Goal: Task Accomplishment & Management: Manage account settings

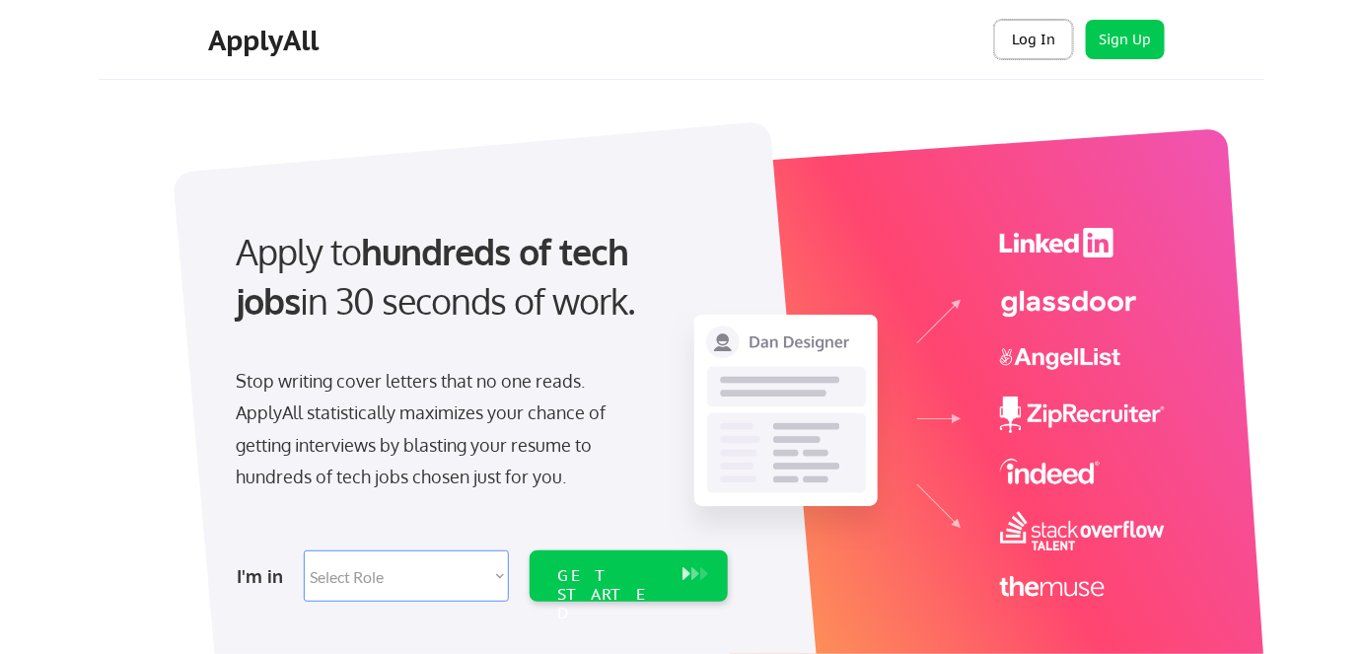
click at [986, 35] on button "Log In" at bounding box center [1033, 39] width 79 height 39
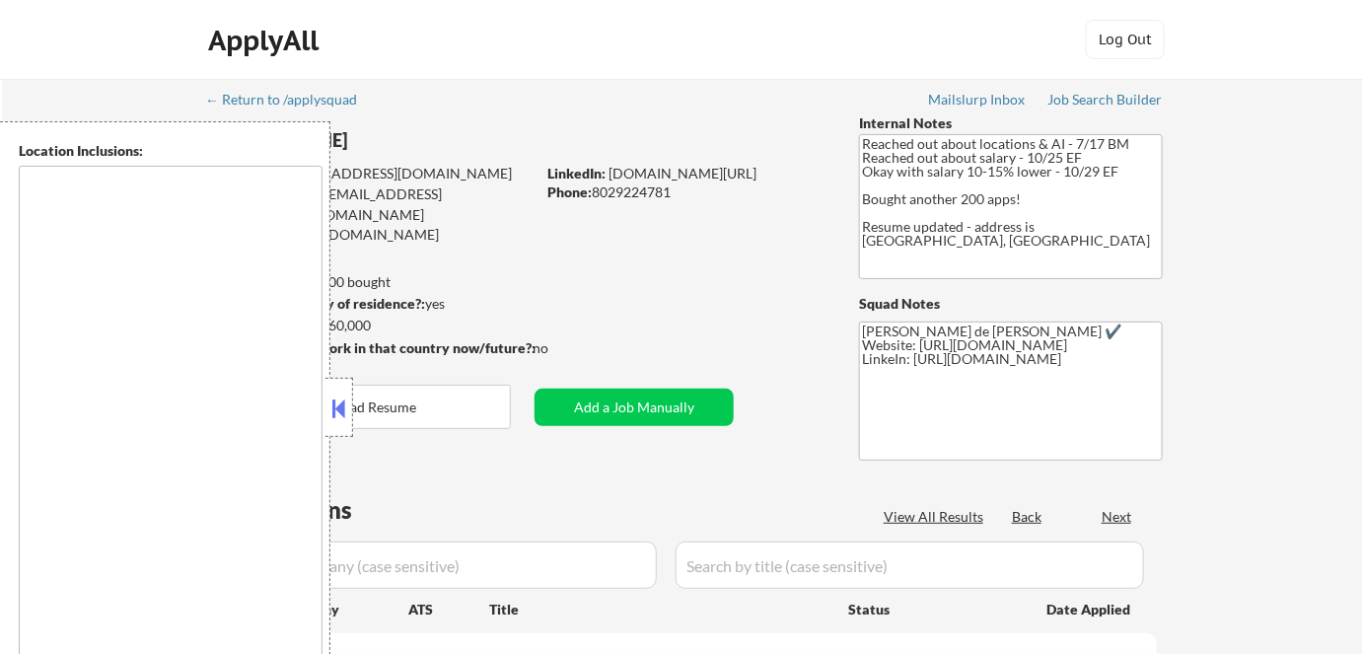
type textarea "Remote, US San Francisco, CA Oakland, CA Berkeley, CA Redwood City, CA Cupertin…"
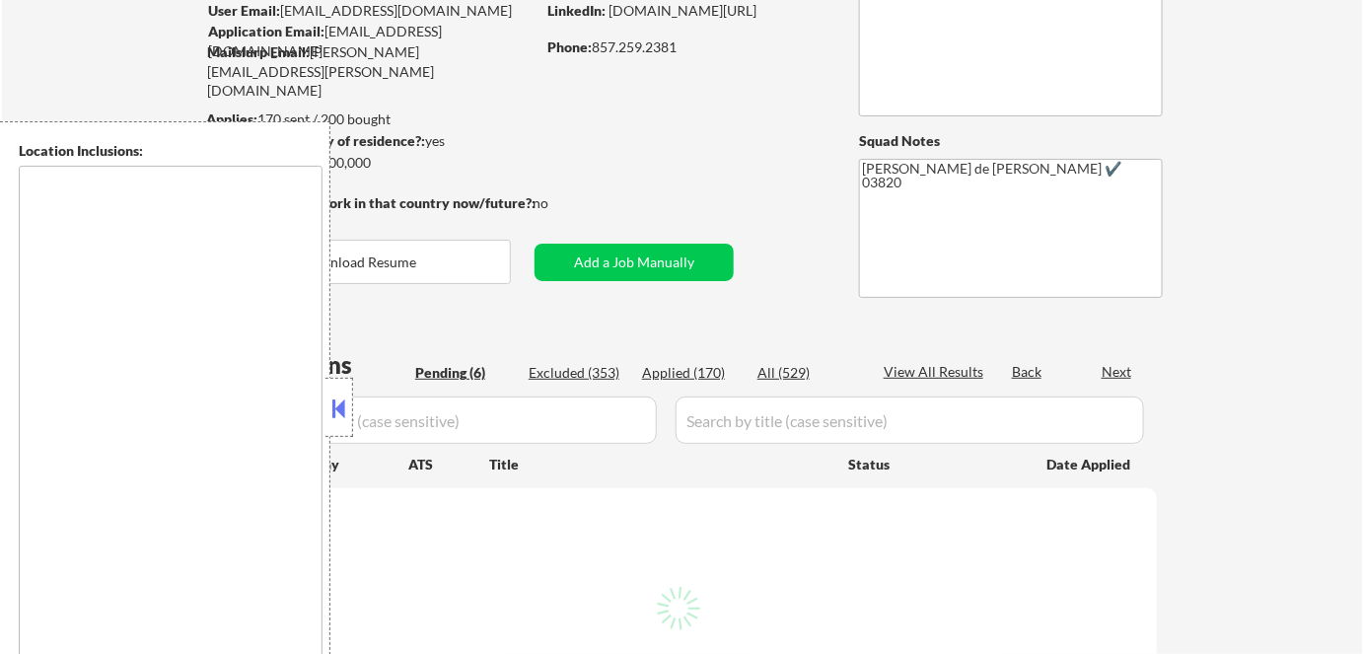
select select ""pending""
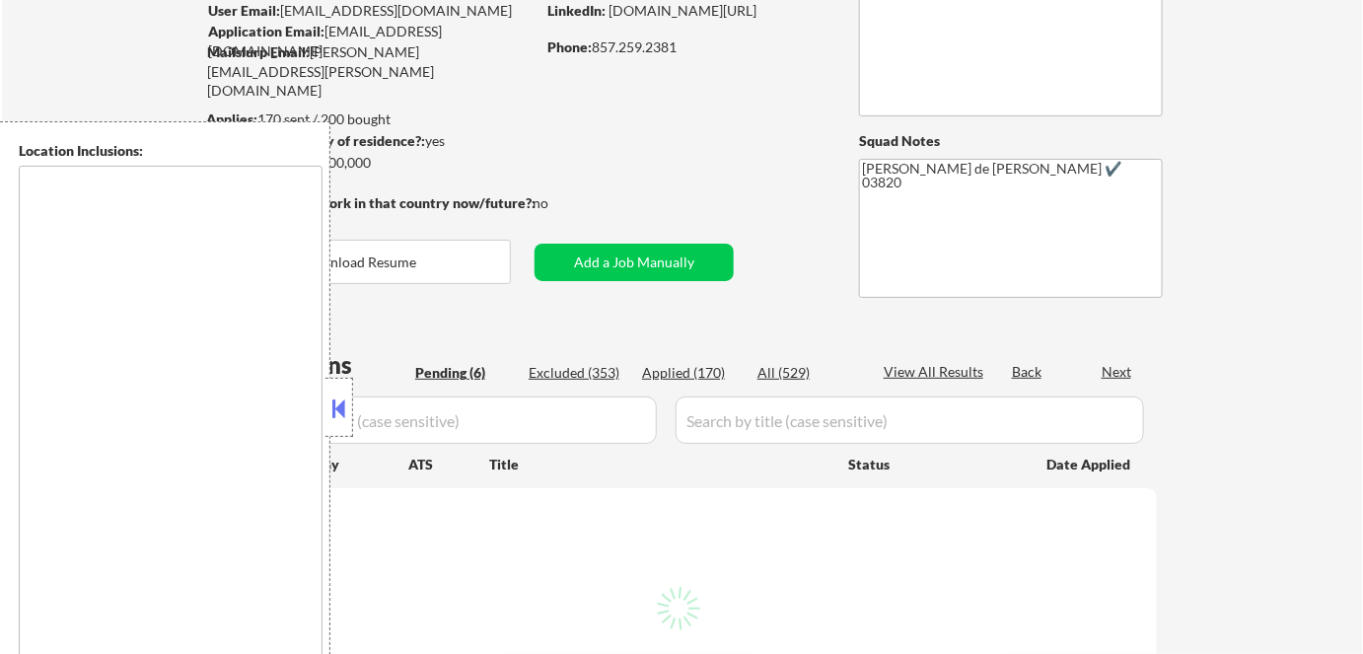
select select ""pending""
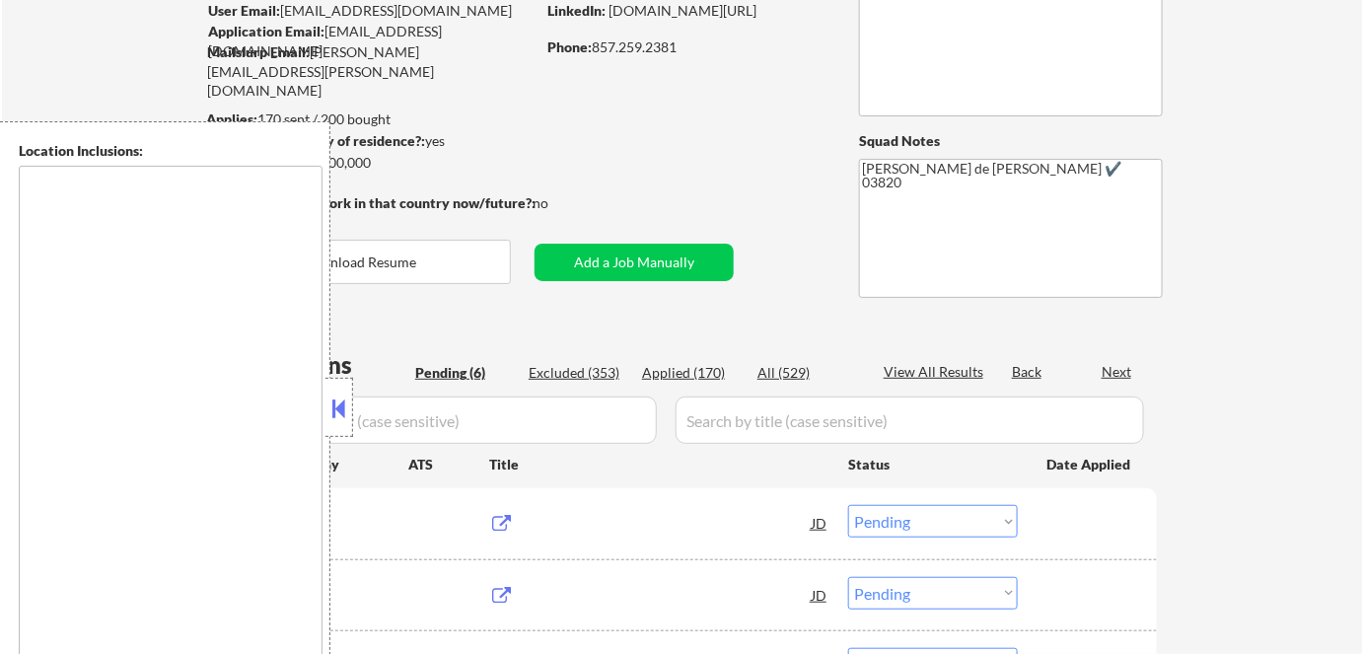
type textarea "Cambridge, MA Somerville, MA Brookline, MA Newton, MA Quincy, MA Medford, MA Ma…"
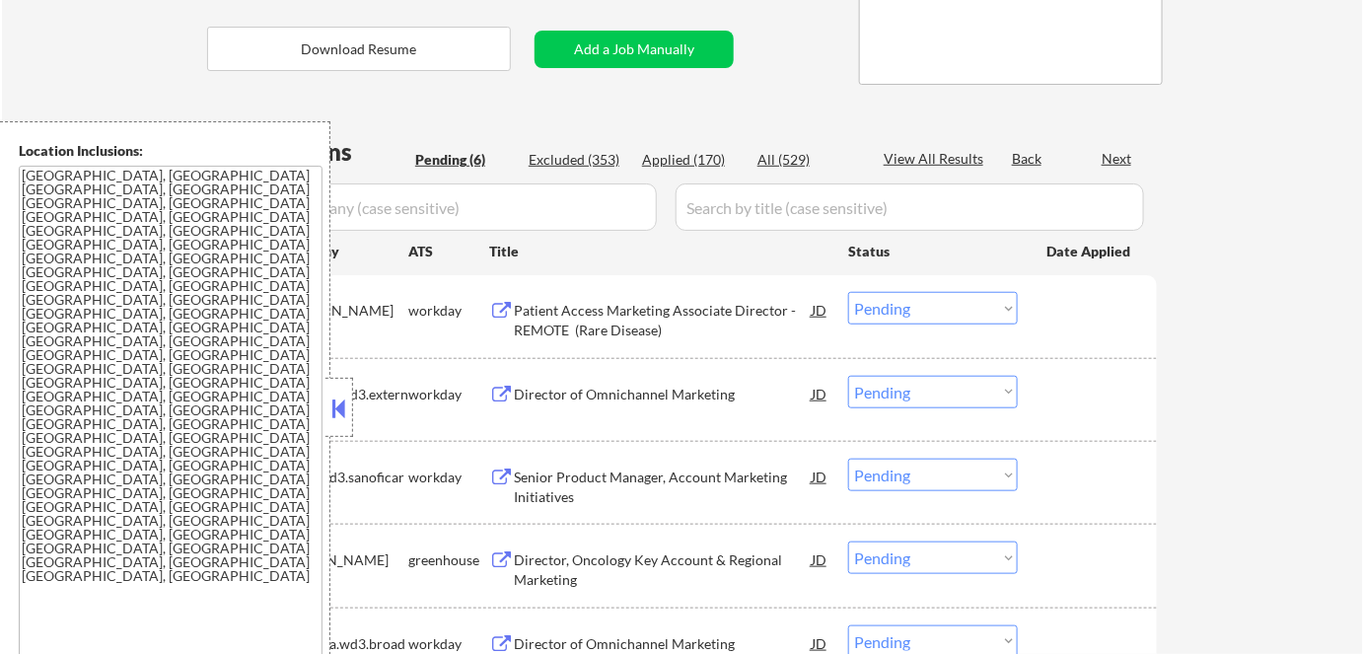
scroll to position [448, 0]
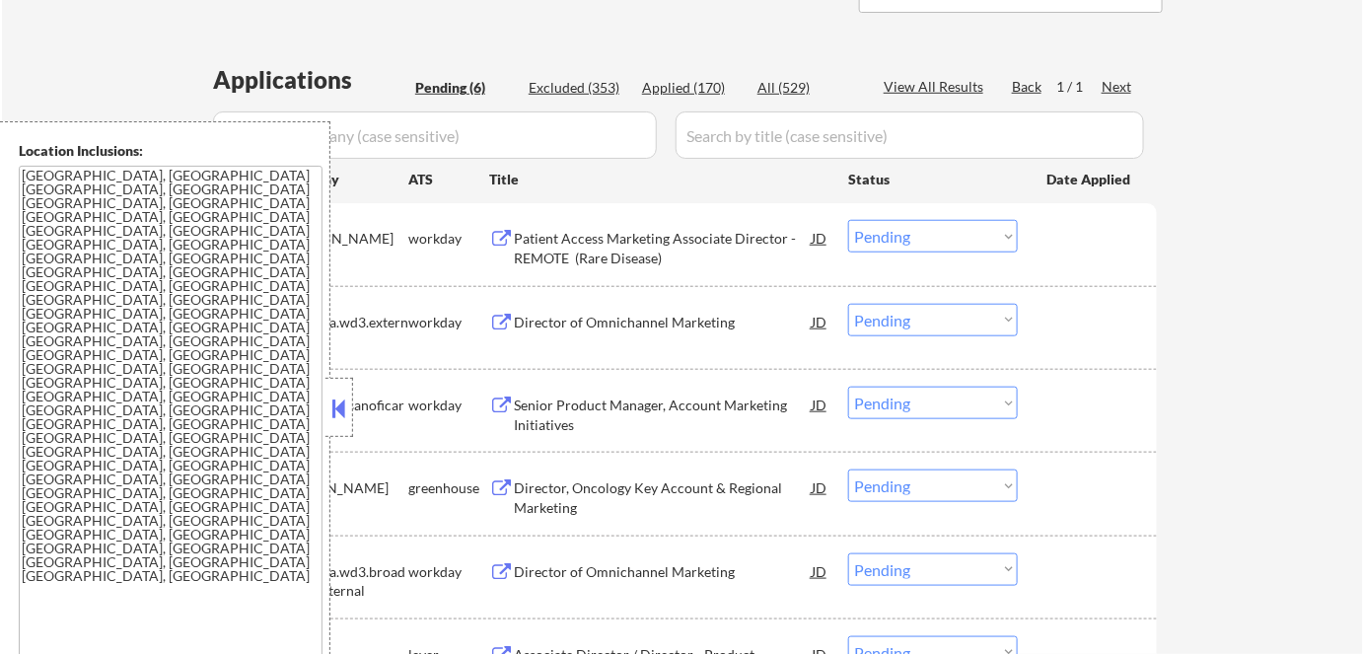
drag, startPoint x: 343, startPoint y: 408, endPoint x: 361, endPoint y: 404, distance: 18.2
click at [343, 409] on button at bounding box center [339, 409] width 22 height 30
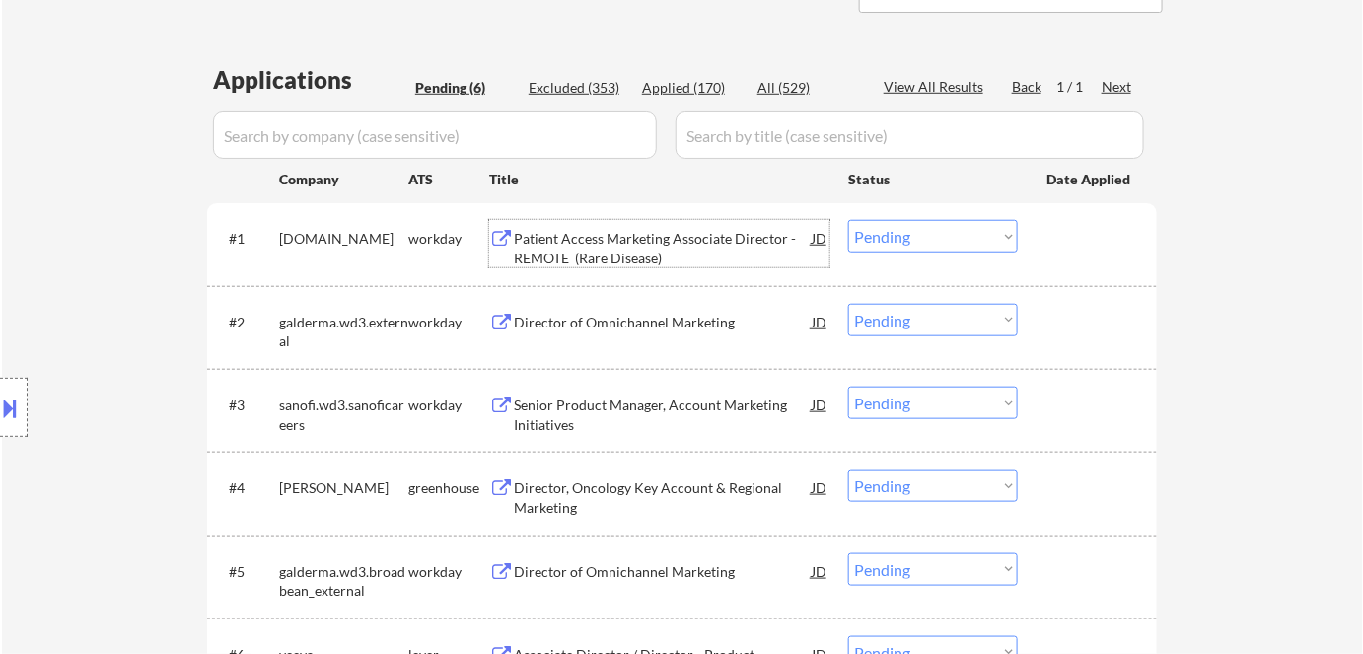
click at [620, 266] on div "Patient Access Marketing Associate Director - REMOTE (Rare Disease)" at bounding box center [663, 248] width 298 height 38
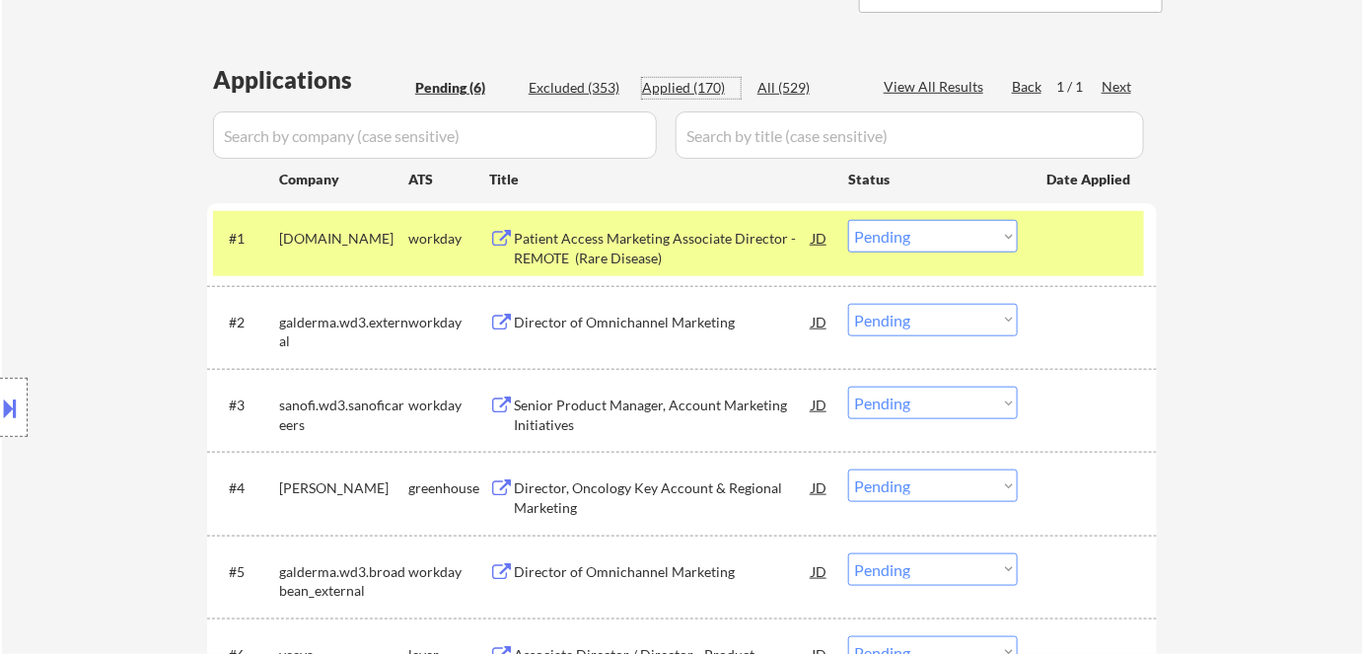
click at [680, 90] on div "Applied (170)" at bounding box center [691, 88] width 99 height 20
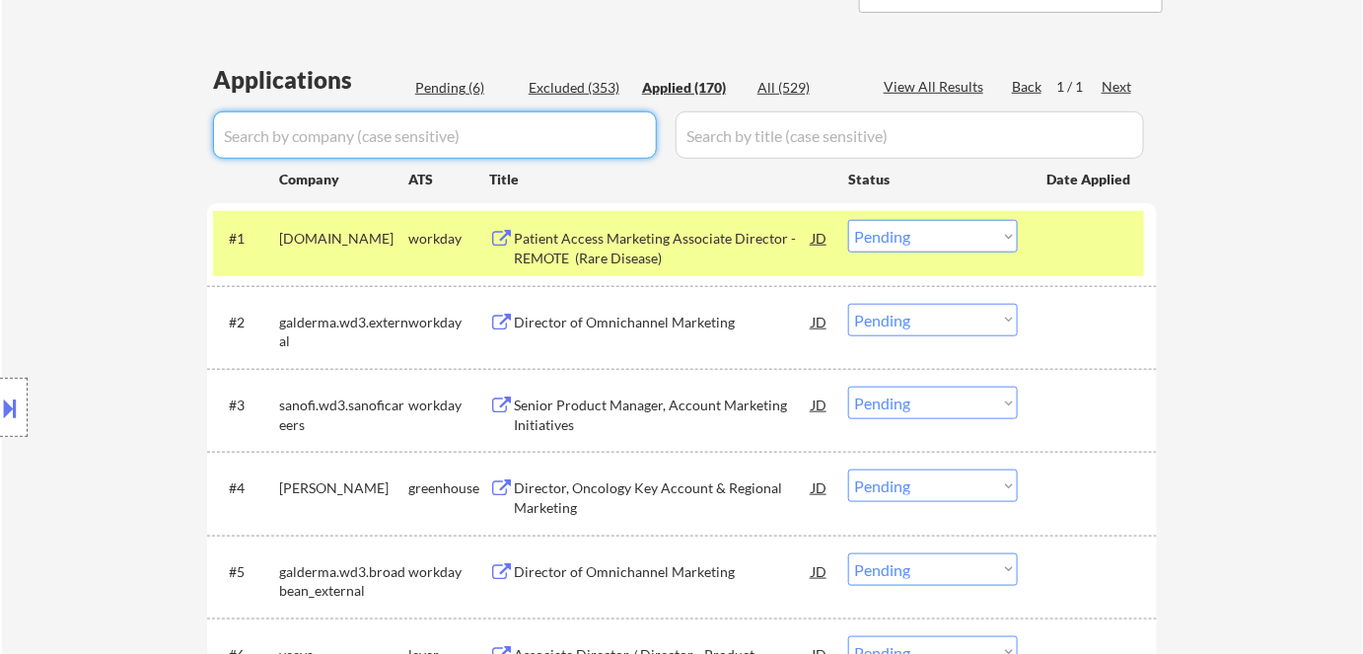
click at [608, 142] on input "input" at bounding box center [435, 134] width 444 height 47
type input "amgen"
select select ""applied""
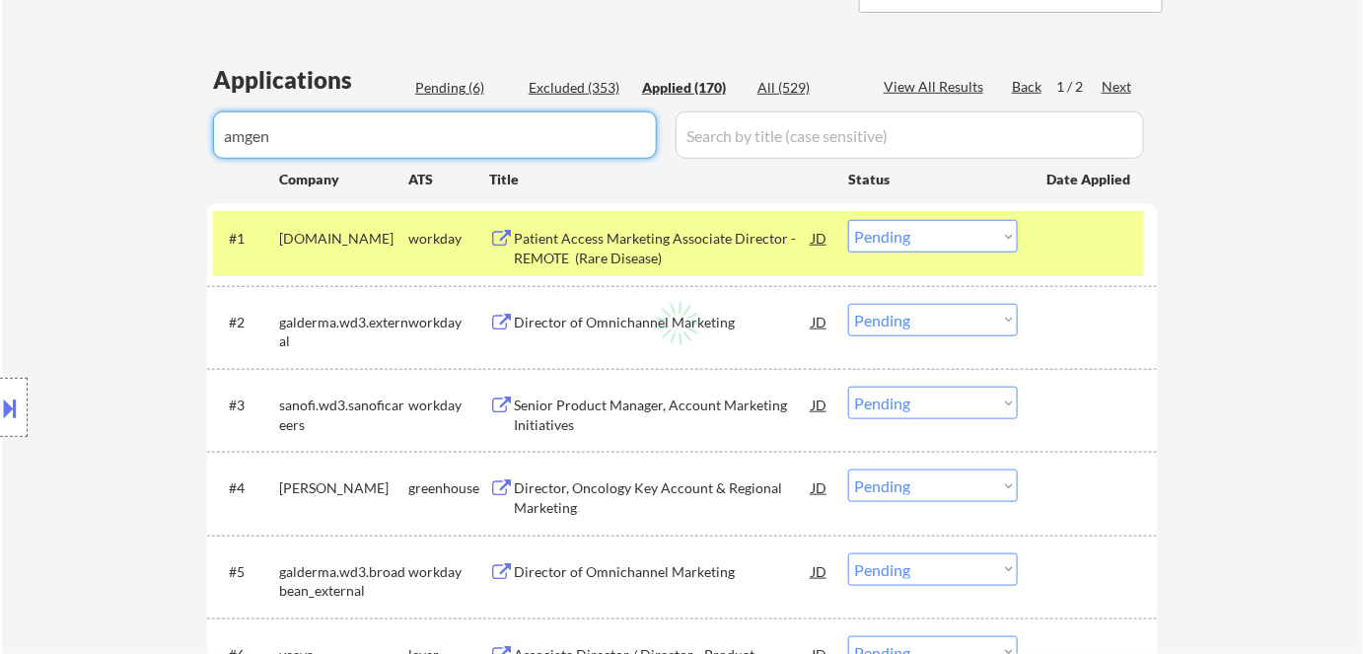
select select ""applied""
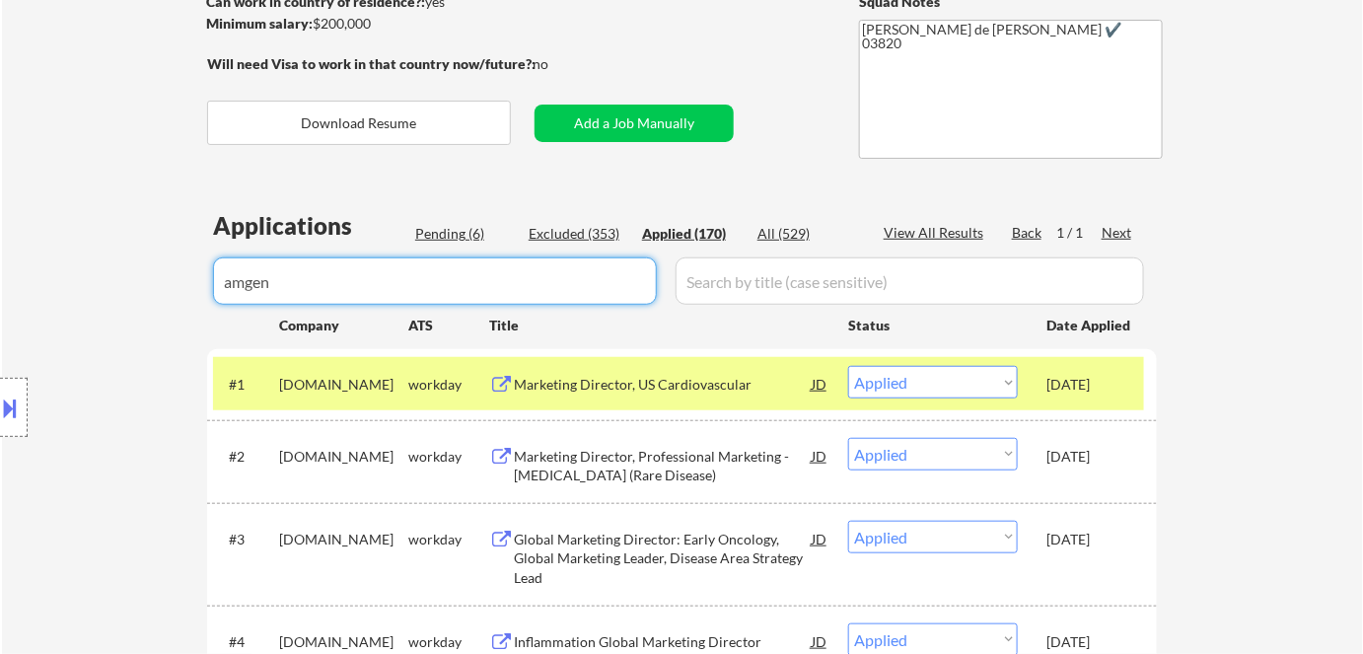
scroll to position [268, 0]
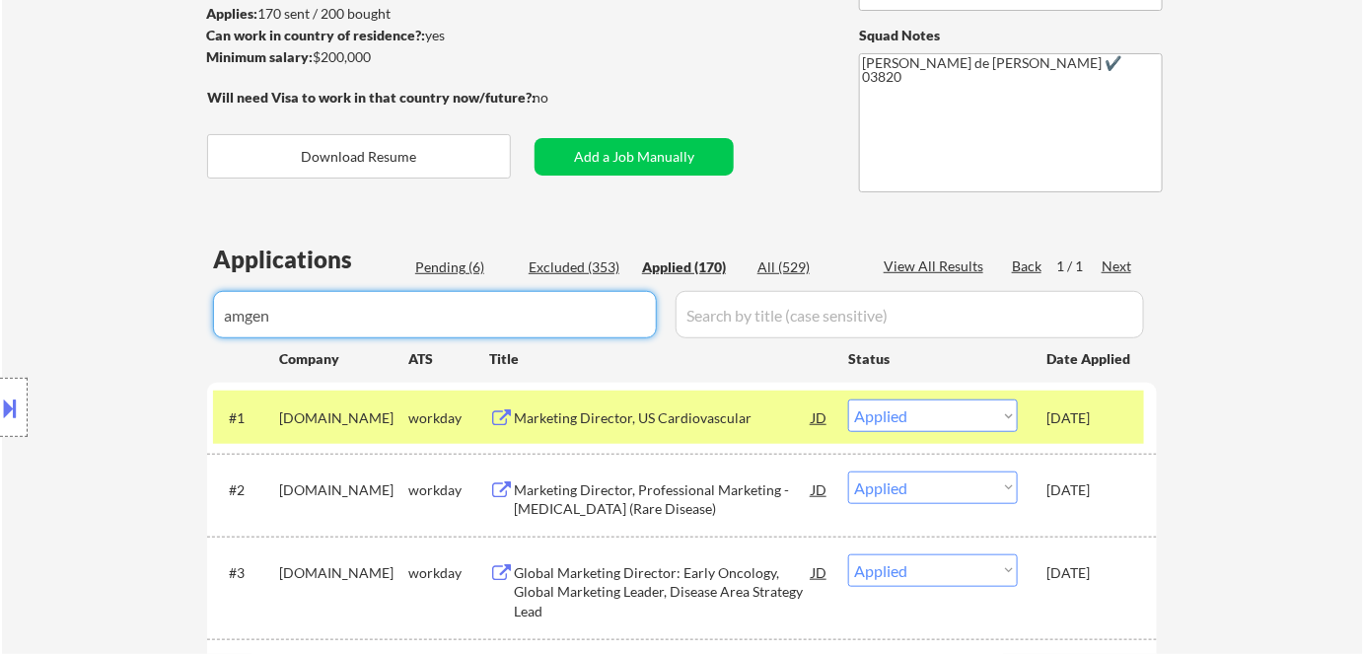
type input "amgen"
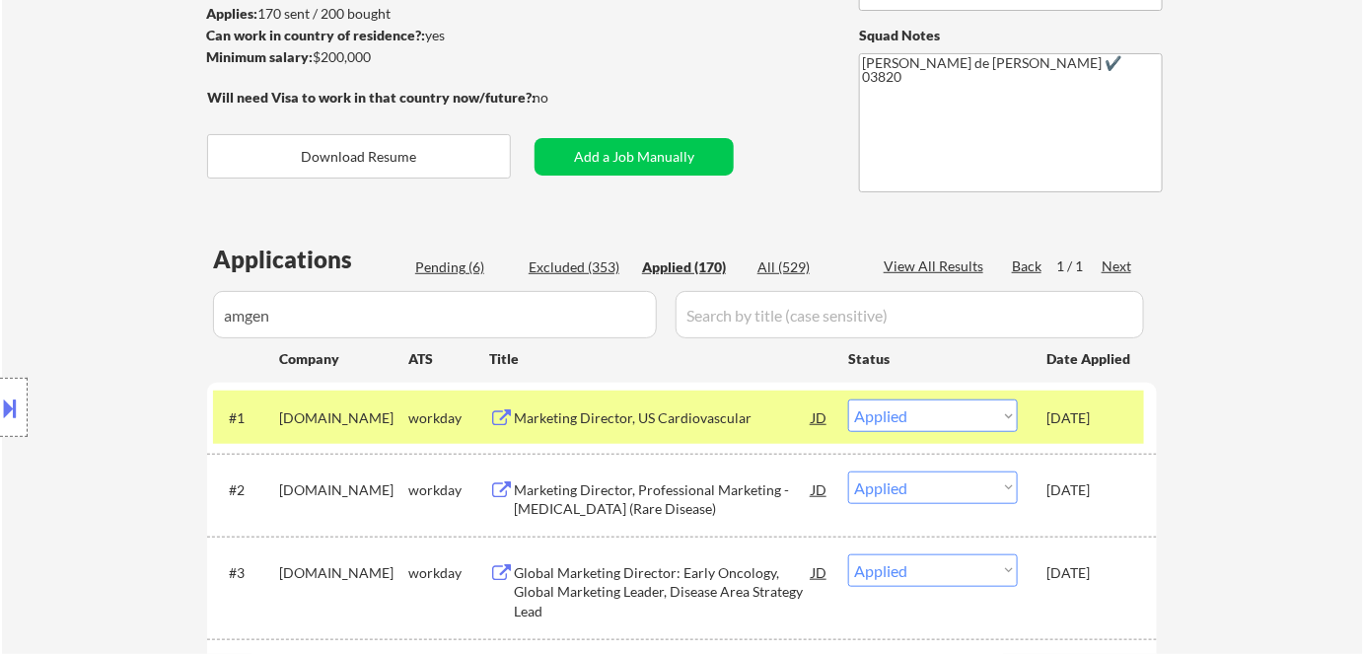
drag, startPoint x: 341, startPoint y: 328, endPoint x: 168, endPoint y: 329, distance: 173.6
click at [189, 337] on div "Location Inclusions: Cambridge, MA Somerville, MA Brookline, MA Newton, MA Quin…" at bounding box center [176, 407] width 353 height 573
click at [260, 315] on div "Location Inclusions: Cambridge, MA Somerville, MA Brookline, MA Newton, MA Quin…" at bounding box center [176, 407] width 353 height 573
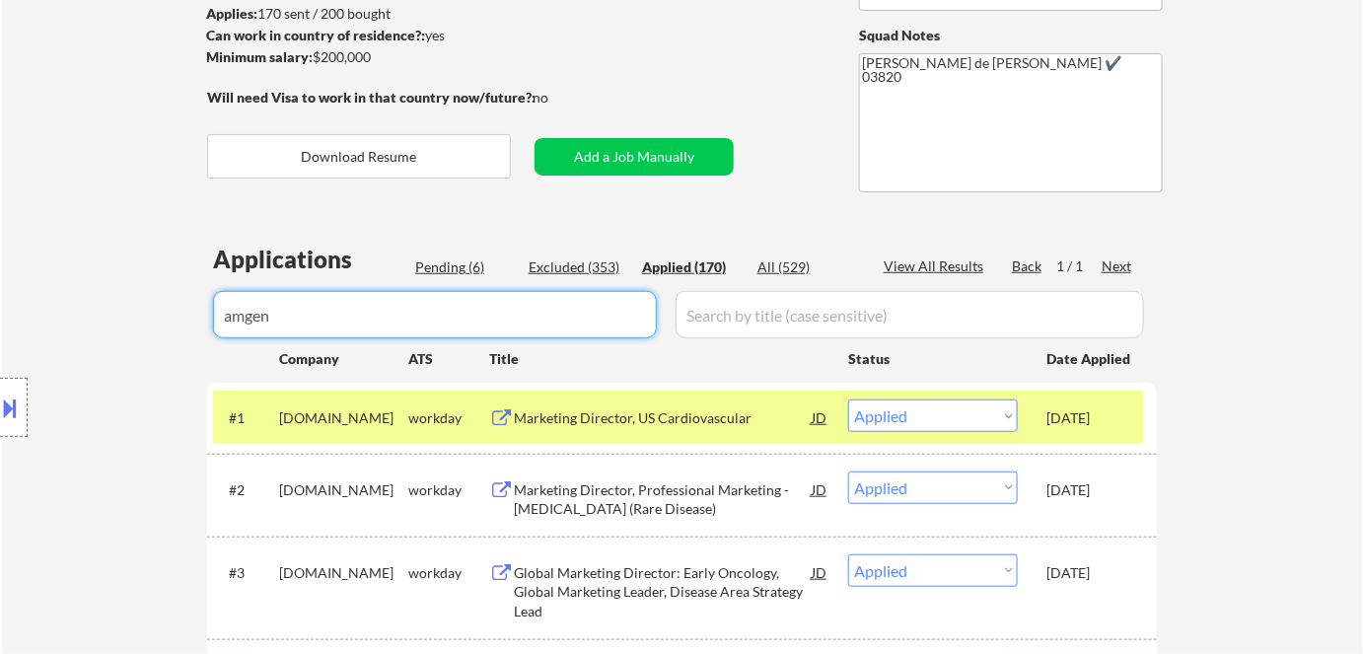
drag, startPoint x: 570, startPoint y: 324, endPoint x: 105, endPoint y: 290, distance: 466.8
click at [115, 294] on body "← Return to /applysquad Mailslurp Inbox Job Search Builder Sarah Stevenson User…" at bounding box center [681, 59] width 1363 height 654
select select ""applied""
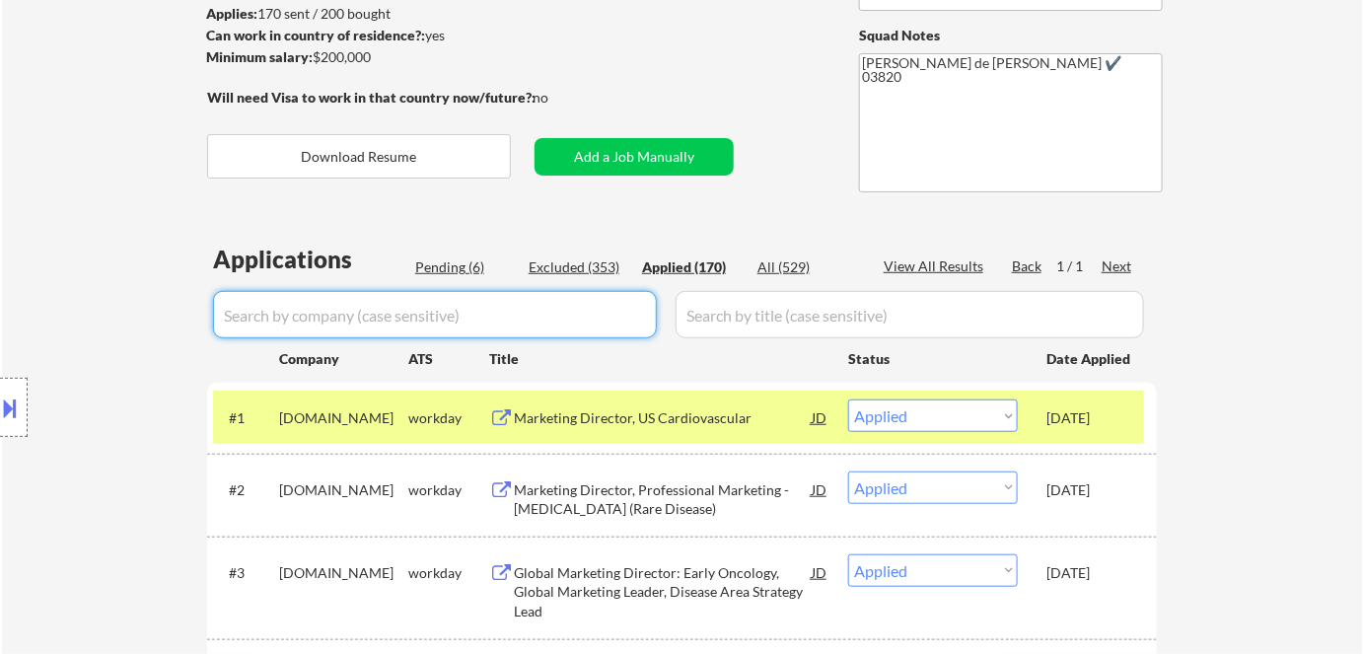
select select ""applied""
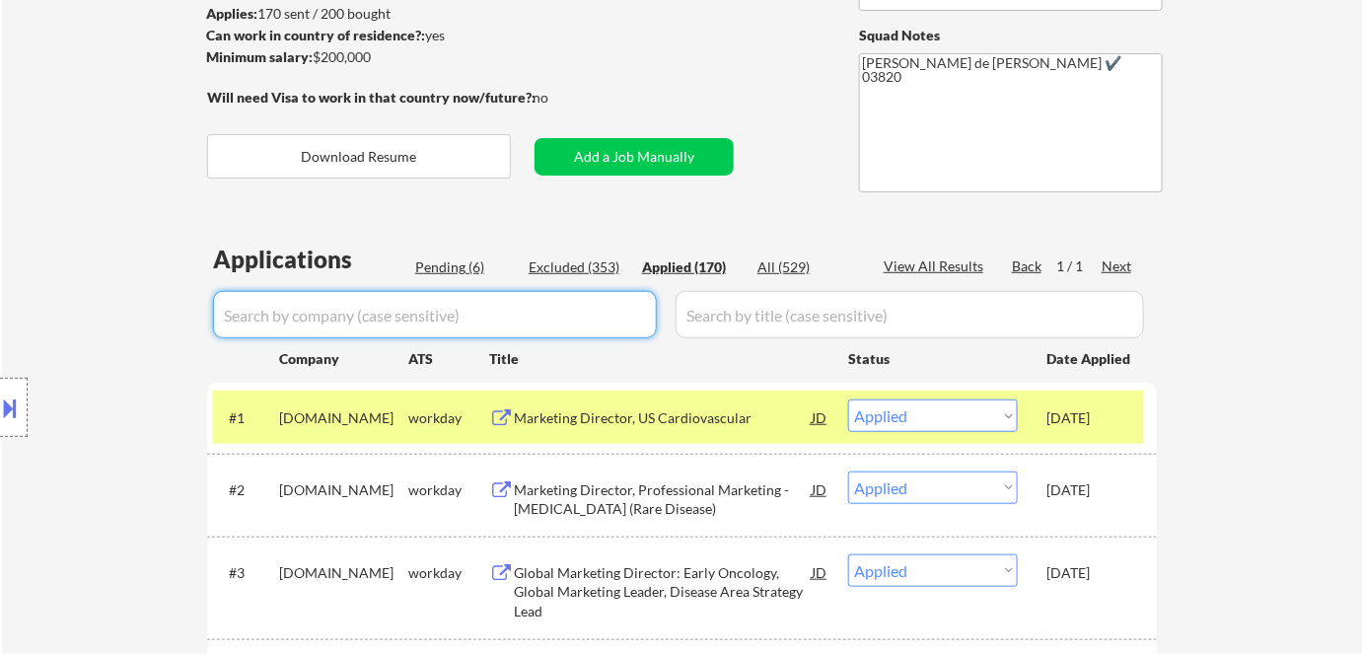
select select ""applied""
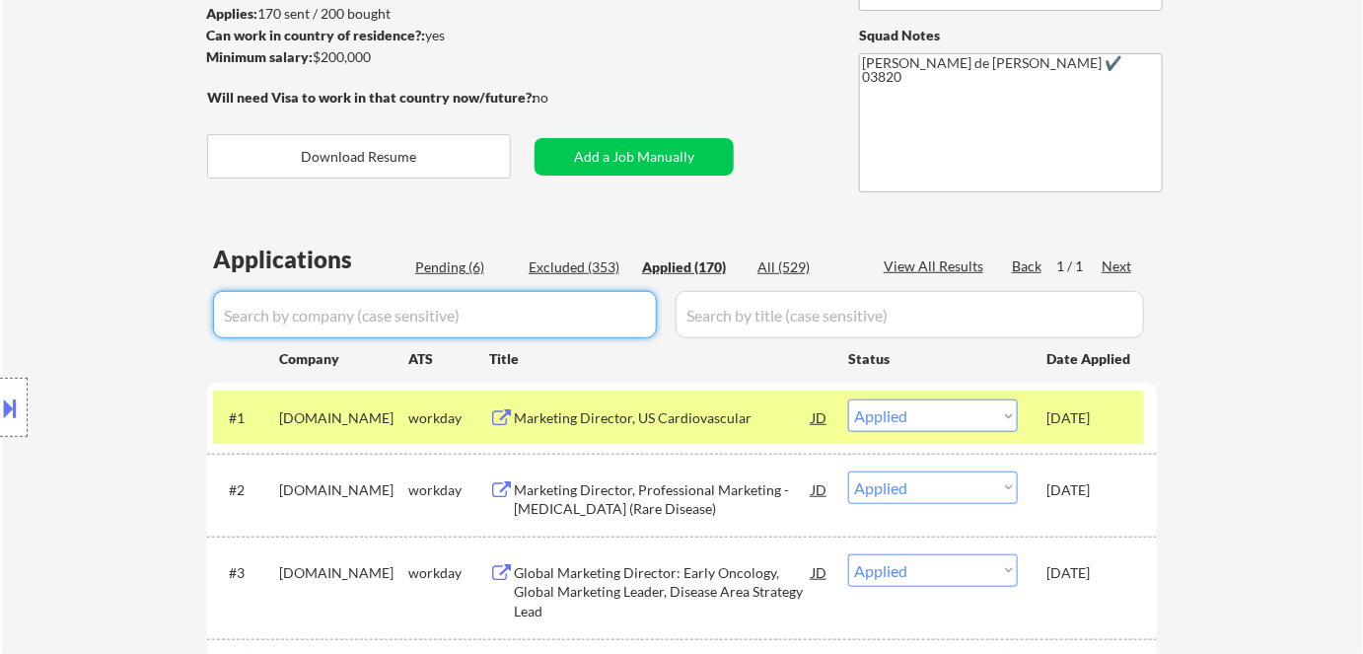
select select ""applied""
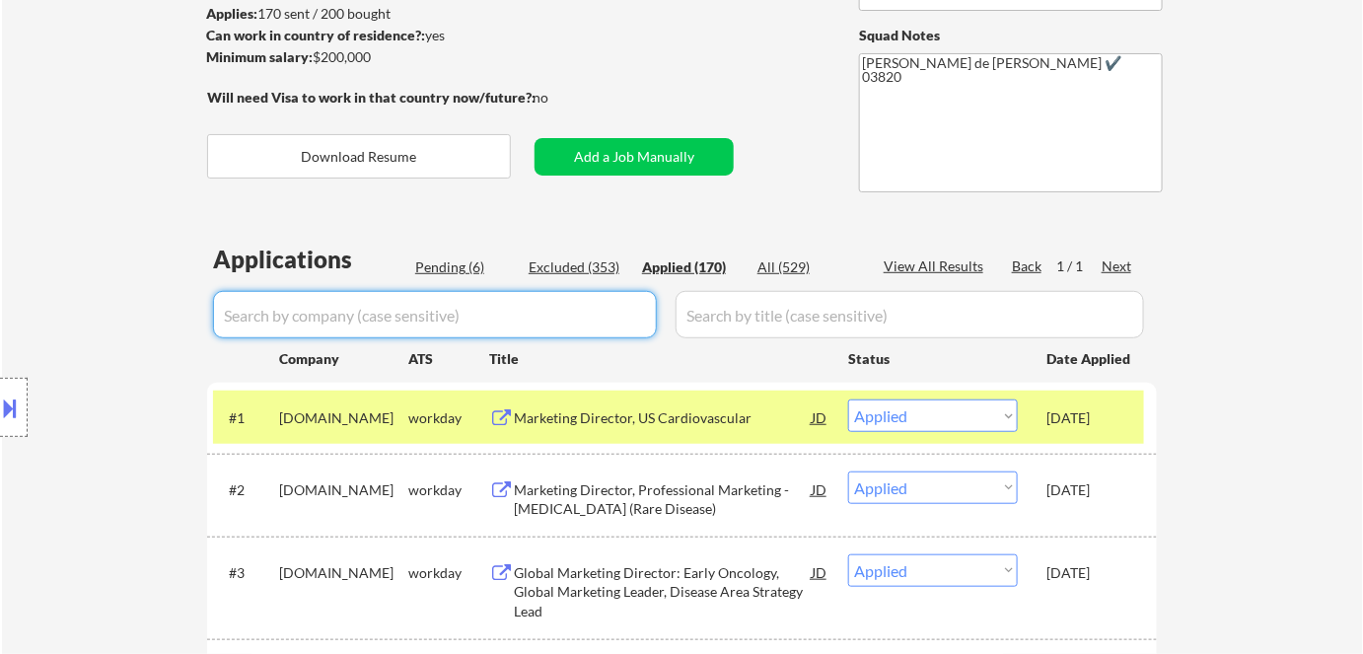
select select ""applied""
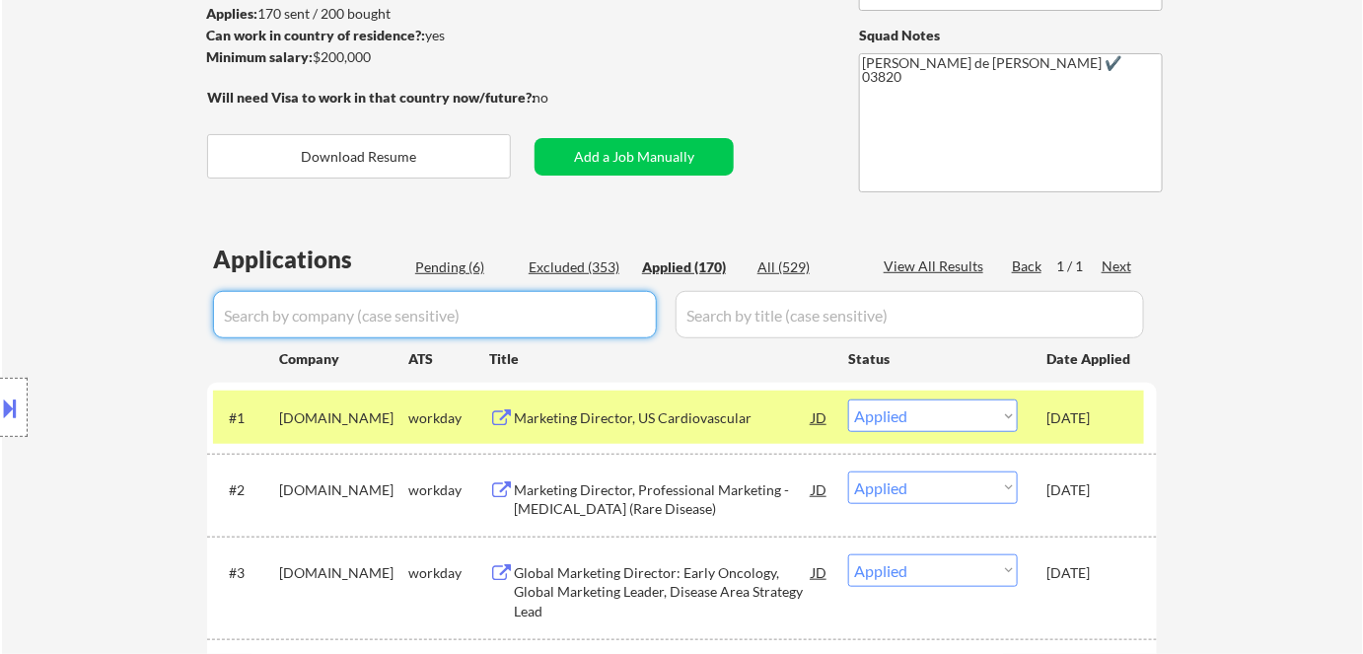
select select ""applied""
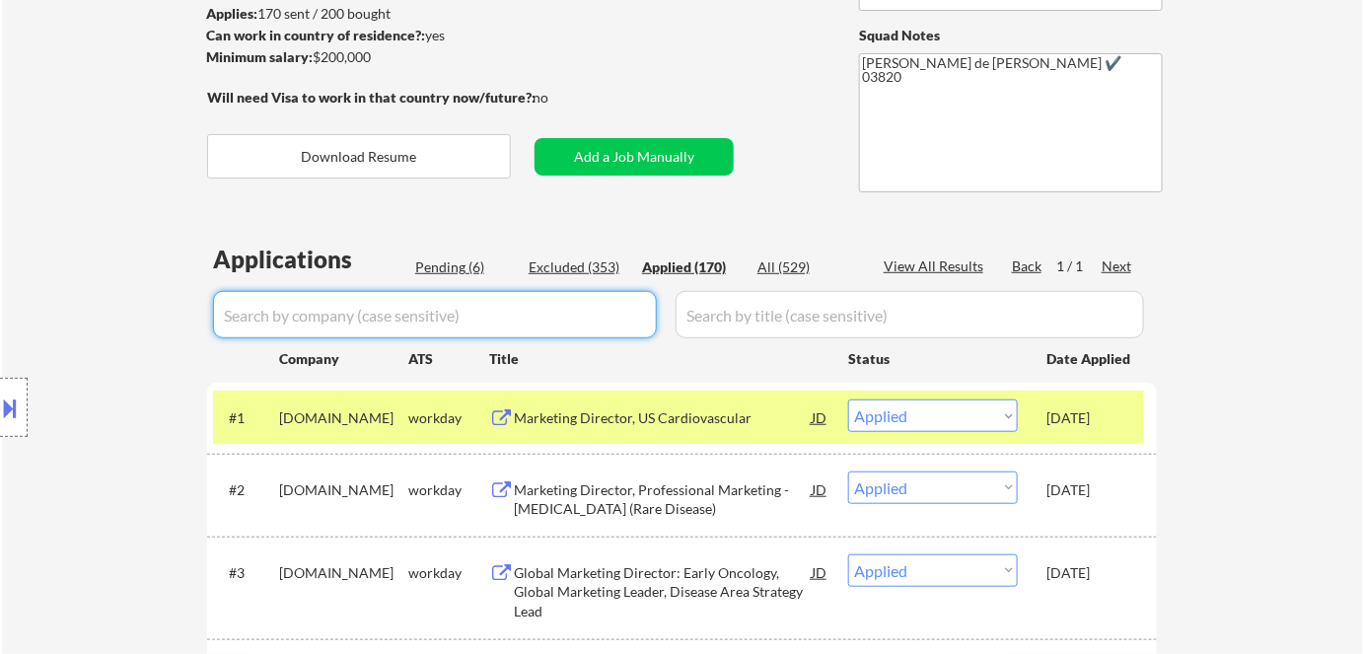
select select ""applied""
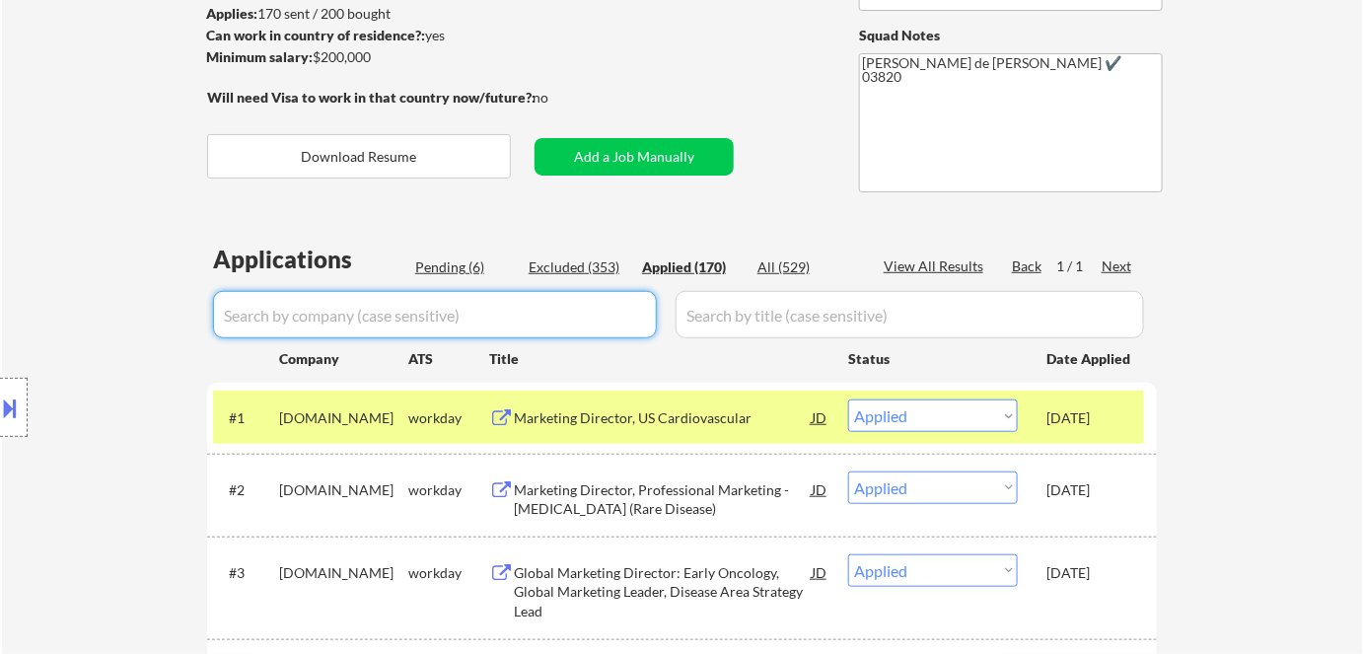
select select ""applied""
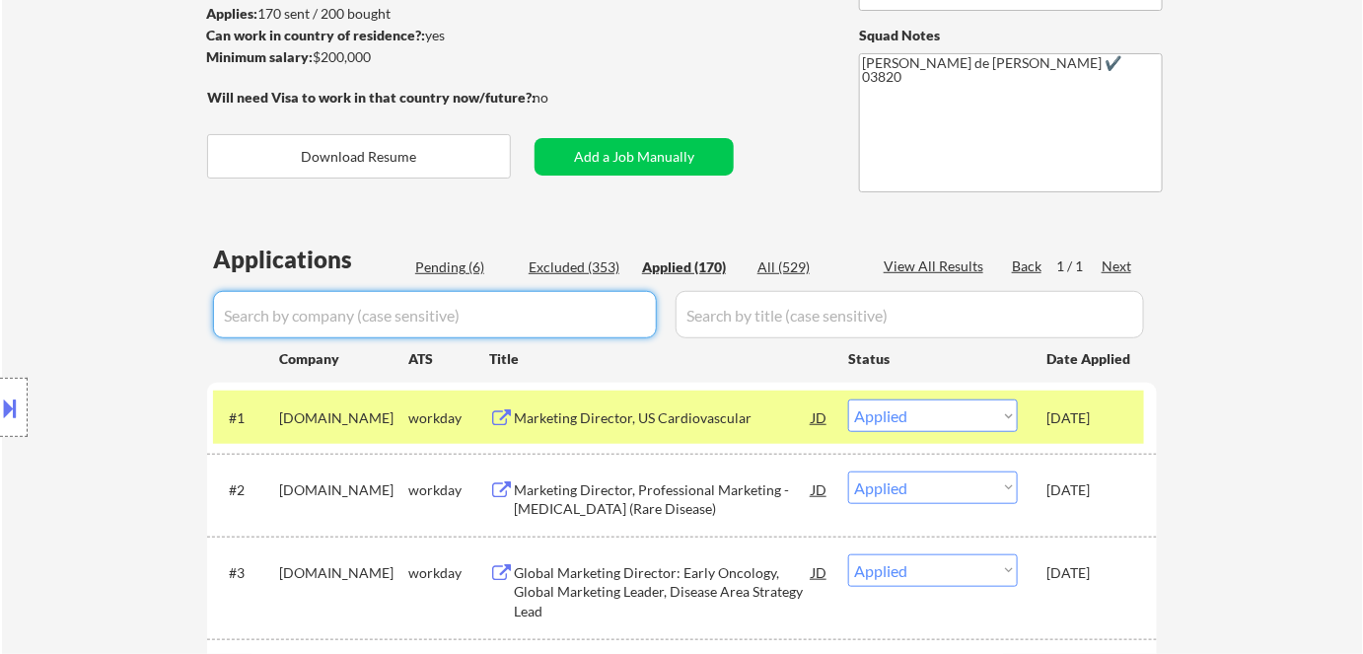
select select ""applied""
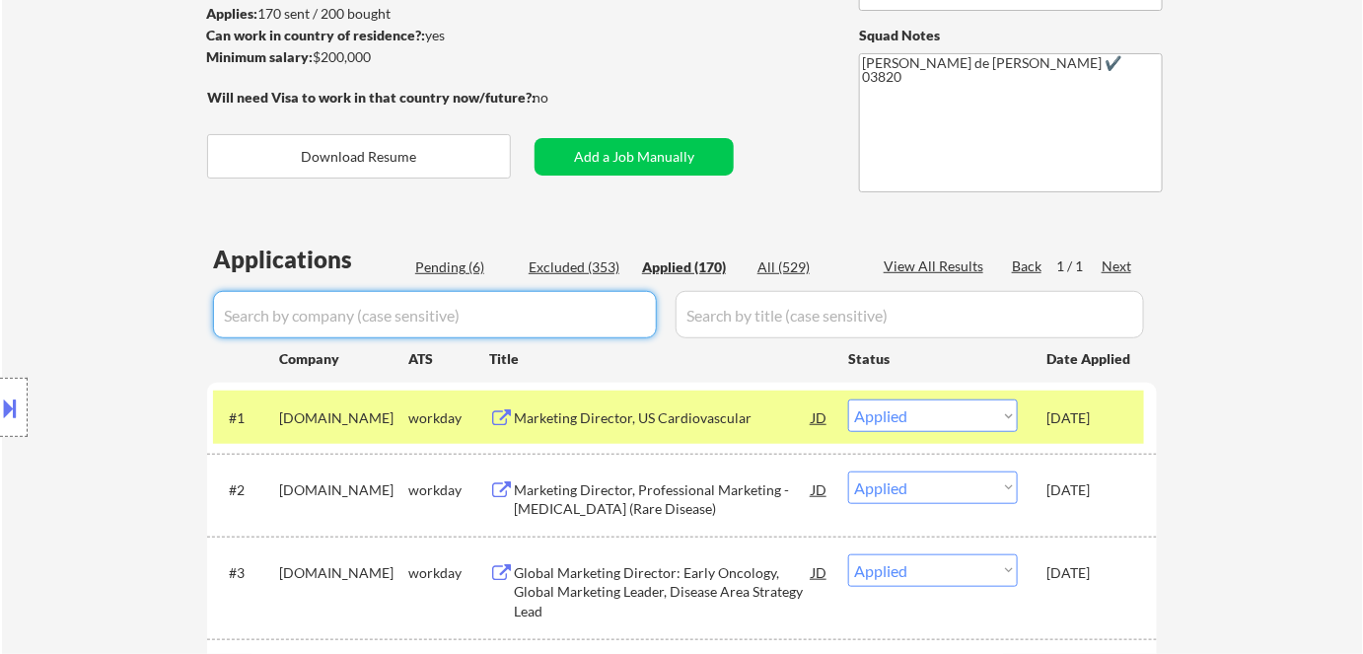
select select ""applied""
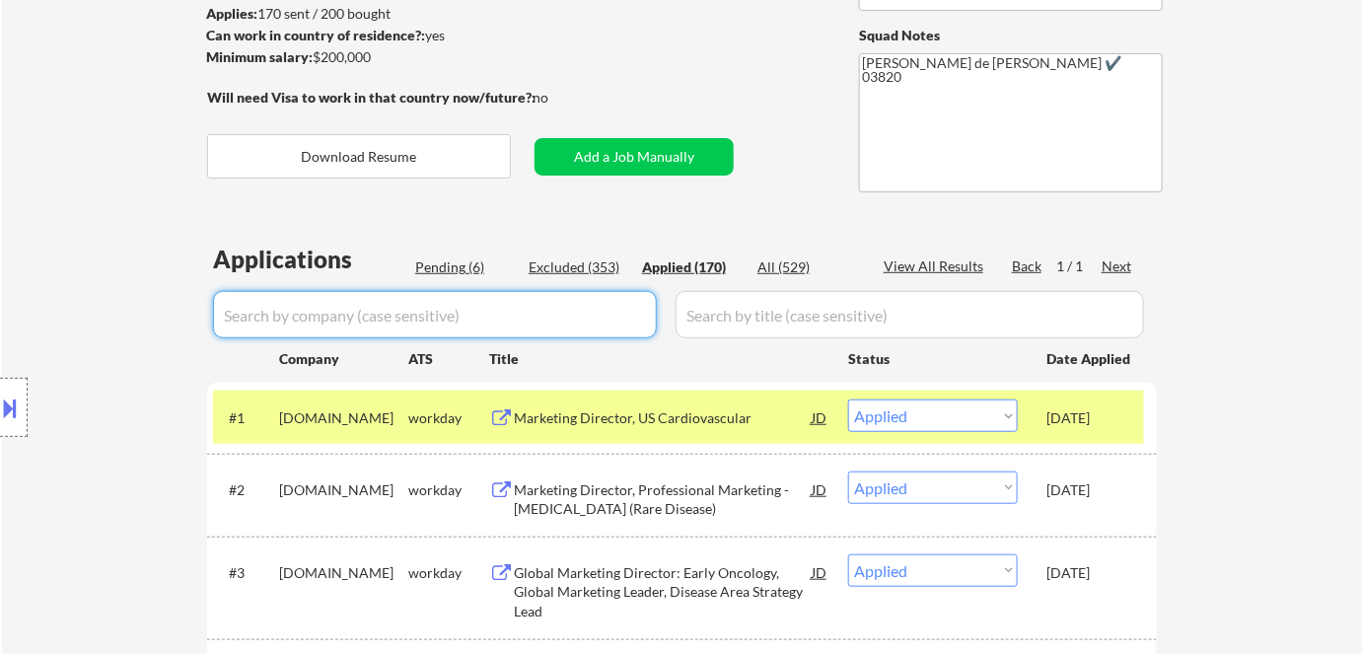
select select ""applied""
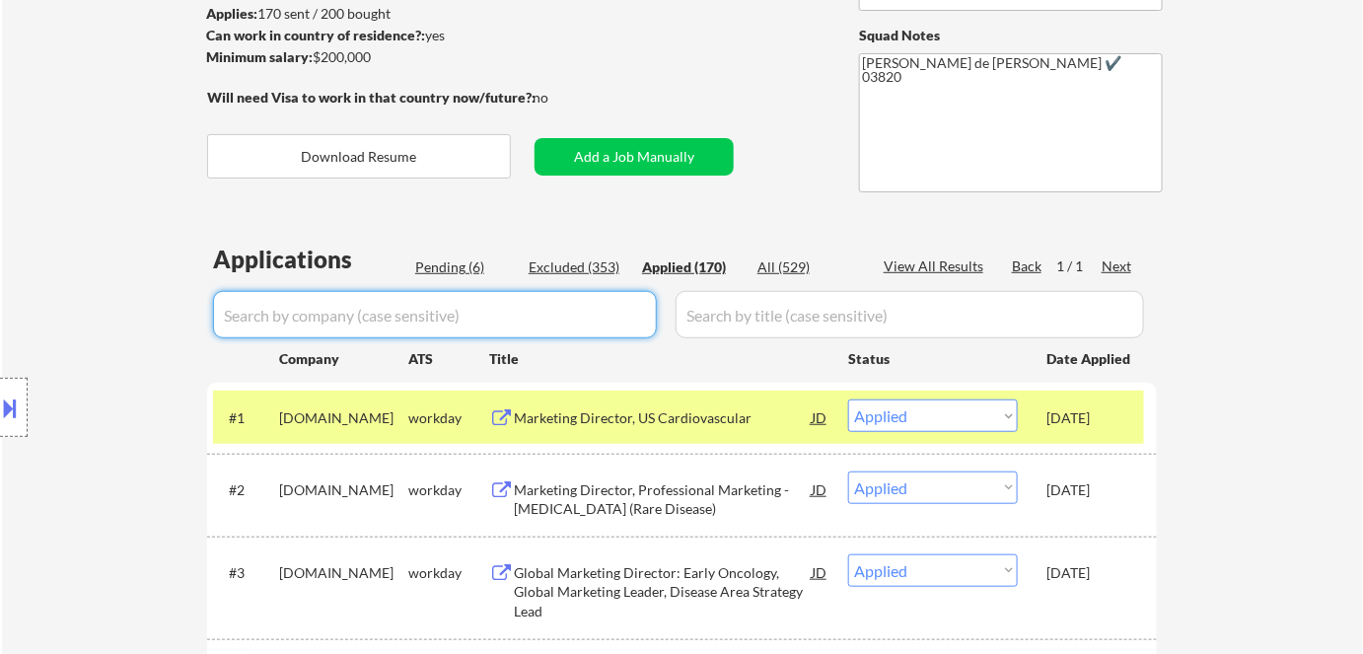
select select ""applied""
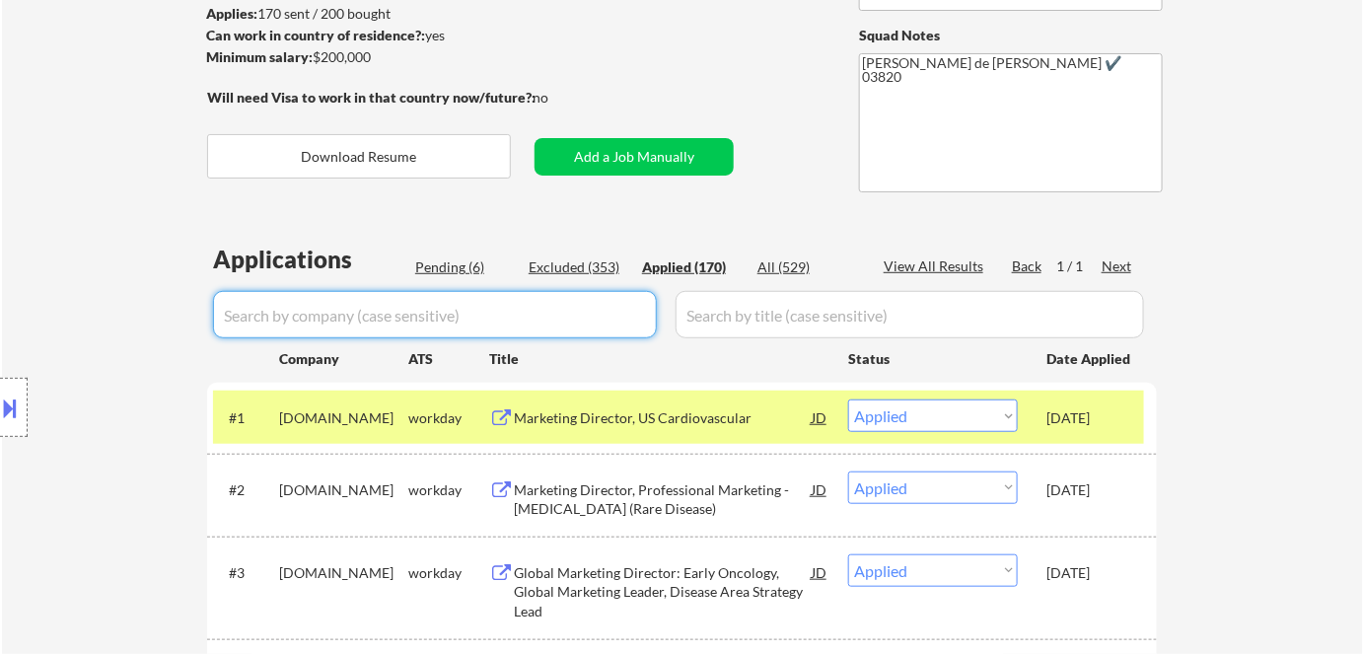
select select ""applied""
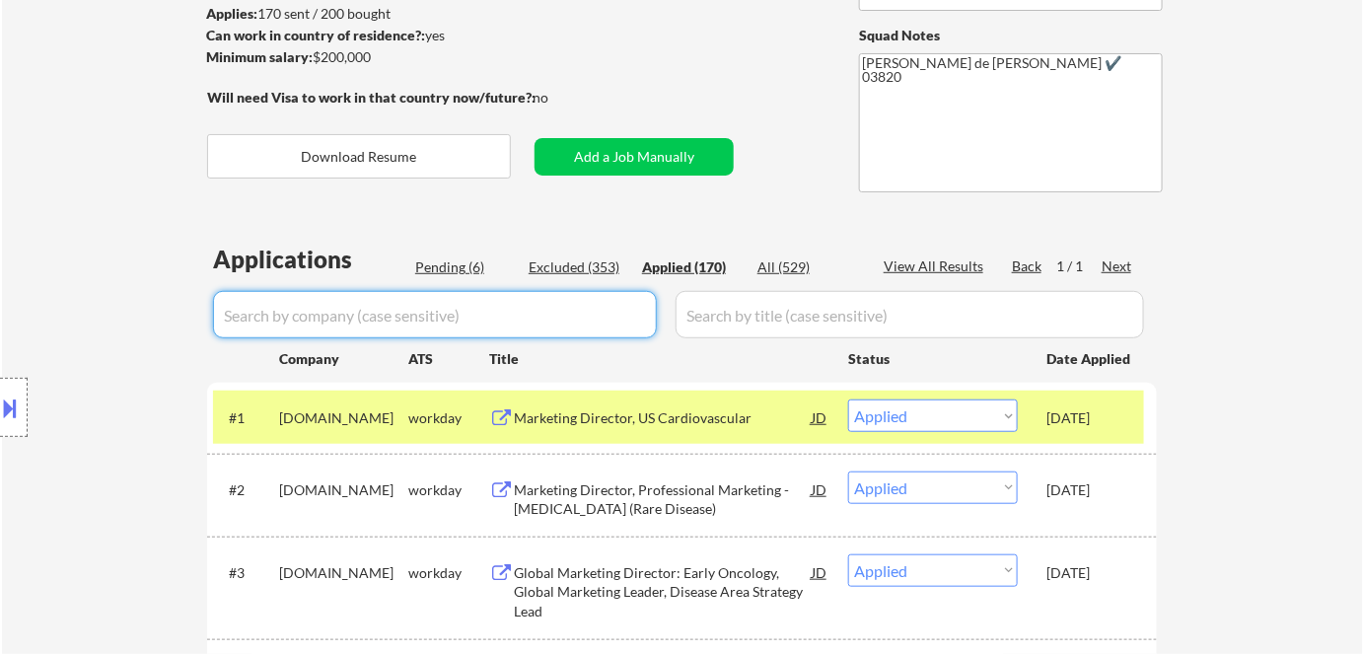
select select ""applied""
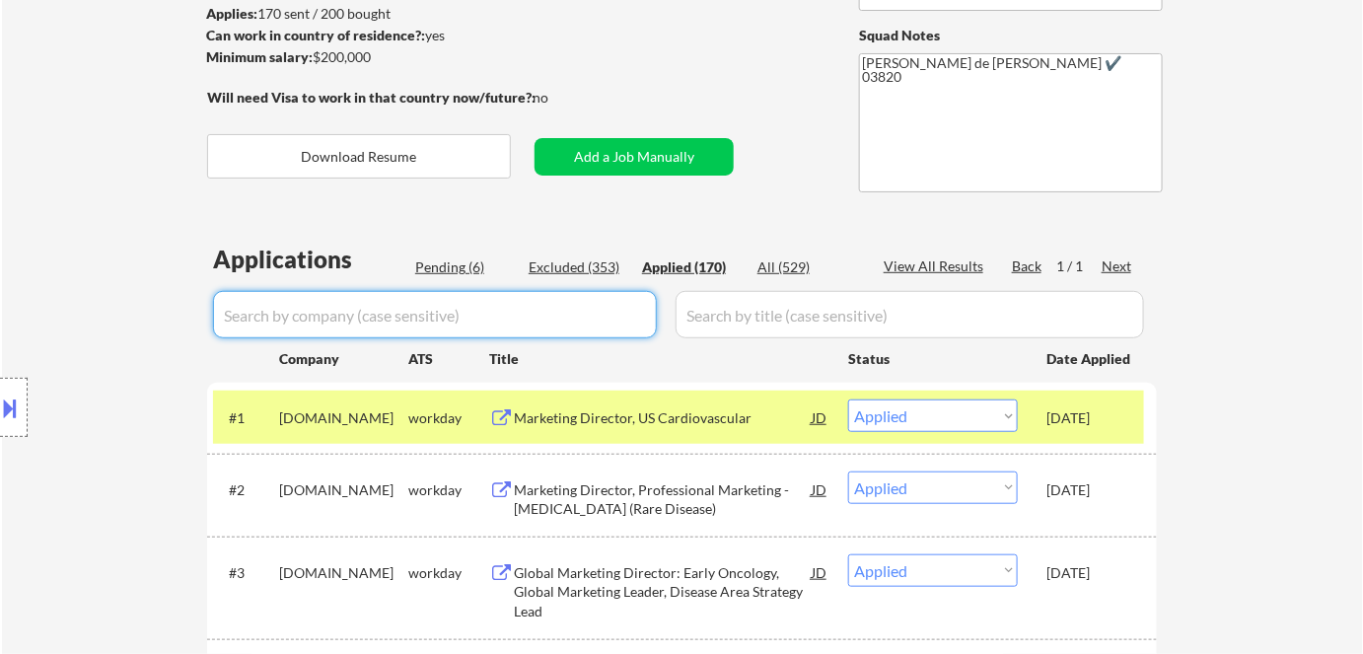
select select ""applied""
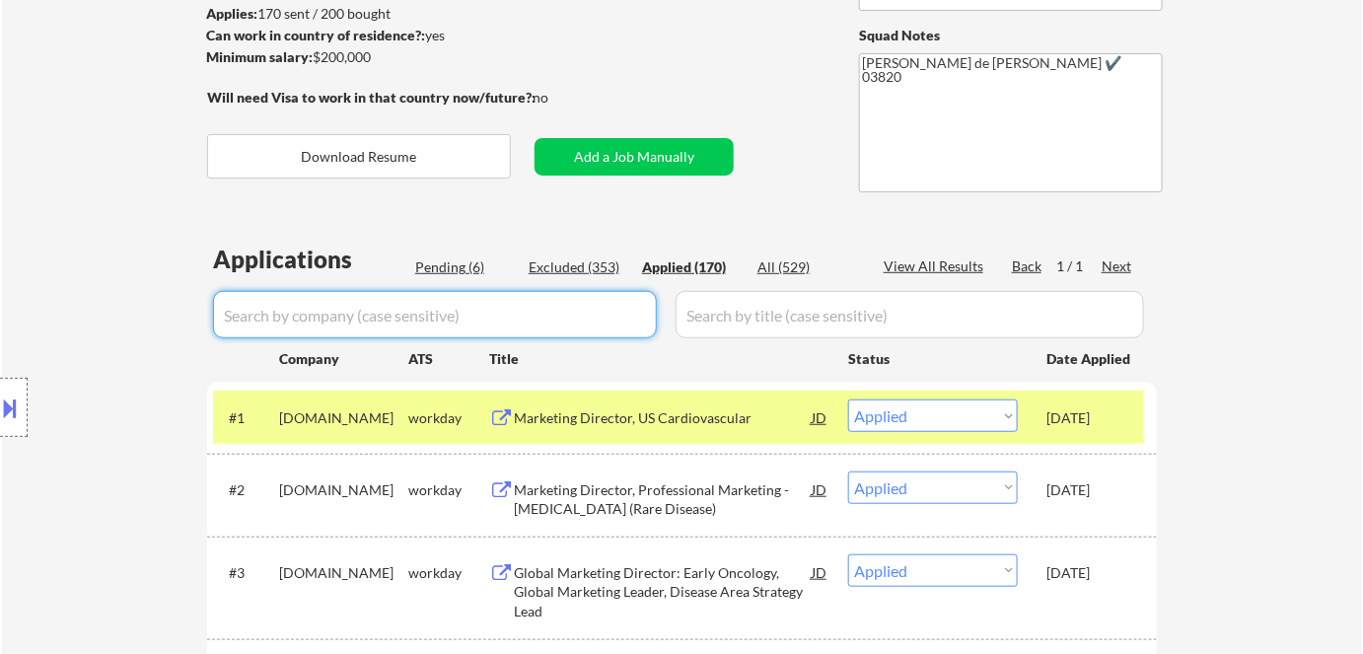
select select ""applied""
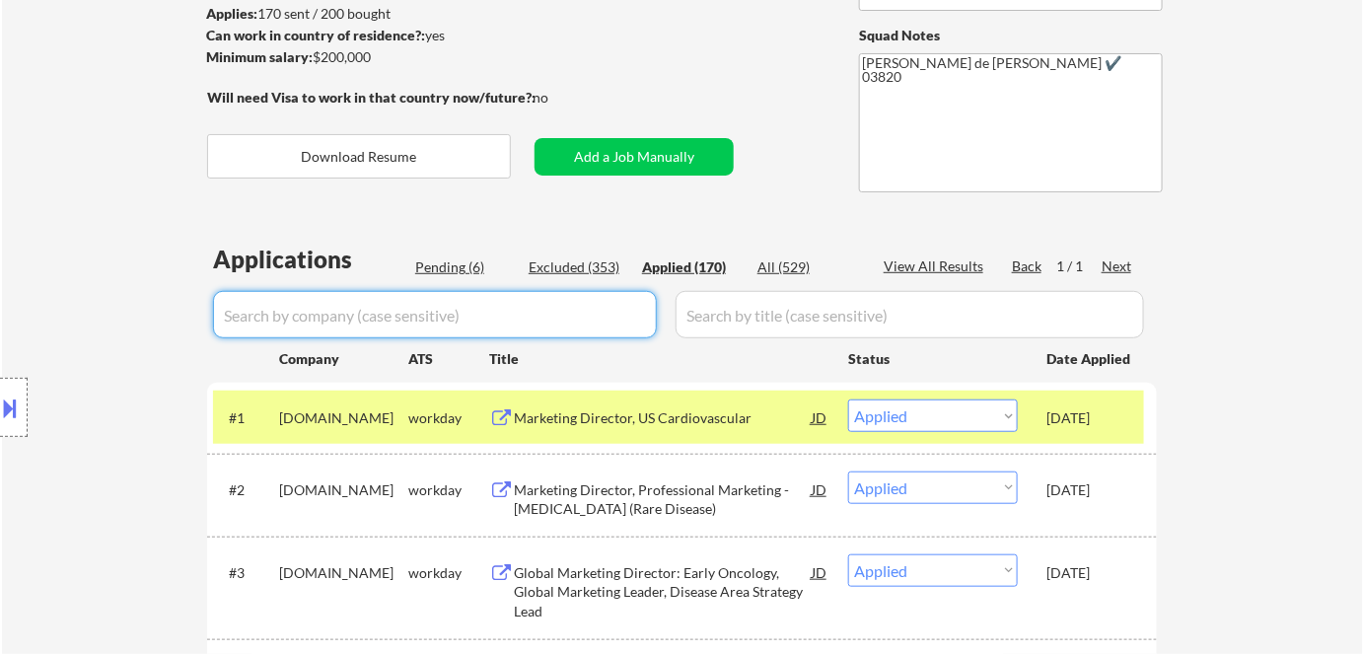
select select ""applied""
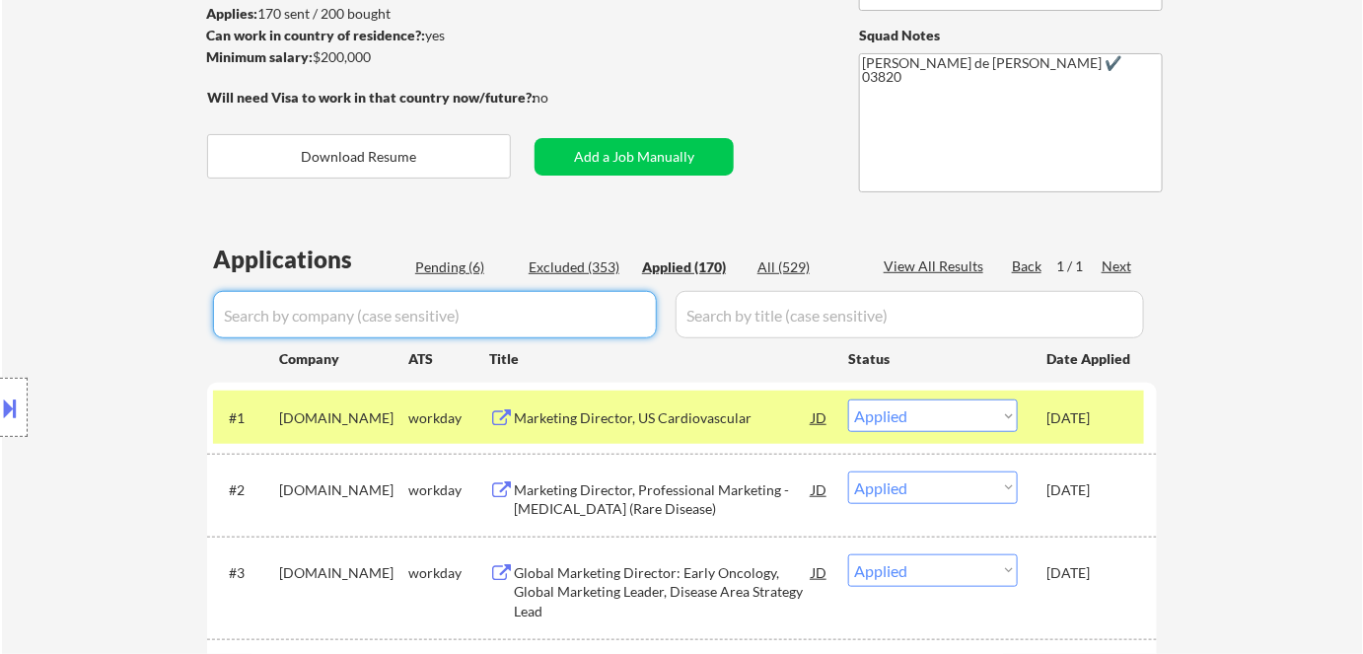
select select ""applied""
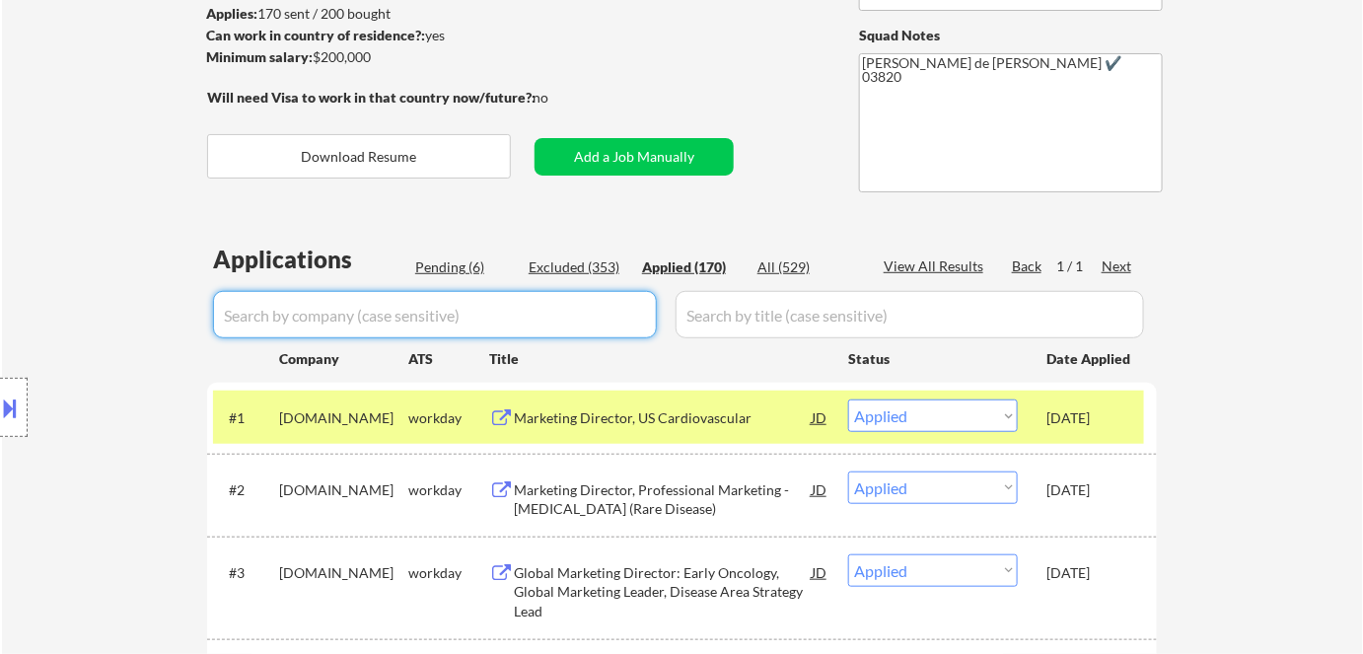
select select ""applied""
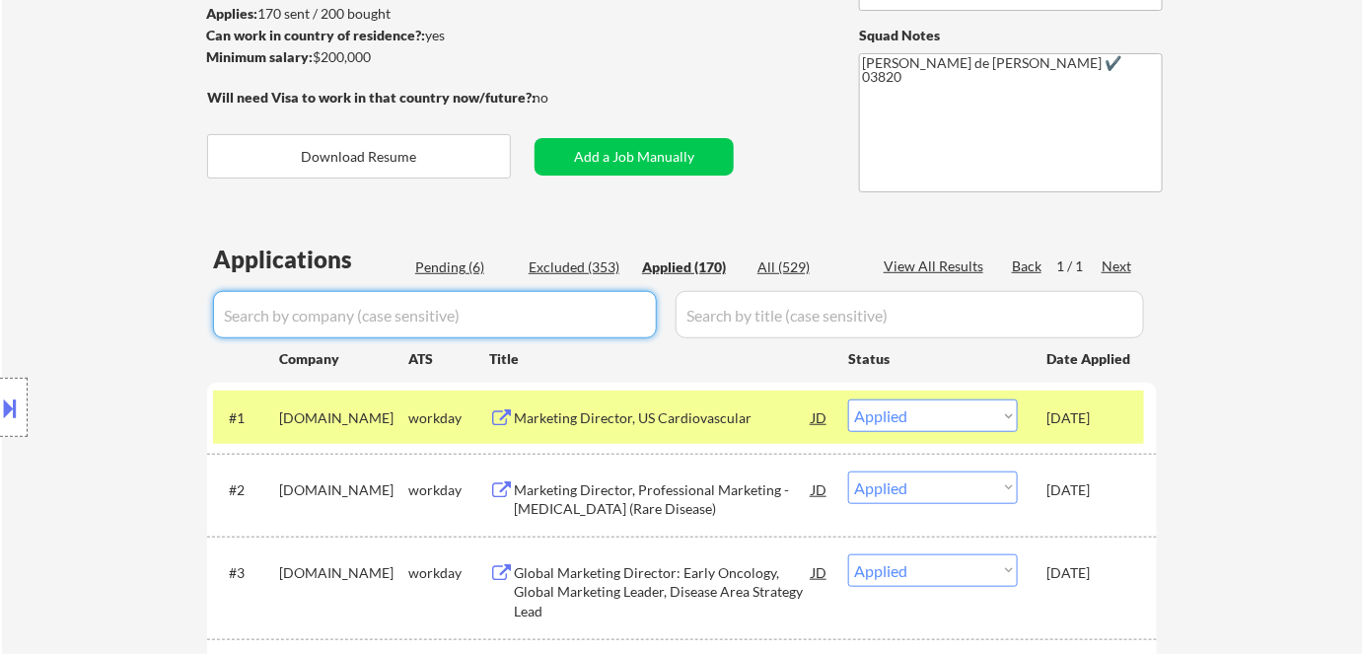
select select ""applied""
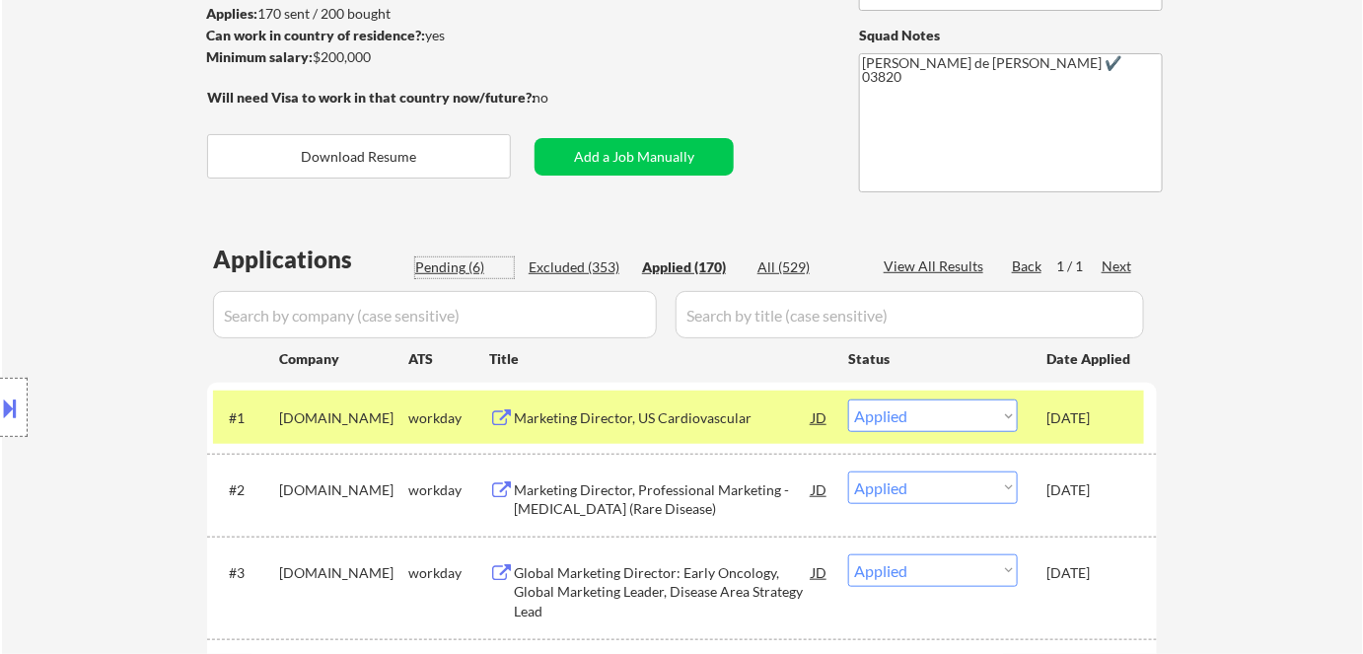
click at [469, 257] on div "Pending (6)" at bounding box center [464, 267] width 99 height 20
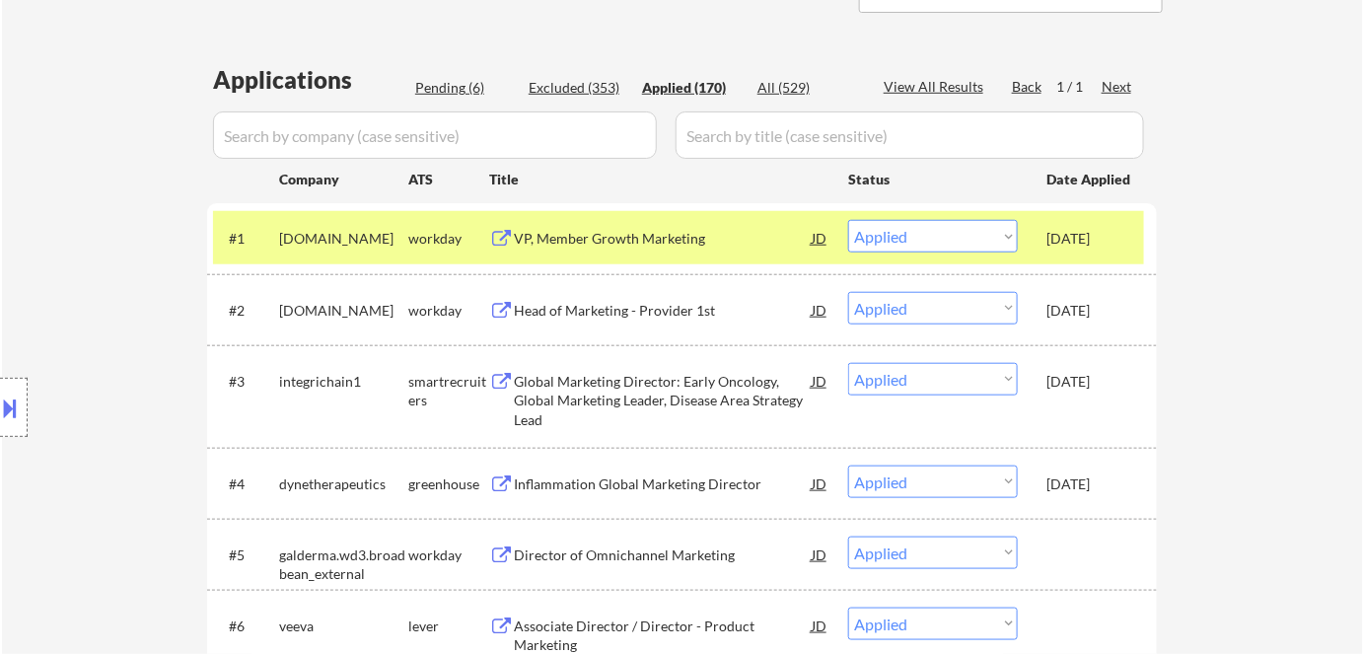
select select ""pending""
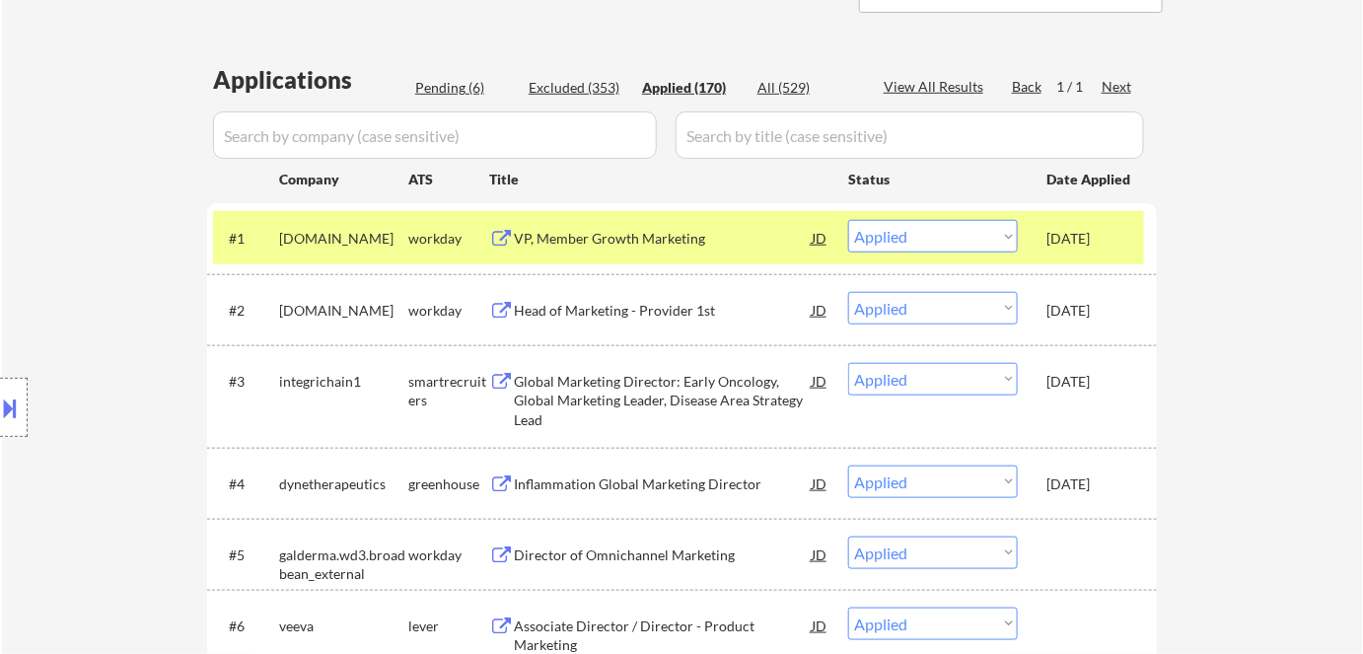
select select ""pending""
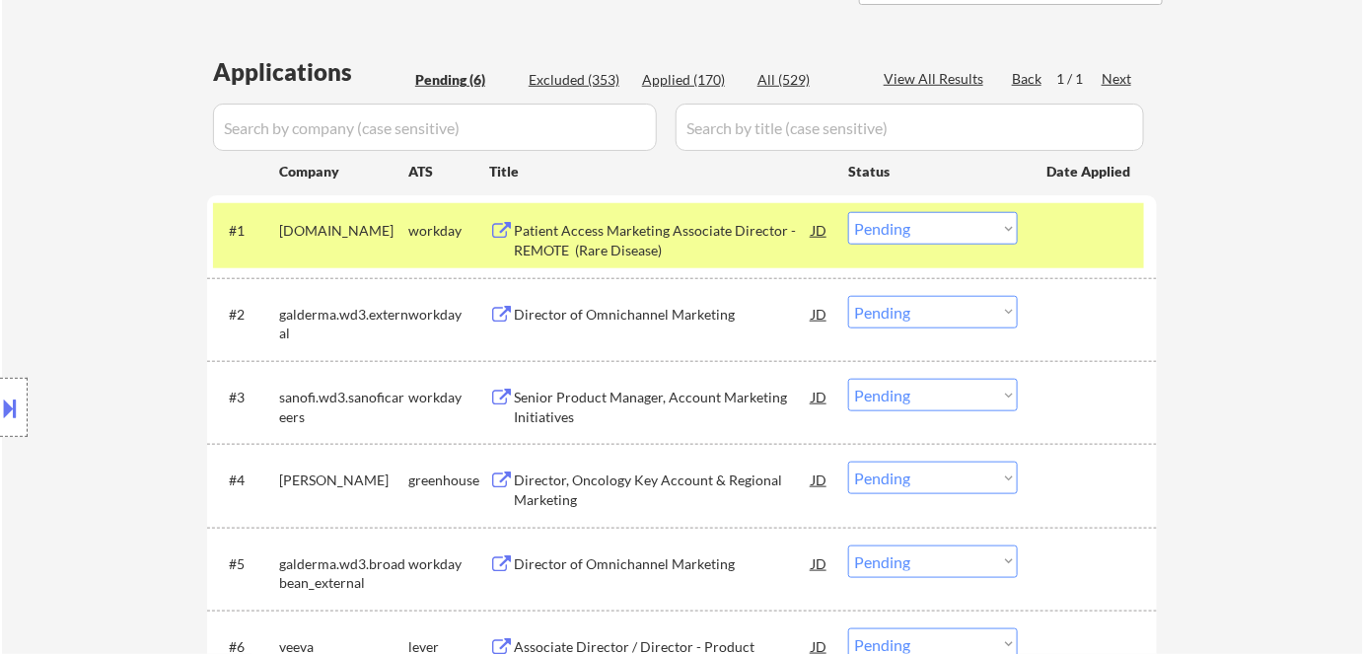
scroll to position [358, 0]
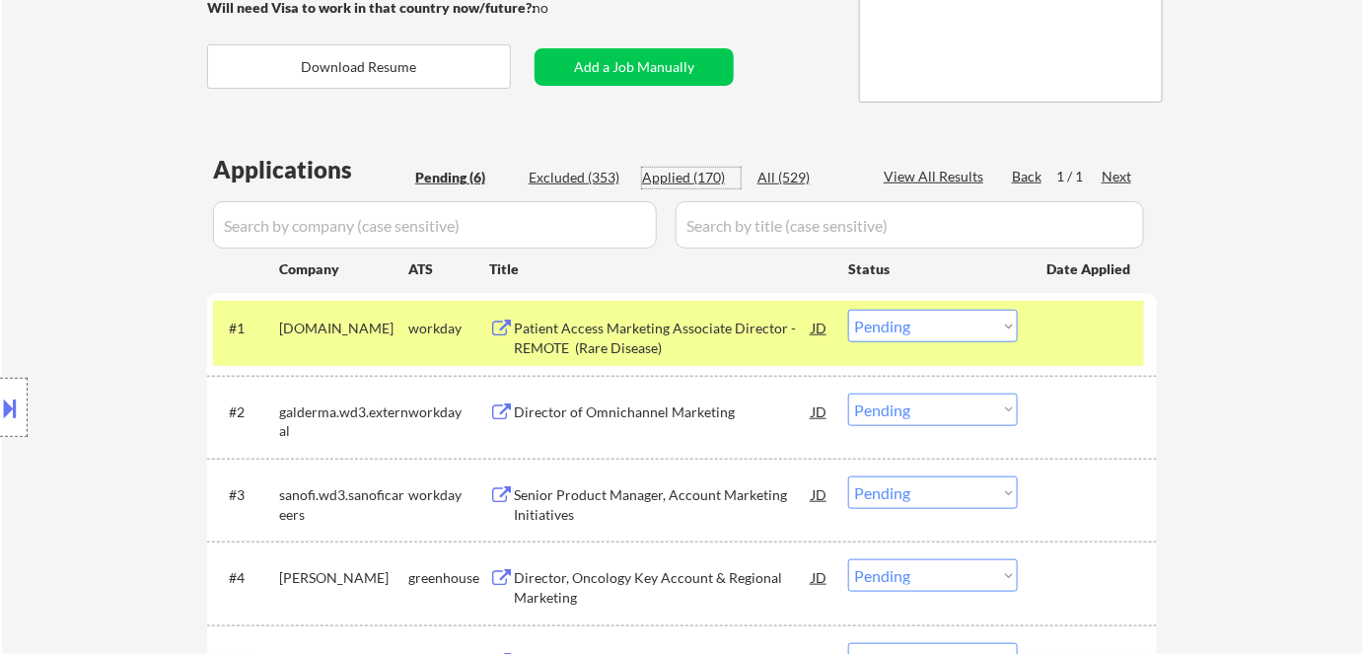
click at [663, 180] on div "Applied (170)" at bounding box center [691, 178] width 99 height 20
click at [544, 213] on input "input" at bounding box center [435, 224] width 444 height 47
click at [534, 227] on input "input" at bounding box center [435, 224] width 444 height 47
select select ""applied""
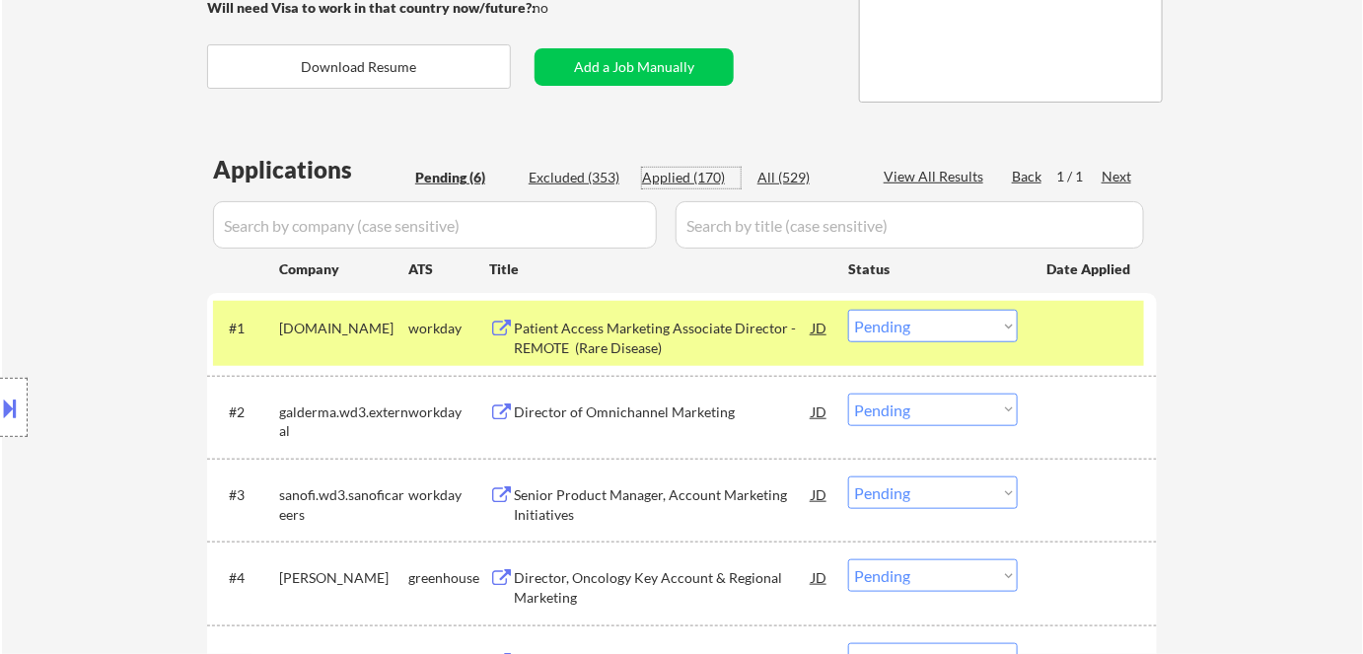
select select ""applied""
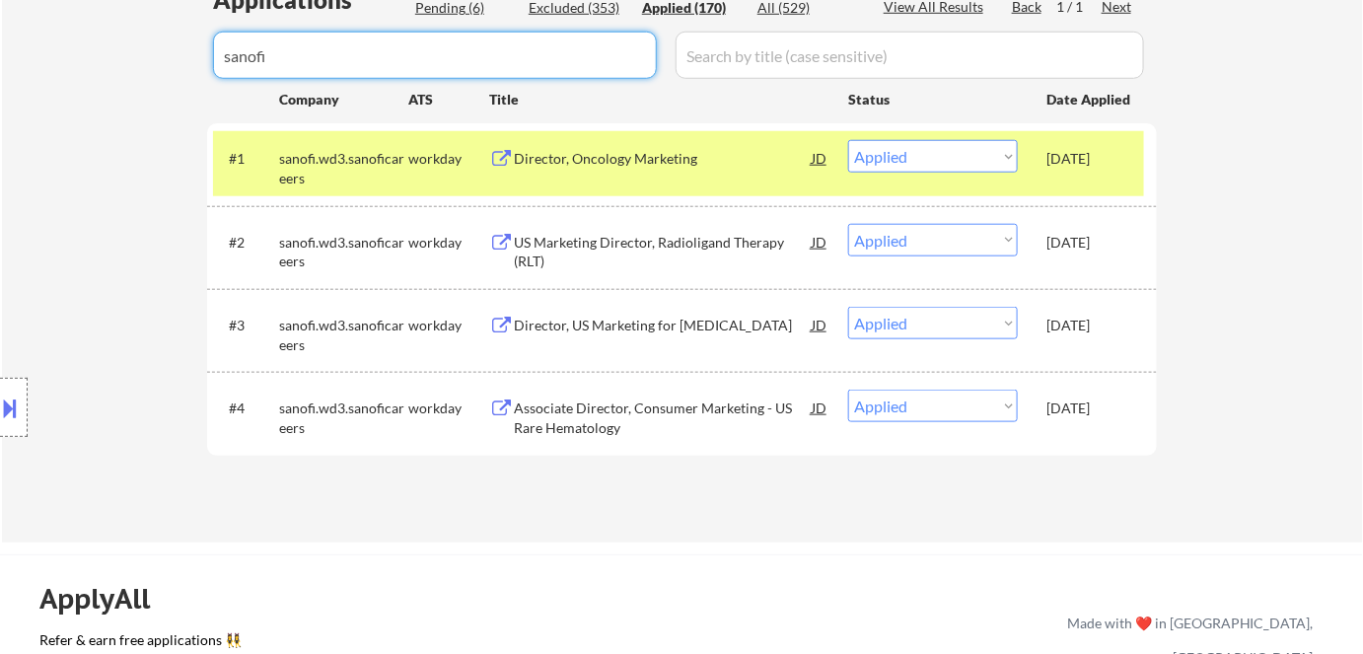
scroll to position [538, 0]
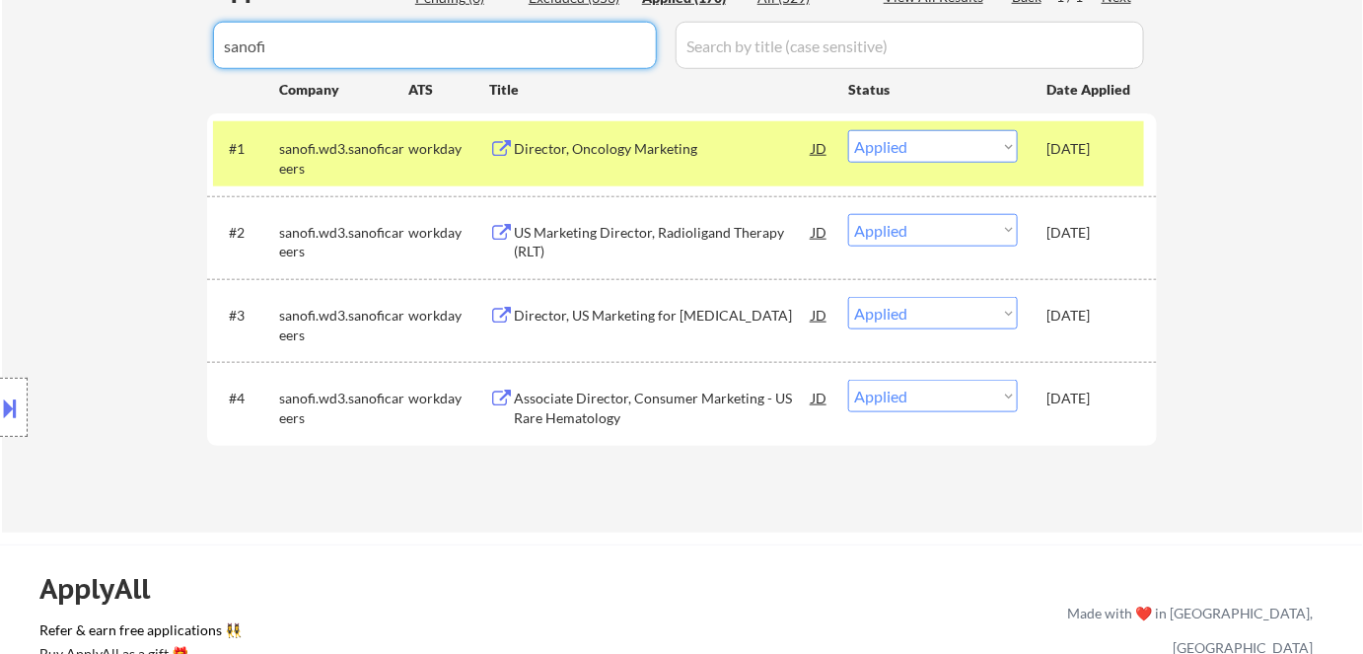
drag, startPoint x: 357, startPoint y: 47, endPoint x: 170, endPoint y: 22, distance: 189.1
click at [176, 24] on div "← Return to /applysquad Mailslurp Inbox Job Search Builder Sarah Stevenson User…" at bounding box center [682, 36] width 1361 height 991
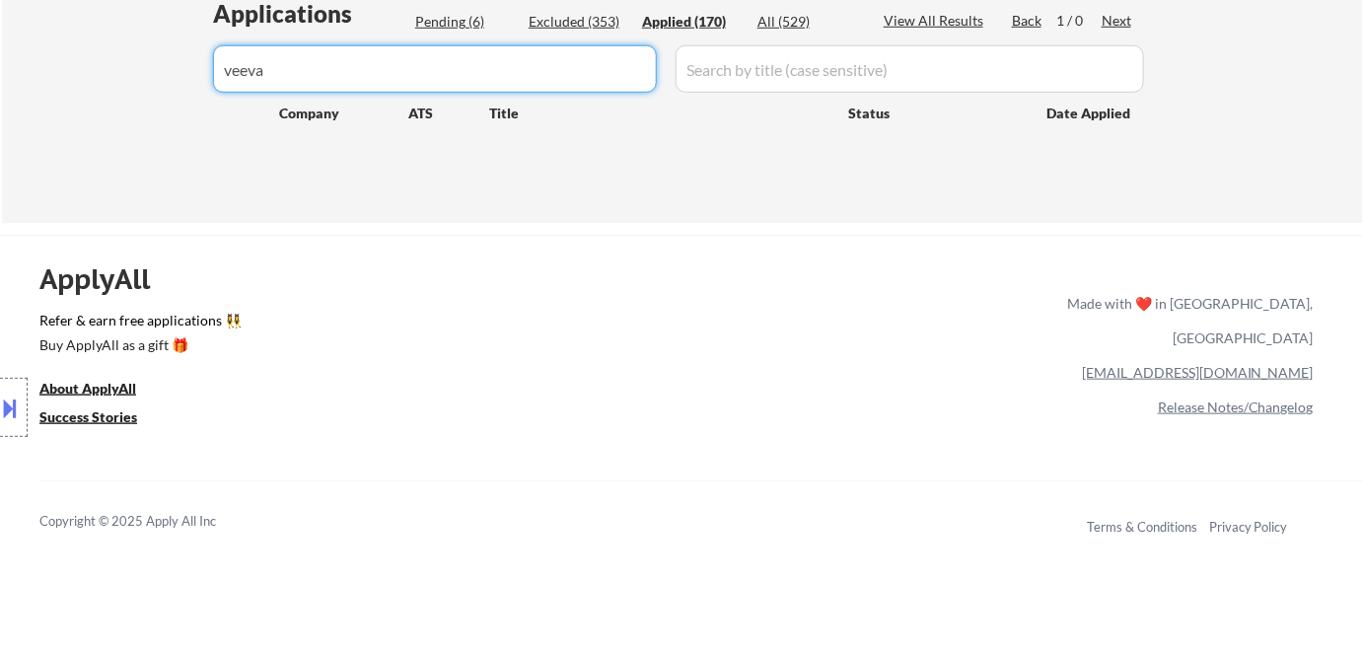
scroll to position [448, 0]
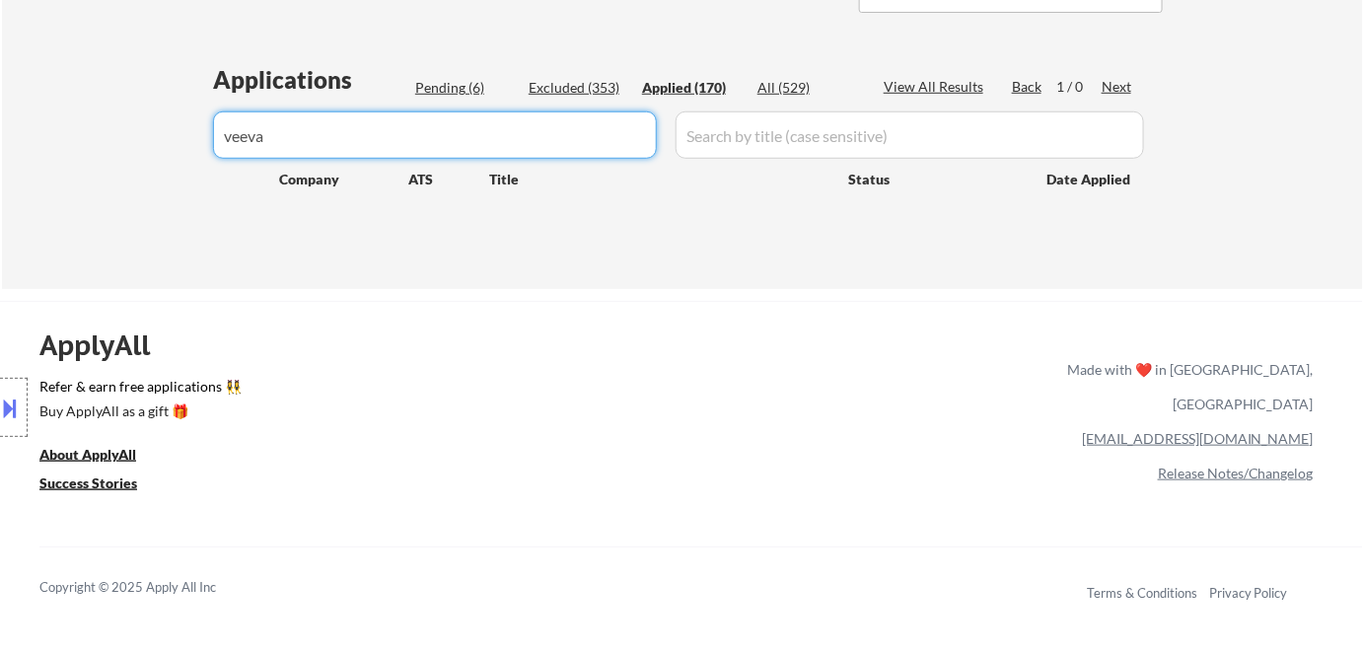
type input "veeva"
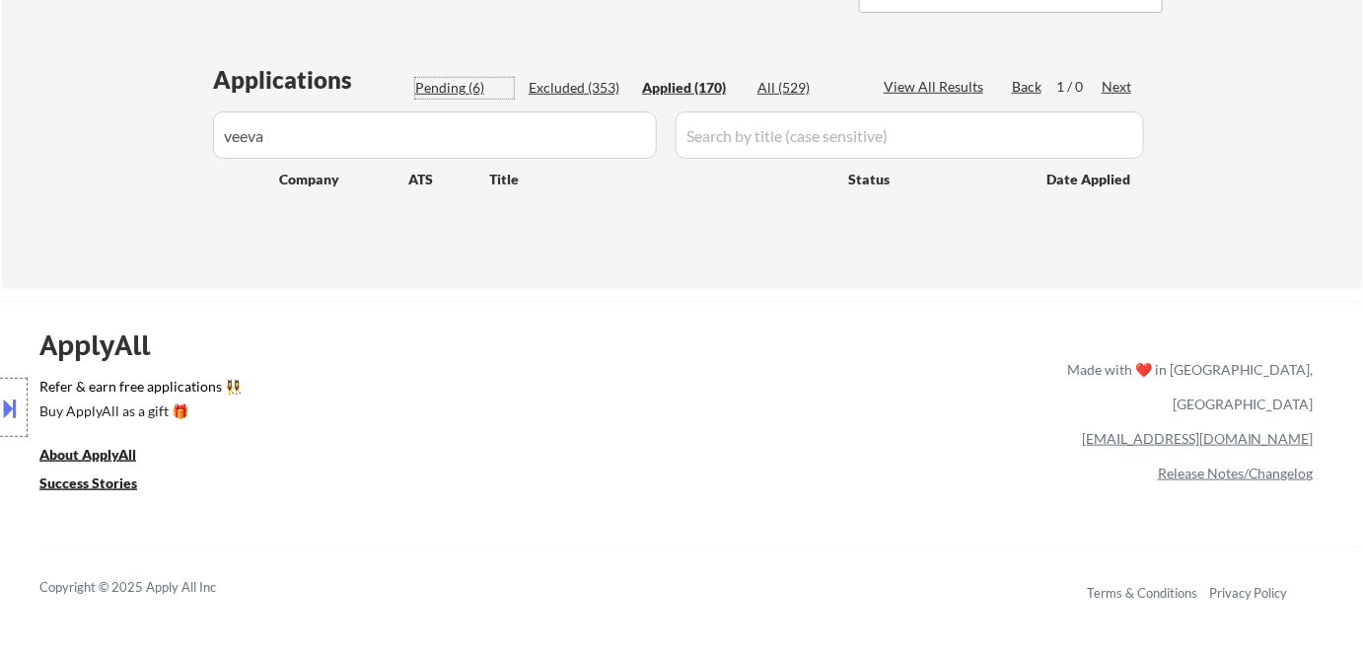
click at [468, 98] on div "Pending (6)" at bounding box center [464, 88] width 99 height 21
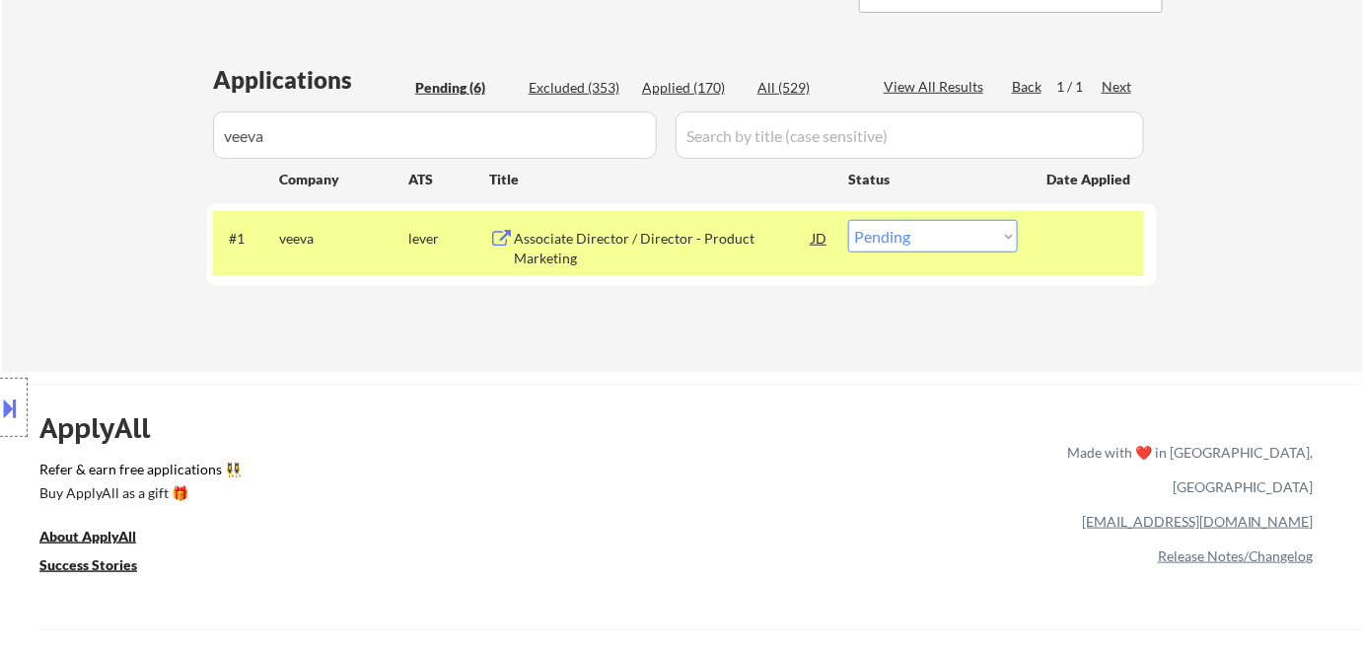
click at [576, 236] on div "Associate Director / Director - Product Marketing" at bounding box center [663, 248] width 298 height 38
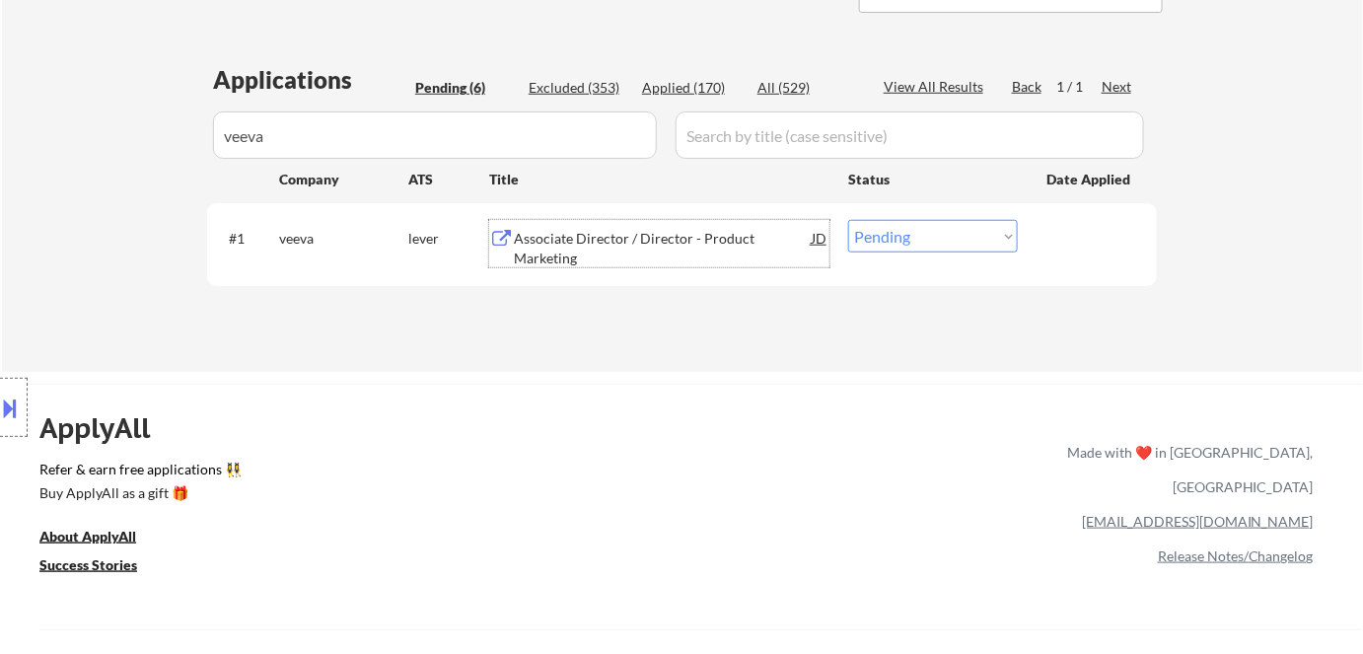
click at [1017, 247] on select "Choose an option... Pending Applied Excluded (Questions) Excluded (Expired) Exc…" at bounding box center [933, 236] width 170 height 33
select select ""excluded""
click at [848, 220] on select "Choose an option... Pending Applied Excluded (Questions) Excluded (Expired) Exc…" at bounding box center [933, 236] width 170 height 33
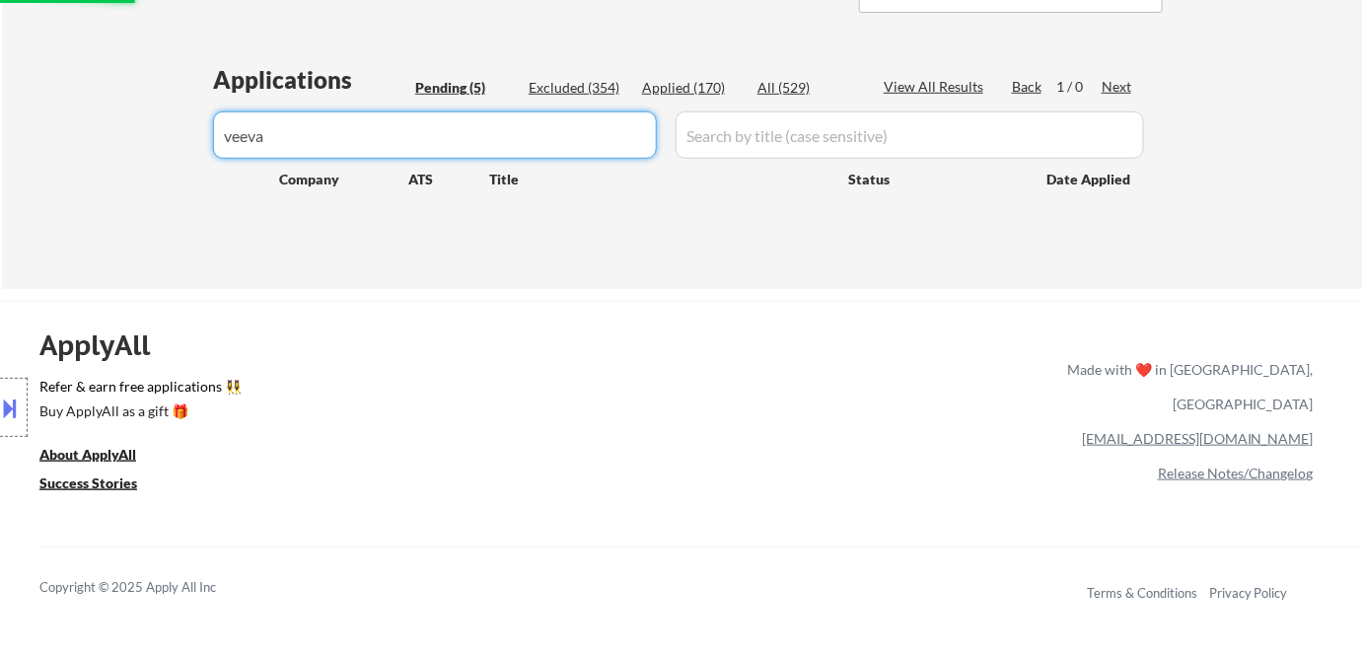
drag, startPoint x: 465, startPoint y: 129, endPoint x: 152, endPoint y: 134, distance: 312.7
select select ""pending""
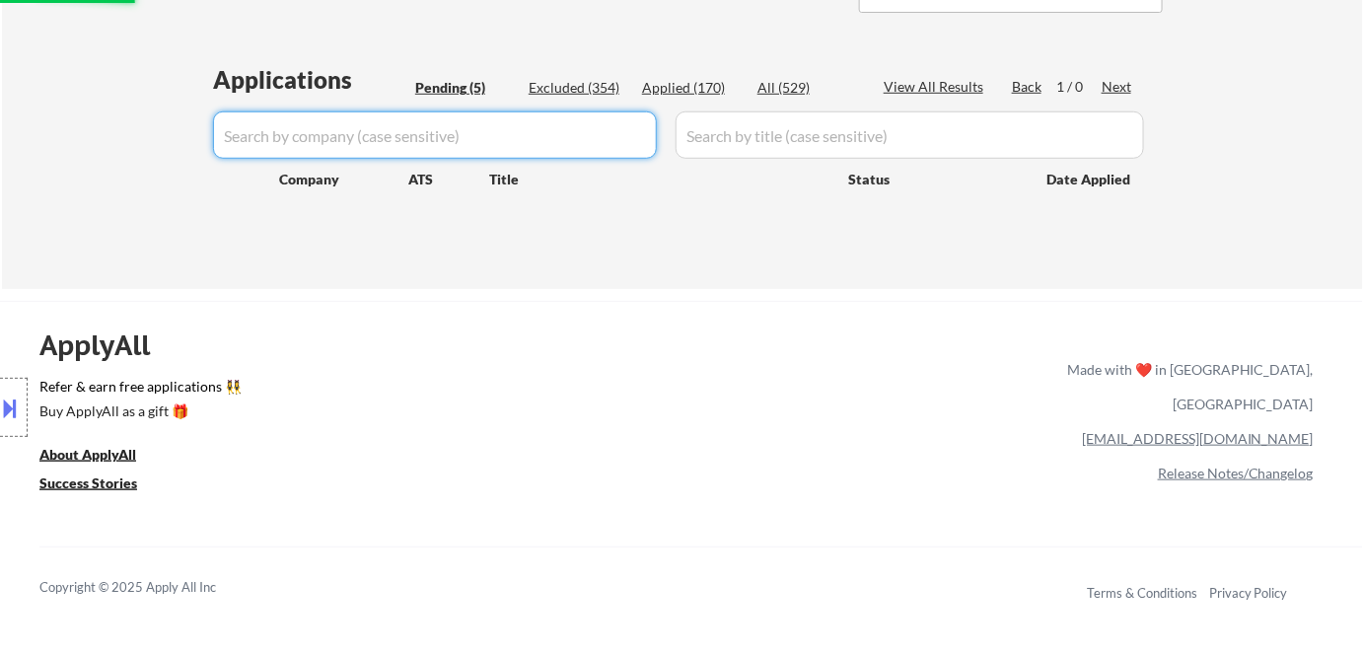
select select ""pending""
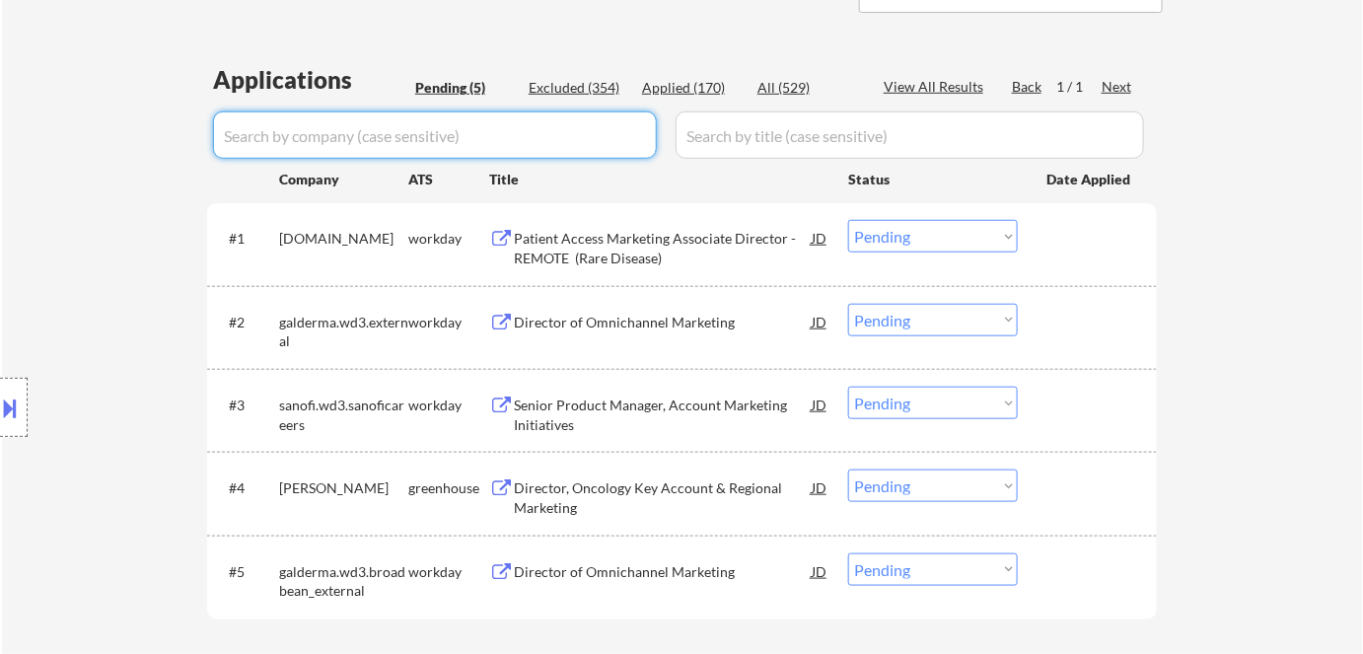
drag, startPoint x: 862, startPoint y: 232, endPoint x: 881, endPoint y: 243, distance: 21.7
click at [862, 232] on select "Choose an option... Pending Applied Excluded (Questions) Excluded (Expired) Exc…" at bounding box center [933, 236] width 170 height 33
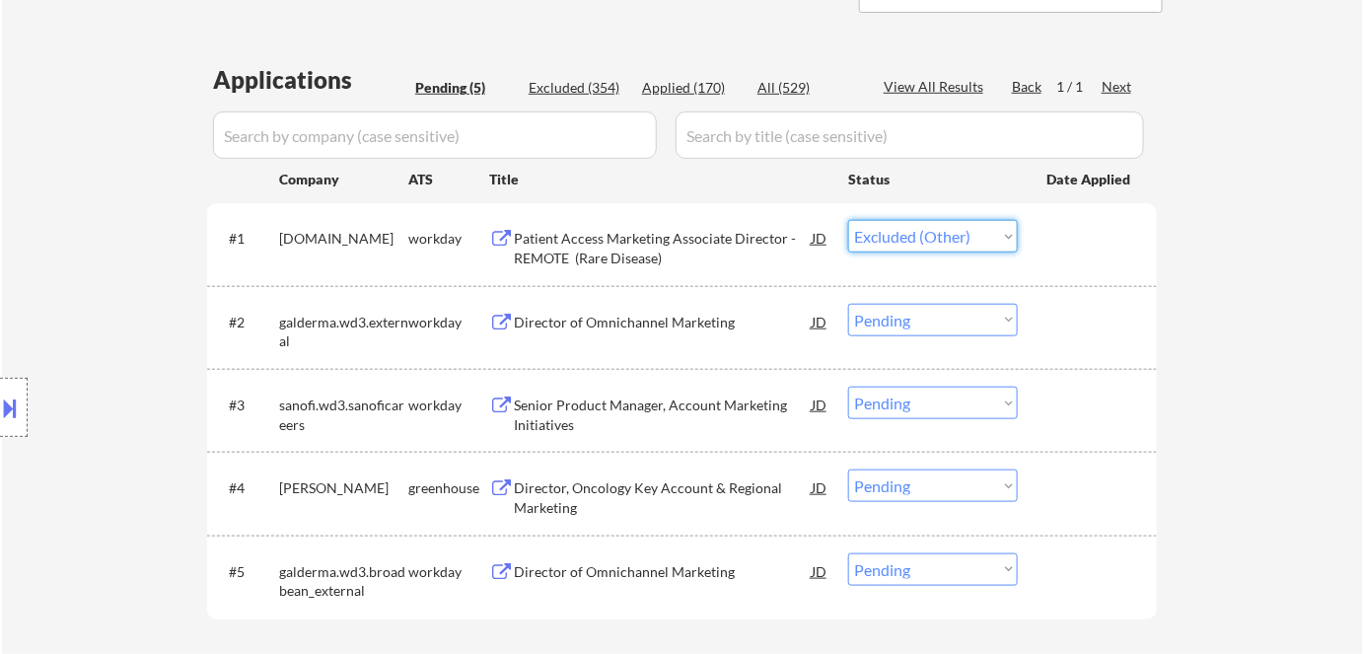
click at [848, 220] on select "Choose an option... Pending Applied Excluded (Questions) Excluded (Expired) Exc…" at bounding box center [933, 236] width 170 height 33
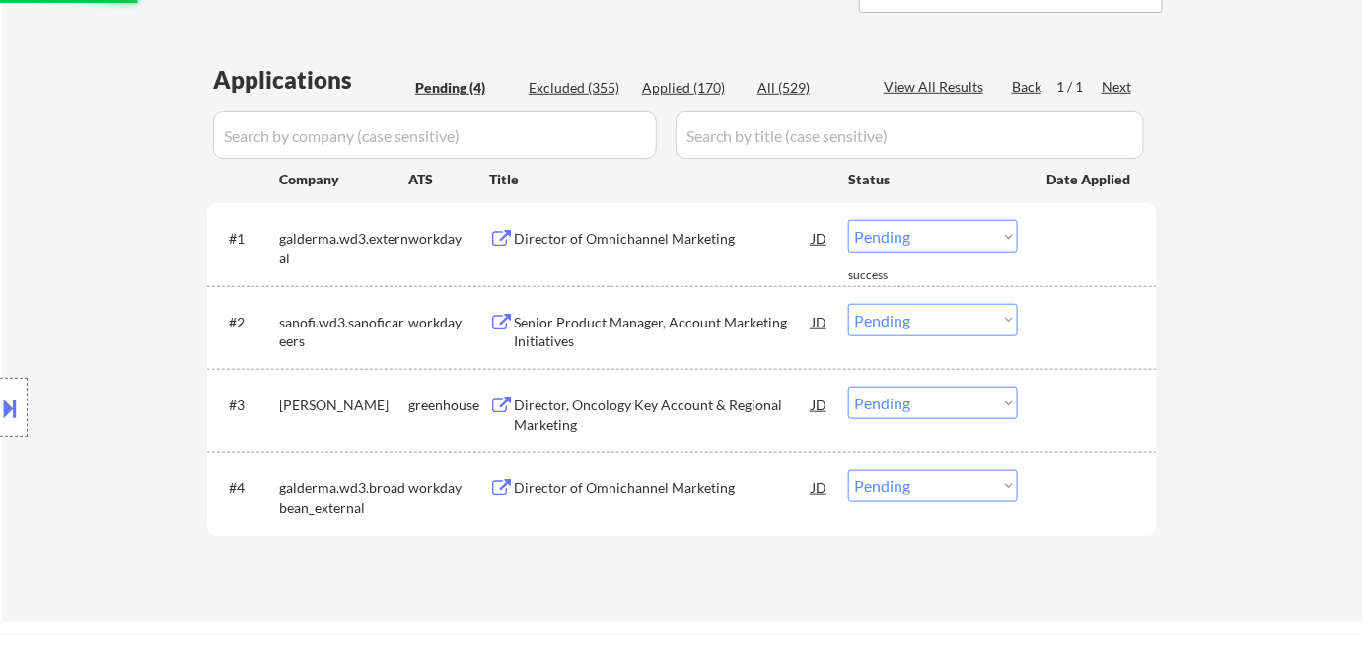
click at [952, 248] on select "Choose an option... Pending Applied Excluded (Questions) Excluded (Expired) Exc…" at bounding box center [933, 236] width 170 height 33
click at [848, 220] on select "Choose an option... Pending Applied Excluded (Questions) Excluded (Expired) Exc…" at bounding box center [933, 236] width 170 height 33
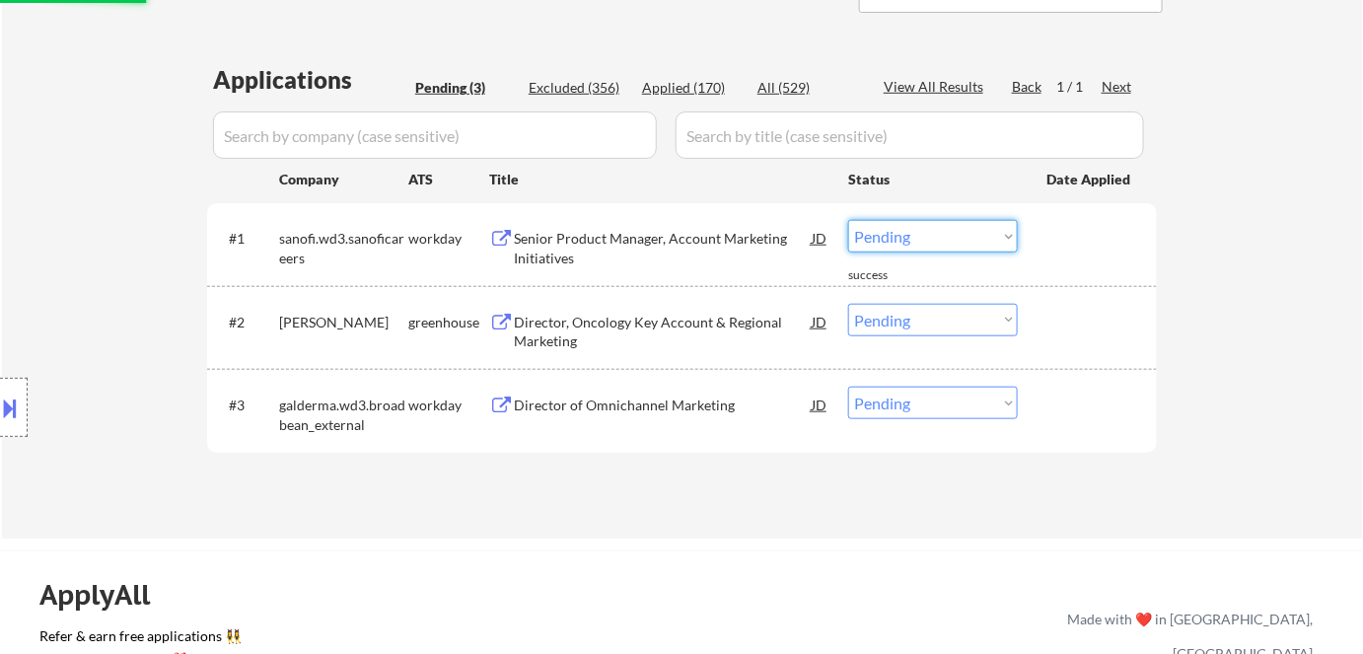
drag, startPoint x: 945, startPoint y: 232, endPoint x: 945, endPoint y: 248, distance: 15.8
click at [945, 232] on select "Choose an option... Pending Applied Excluded (Questions) Excluded (Expired) Exc…" at bounding box center [933, 236] width 170 height 33
select select ""excluded__other_""
click at [848, 220] on select "Choose an option... Pending Applied Excluded (Questions) Excluded (Expired) Exc…" at bounding box center [933, 236] width 170 height 33
click at [901, 407] on select "Choose an option... Pending Applied Excluded (Questions) Excluded (Expired) Exc…" at bounding box center [933, 403] width 170 height 33
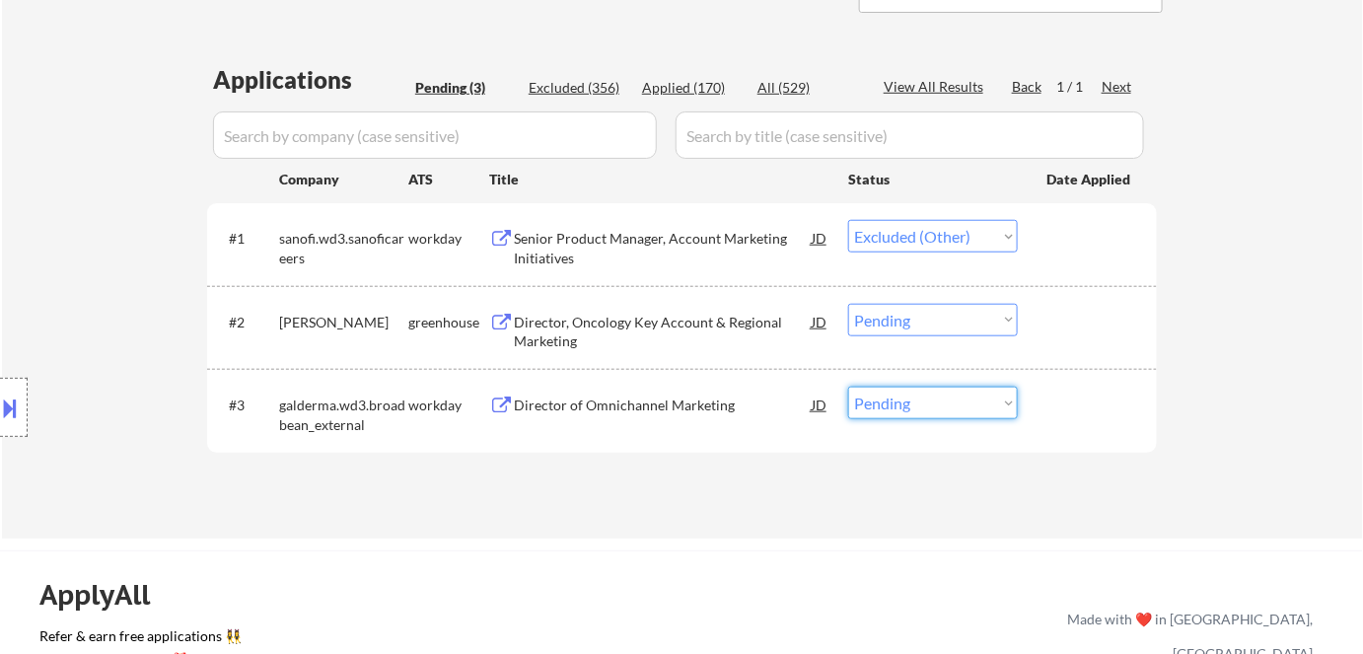
click at [1138, 345] on div "#2 natera greenhouse Director, Oncology Key Account & Regional Marketing JD Cho…" at bounding box center [678, 327] width 931 height 65
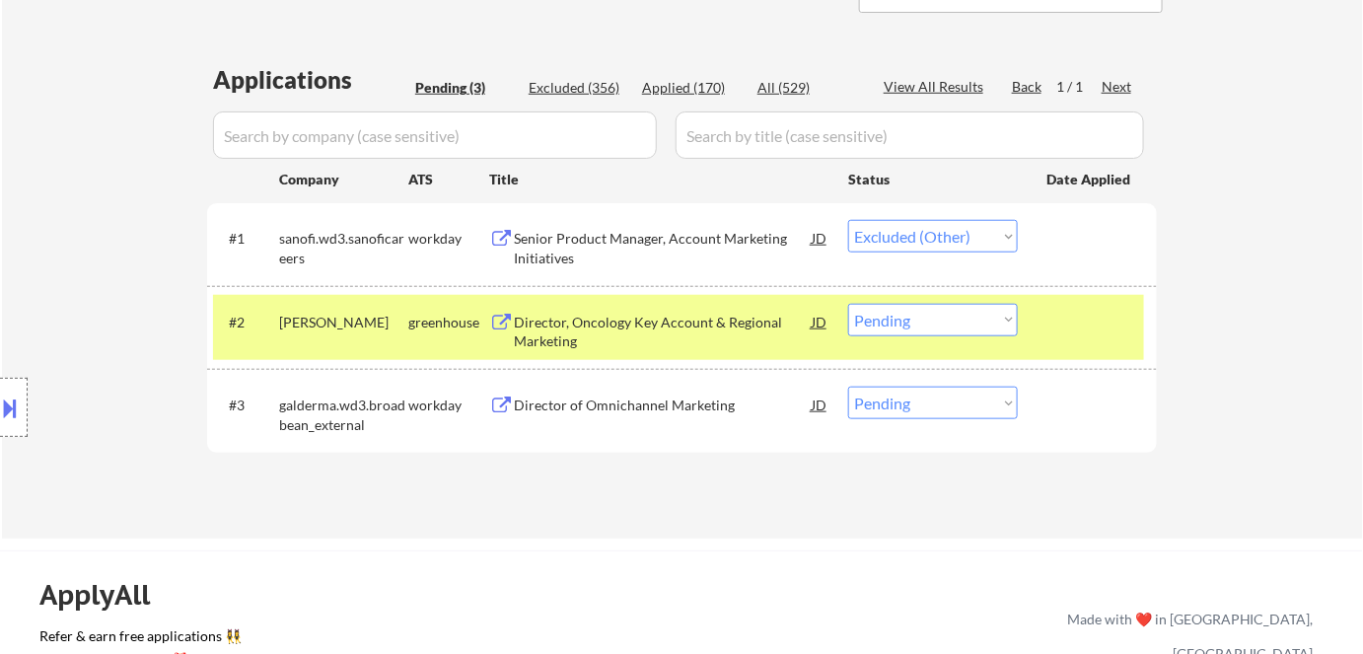
click at [940, 491] on div "Applications Pending (3) Excluded (356) Applied (170) All (529) View All Result…" at bounding box center [682, 282] width 950 height 438
click at [911, 408] on select "Choose an option... Pending Applied Excluded (Questions) Excluded (Expired) Exc…" at bounding box center [933, 403] width 170 height 33
click at [679, 483] on div "Applications Pending (3) Excluded (356) Applied (170) All (529) View All Result…" at bounding box center [682, 282] width 950 height 438
click at [929, 409] on select "Choose an option... Pending Applied Excluded (Questions) Excluded (Expired) Exc…" at bounding box center [933, 403] width 170 height 33
click at [816, 515] on div "← Return to /applysquad Mailslurp Inbox Job Search Builder Sarah Stevenson User…" at bounding box center [682, 77] width 984 height 892
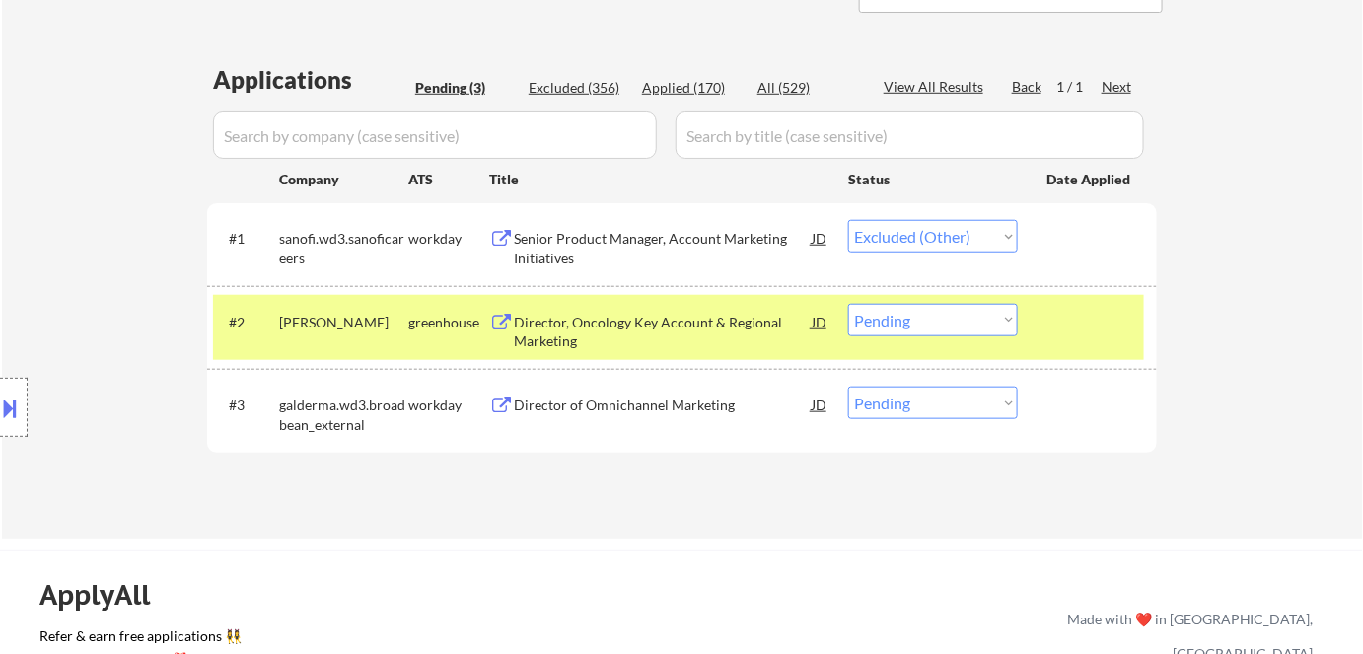
drag, startPoint x: 901, startPoint y: 387, endPoint x: 916, endPoint y: 409, distance: 27.1
click at [901, 387] on select "Choose an option... Pending Applied Excluded (Questions) Excluded (Expired) Exc…" at bounding box center [933, 403] width 170 height 33
select select ""excluded__other_""
click at [848, 387] on select "Choose an option... Pending Applied Excluded (Questions) Excluded (Expired) Exc…" at bounding box center [933, 403] width 170 height 33
click at [757, 481] on div "Applications Pending (3) Excluded (356) Applied (170) All (529) View All Result…" at bounding box center [682, 282] width 950 height 438
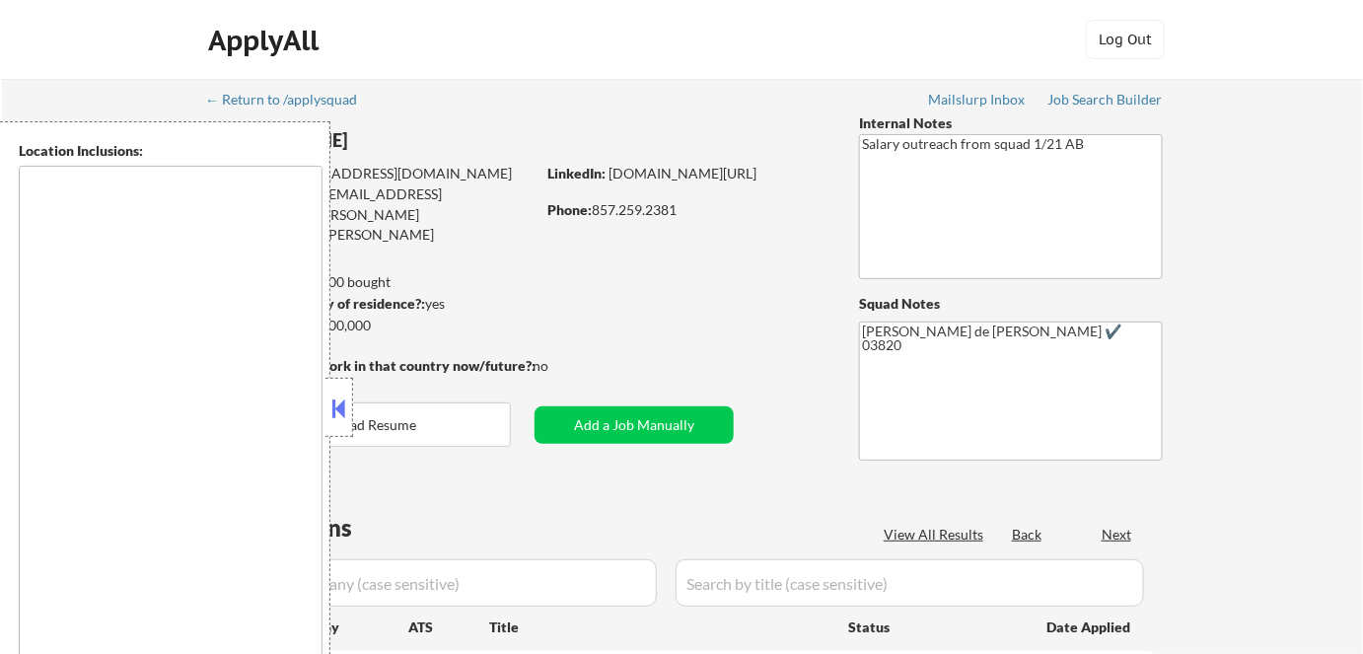
type textarea "Cambridge, MA Somerville, MA Brookline, MA Newton, MA Quincy, MA Medford, MA Ma…"
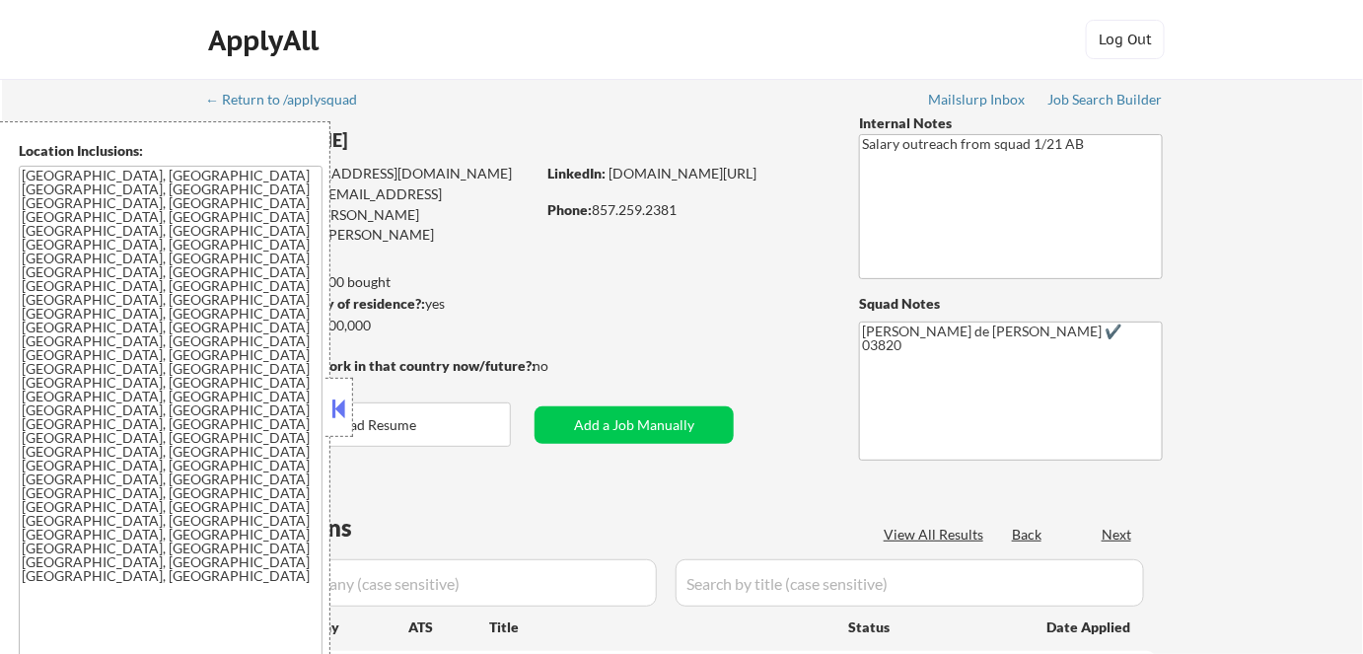
select select ""pending""
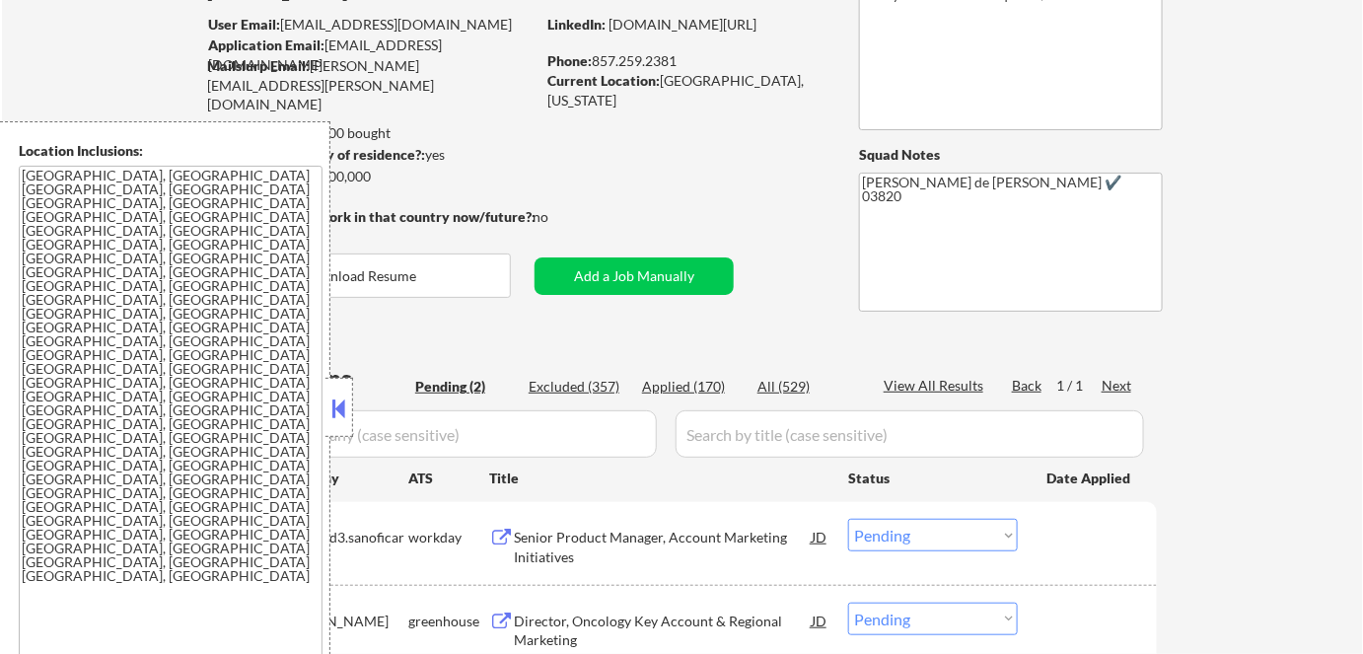
scroll to position [179, 0]
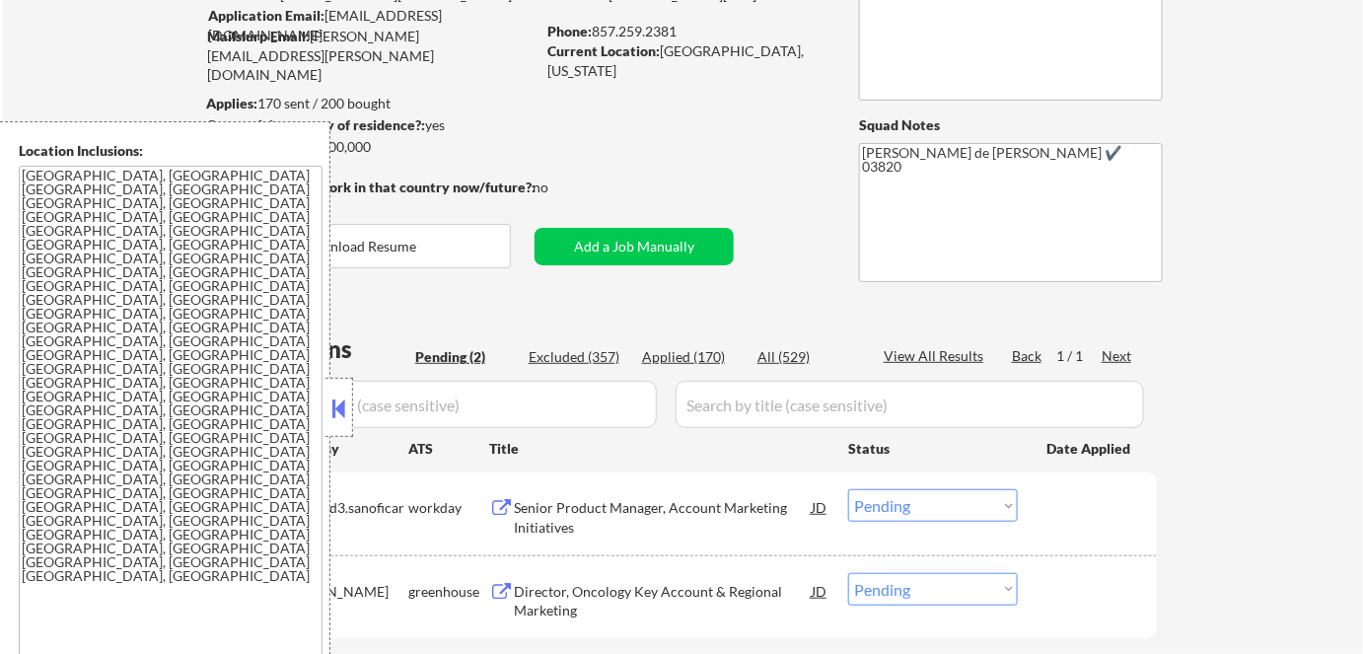
click at [349, 400] on button at bounding box center [339, 409] width 22 height 30
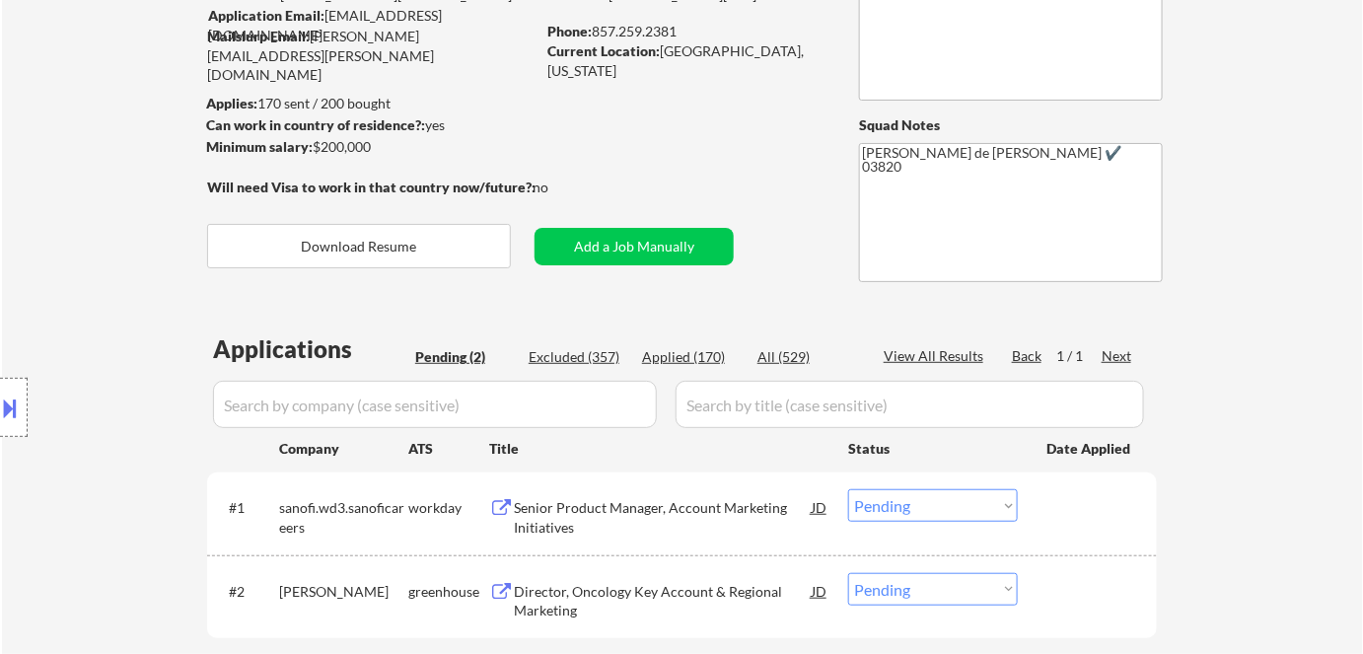
click at [922, 498] on select "Choose an option... Pending Applied Excluded (Questions) Excluded (Expired) Exc…" at bounding box center [933, 505] width 170 height 33
click at [848, 489] on select "Choose an option... Pending Applied Excluded (Questions) Excluded (Expired) Exc…" at bounding box center [933, 505] width 170 height 33
select select ""pending""
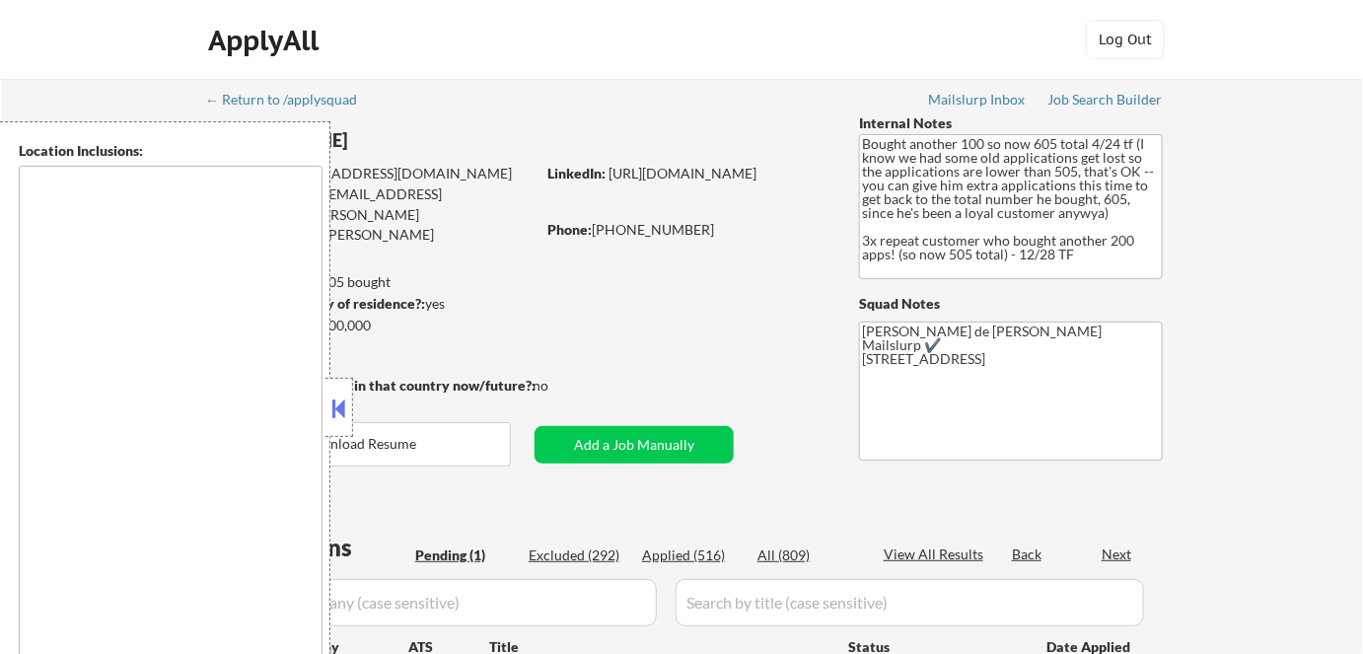
select select ""pending""
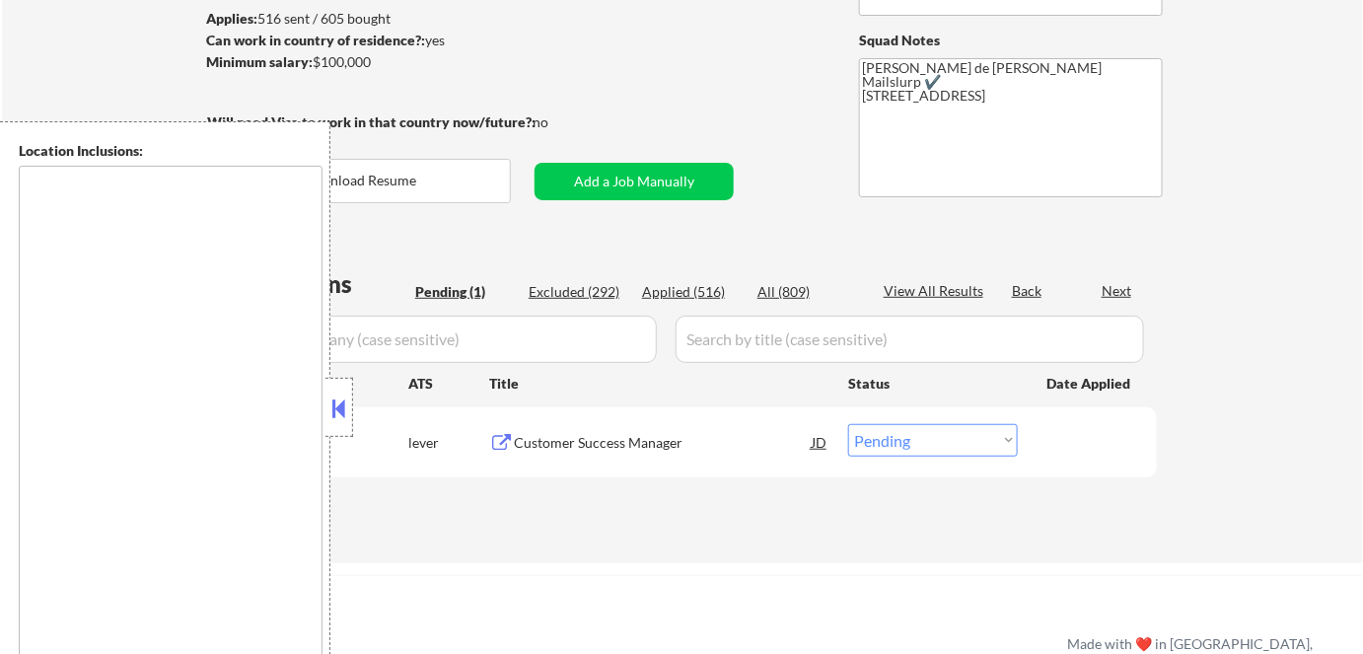
scroll to position [268, 0]
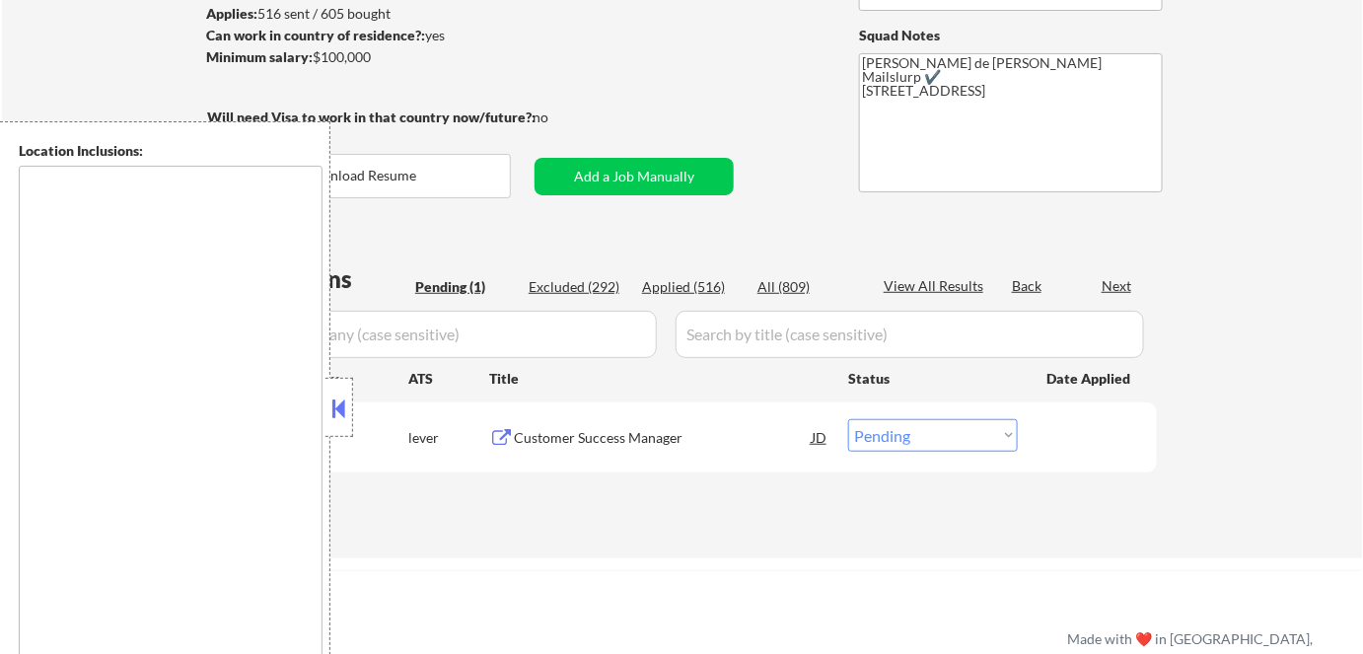
type textarea "remote"
click at [341, 407] on button at bounding box center [339, 409] width 22 height 30
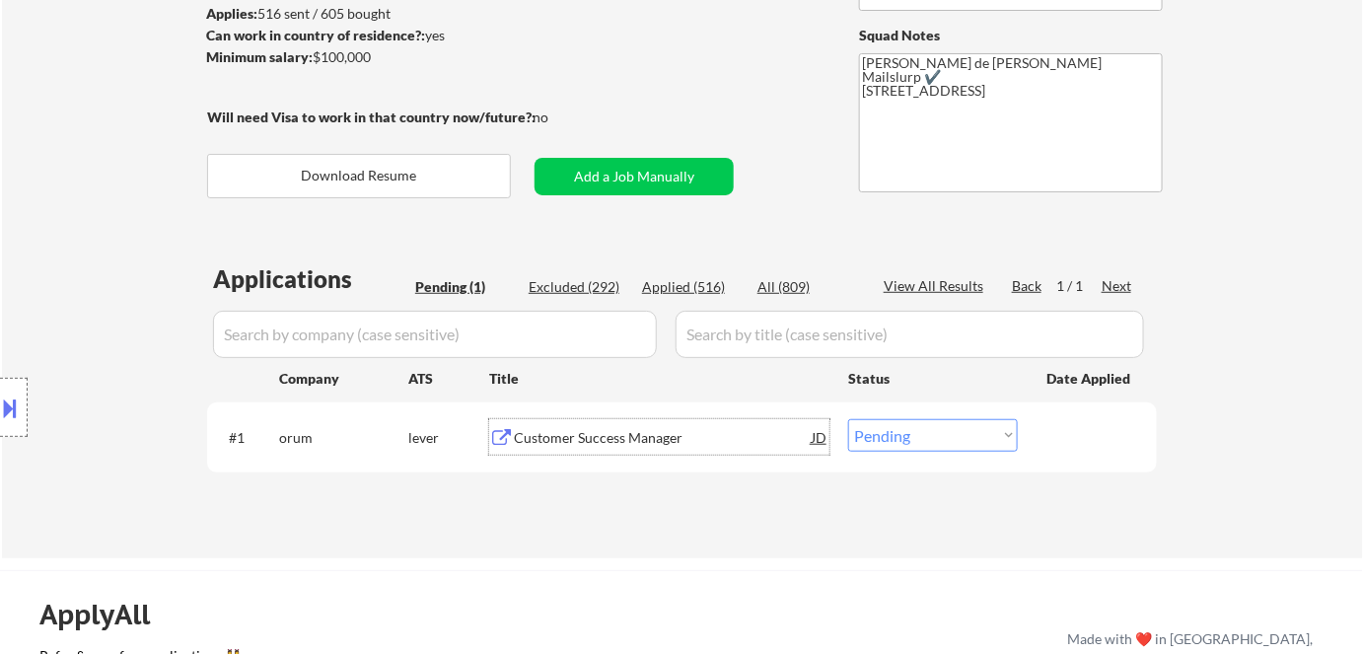
click at [657, 441] on div "Customer Success Manager" at bounding box center [663, 438] width 298 height 20
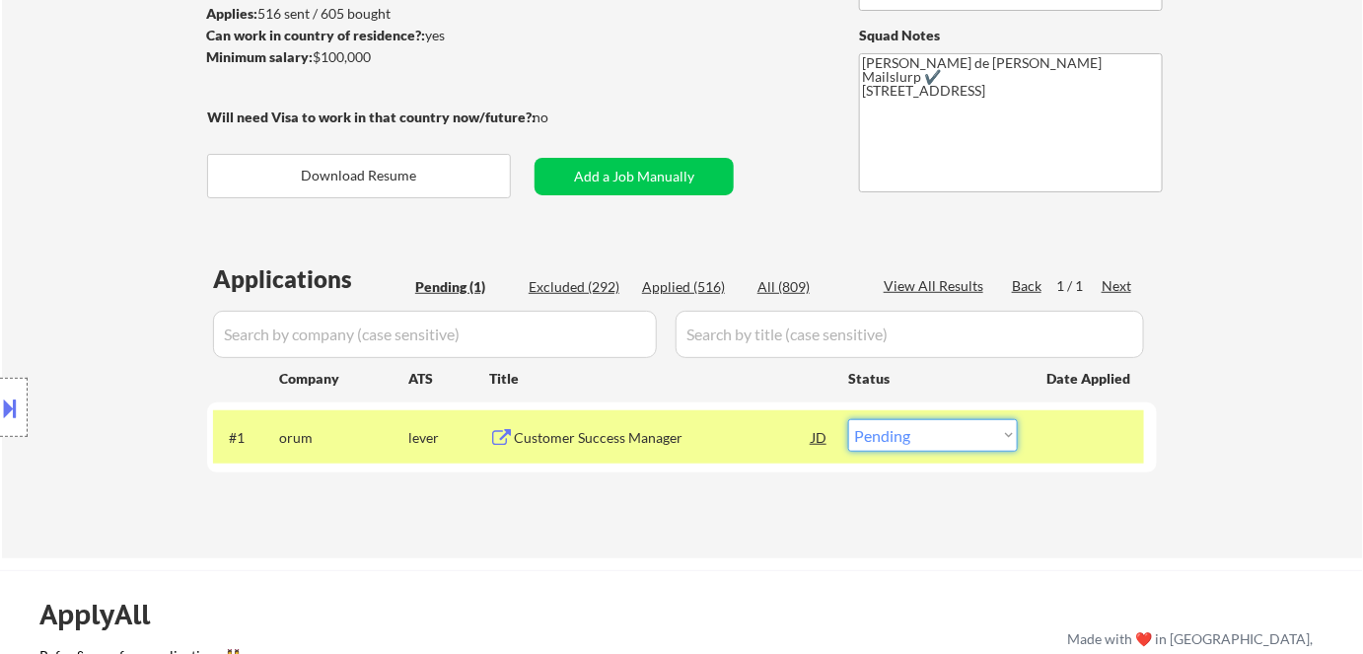
click at [888, 432] on select "Choose an option... Pending Applied Excluded (Questions) Excluded (Expired) Exc…" at bounding box center [933, 435] width 170 height 33
select select ""excluded__salary_""
click at [848, 419] on select "Choose an option... Pending Applied Excluded (Questions) Excluded (Expired) Exc…" at bounding box center [933, 435] width 170 height 33
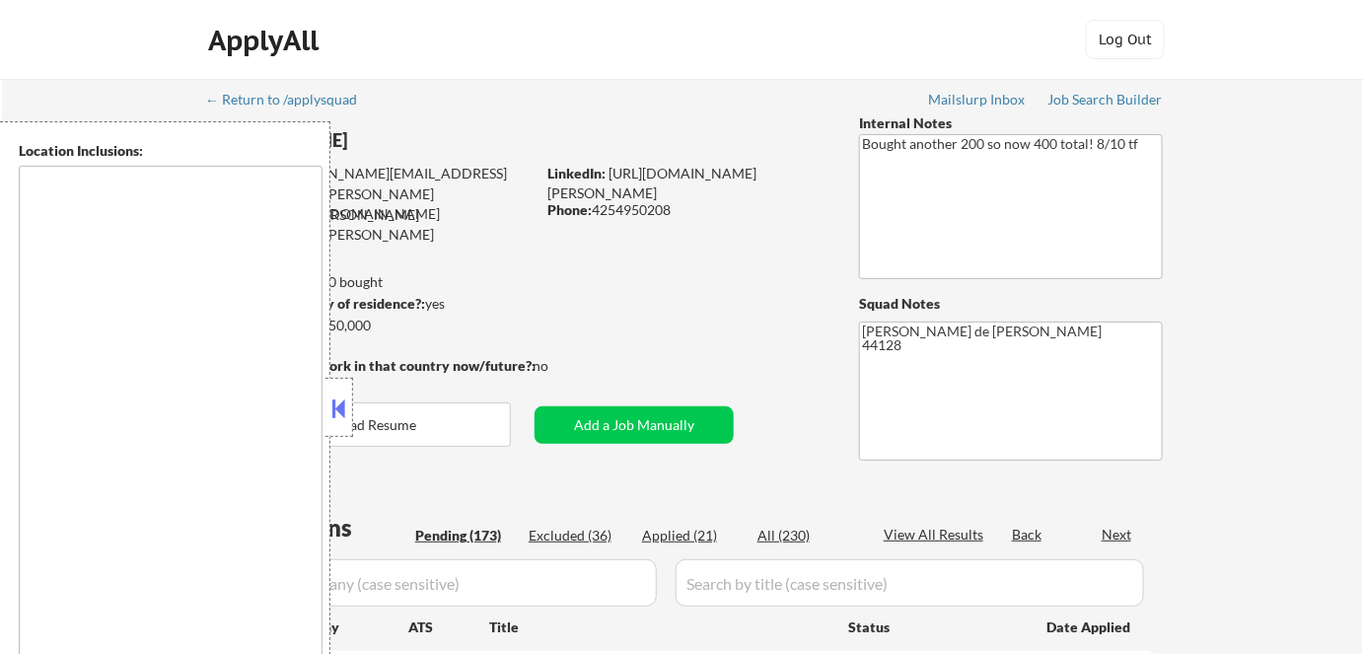
type textarea "[GEOGRAPHIC_DATA], [GEOGRAPHIC_DATA] [GEOGRAPHIC_DATA], [GEOGRAPHIC_DATA] [GEOG…"
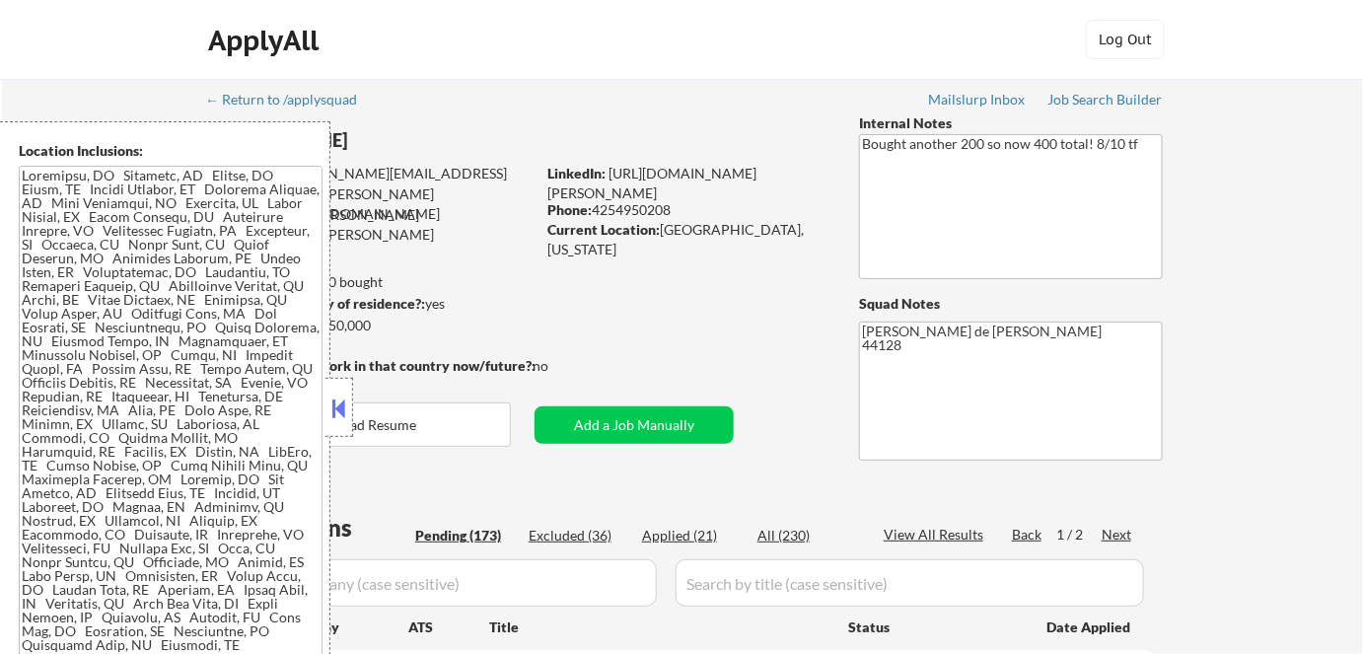
select select ""pending""
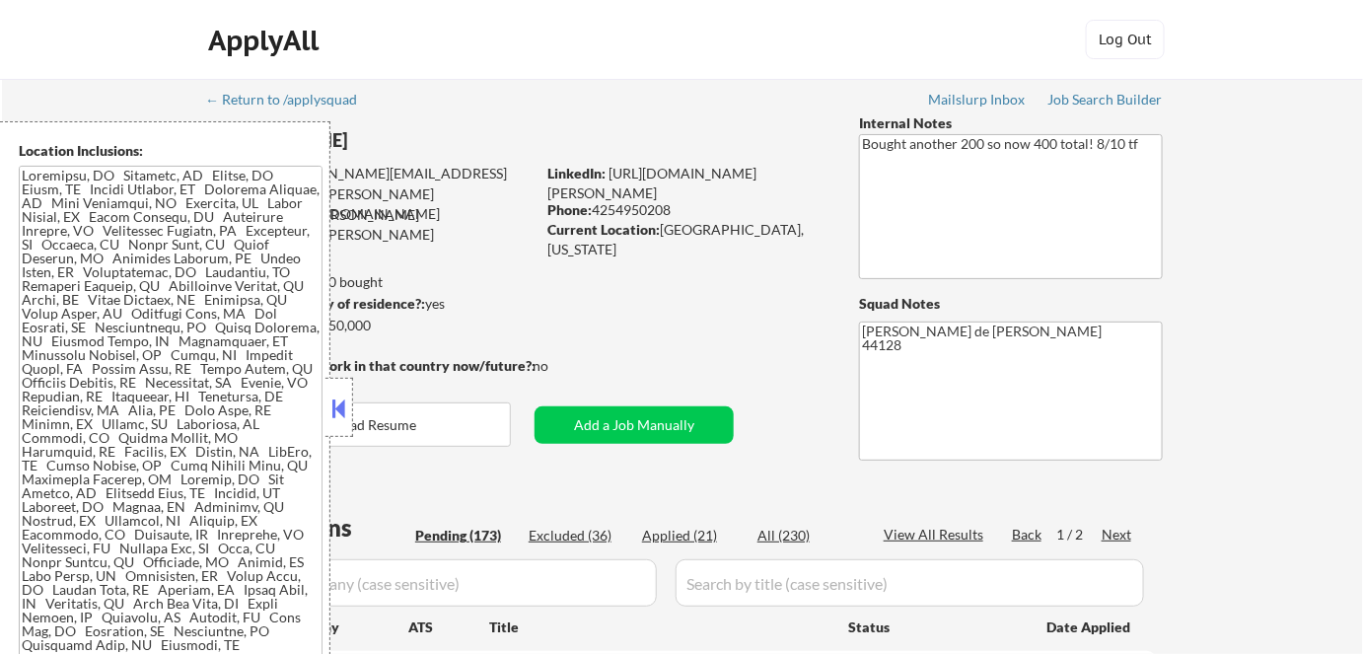
select select ""pending""
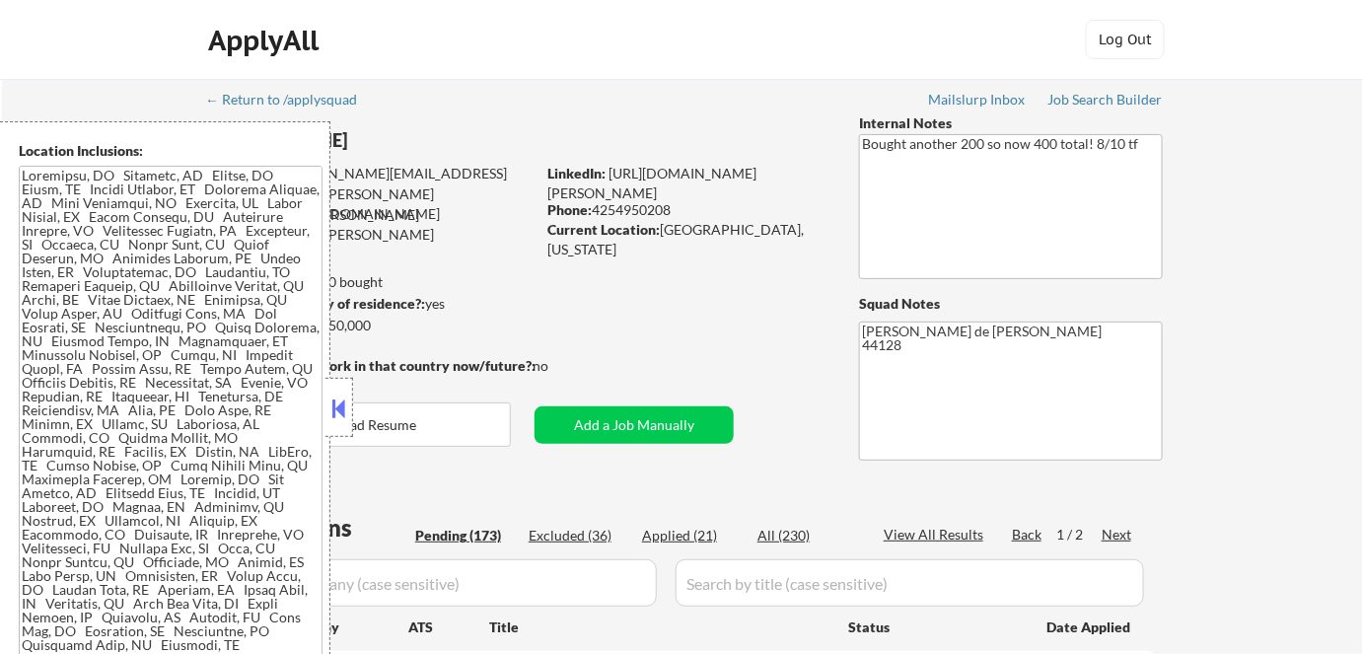
select select ""pending""
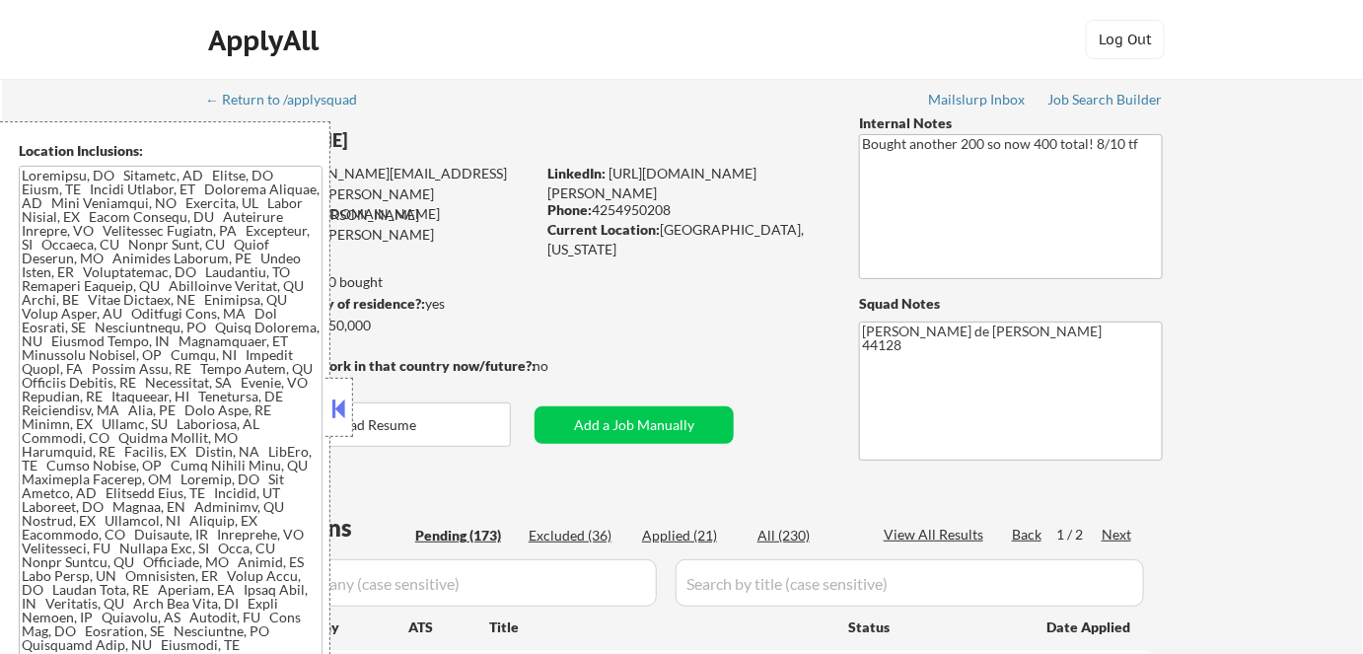
select select ""pending""
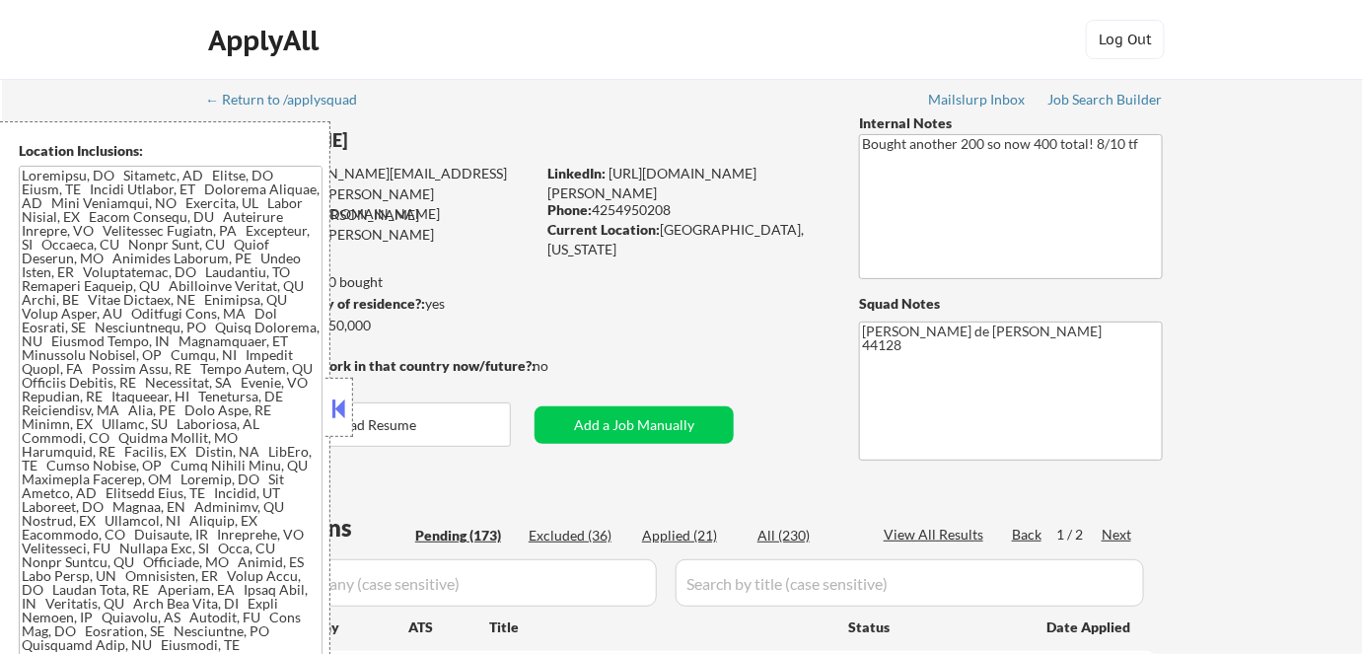
select select ""pending""
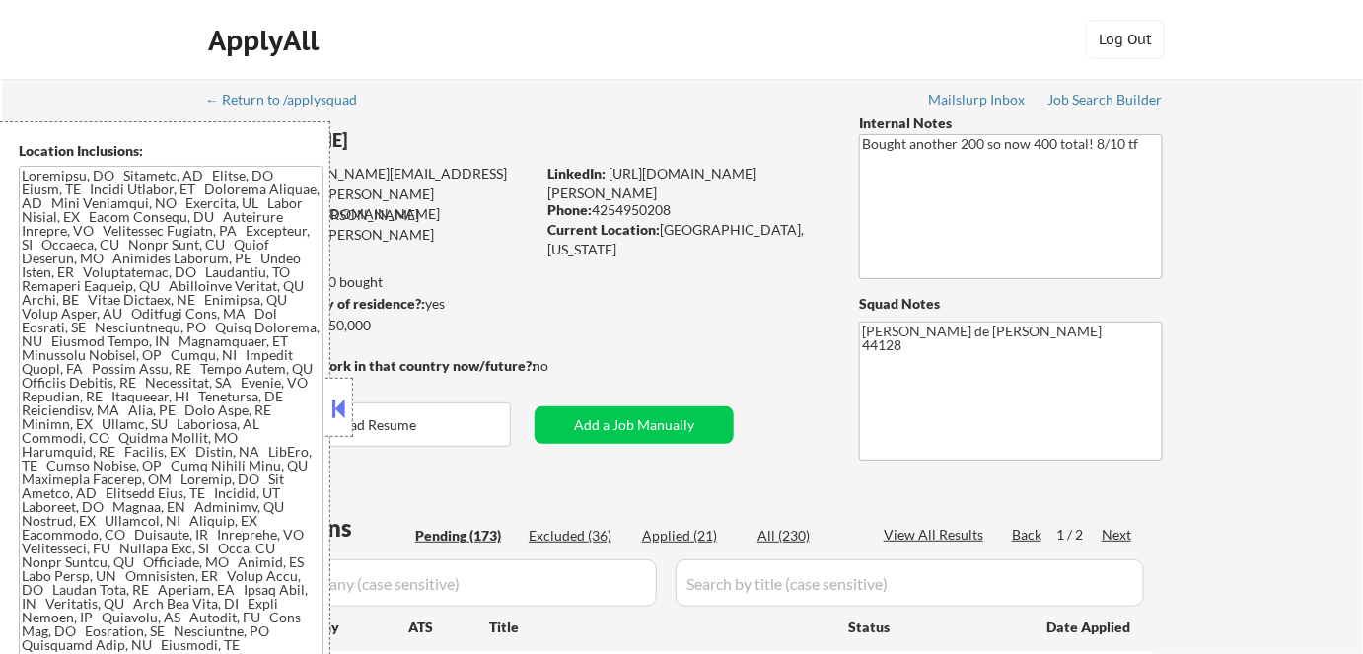
select select ""pending""
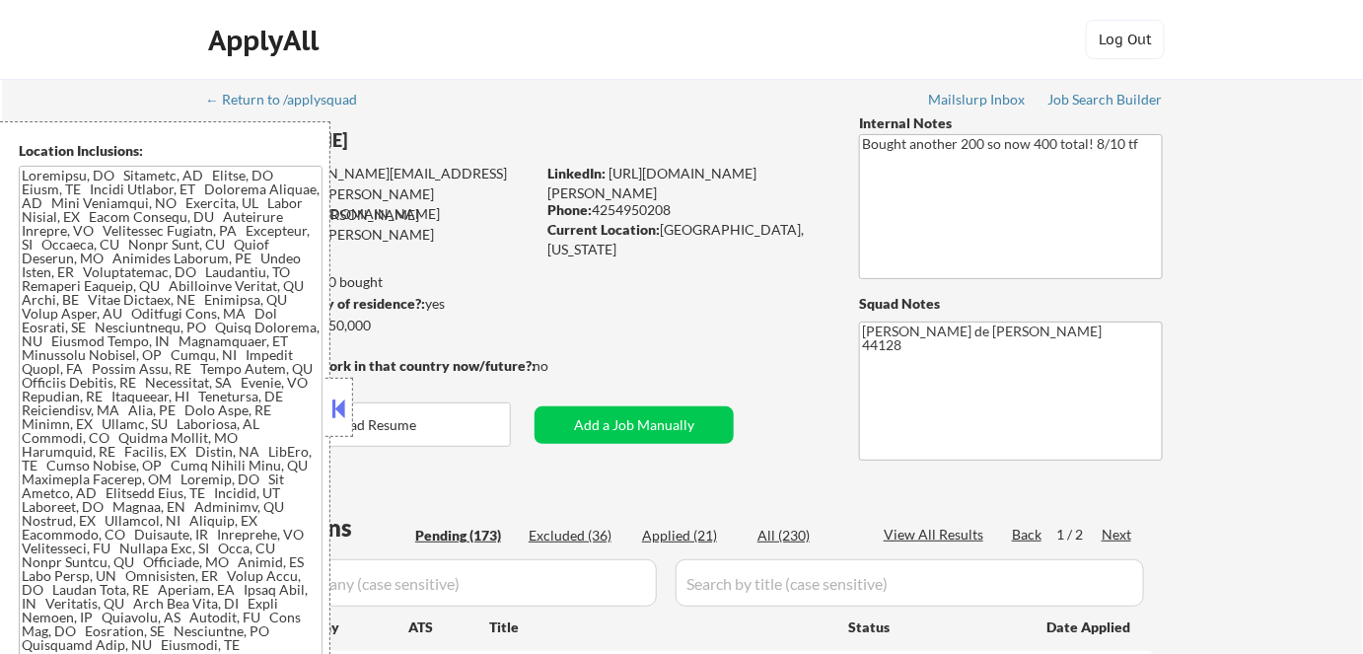
select select ""pending""
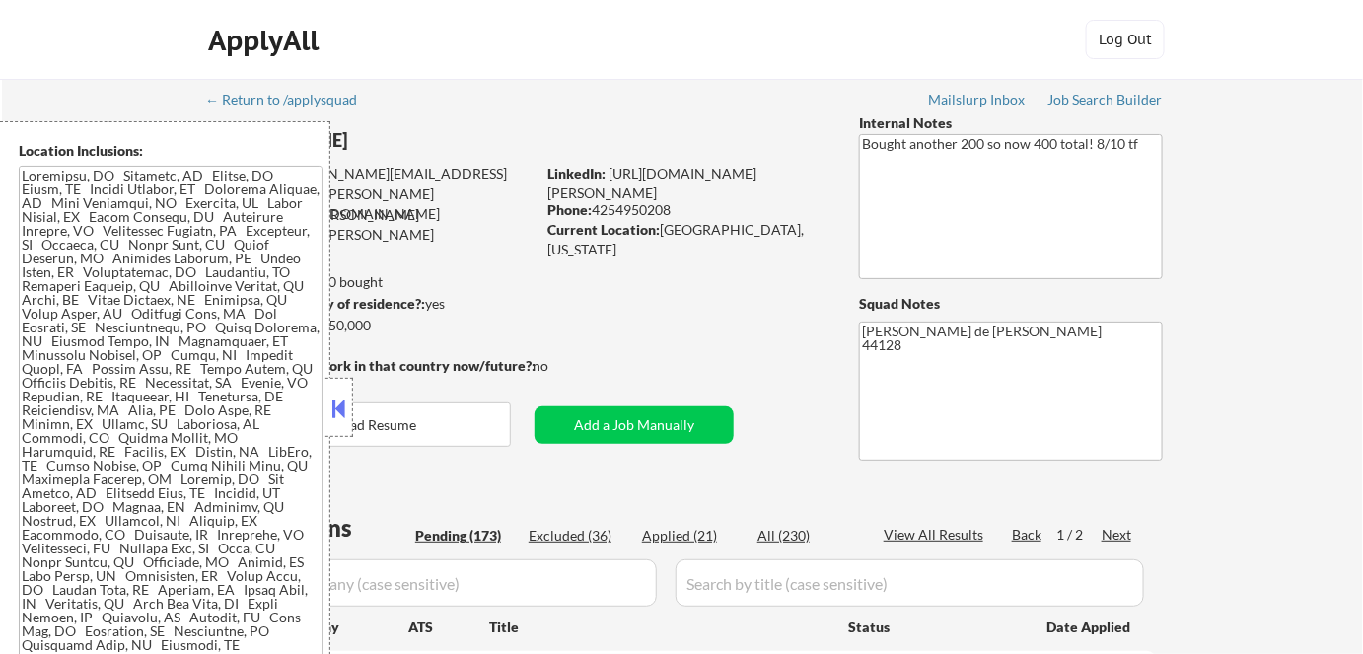
select select ""pending""
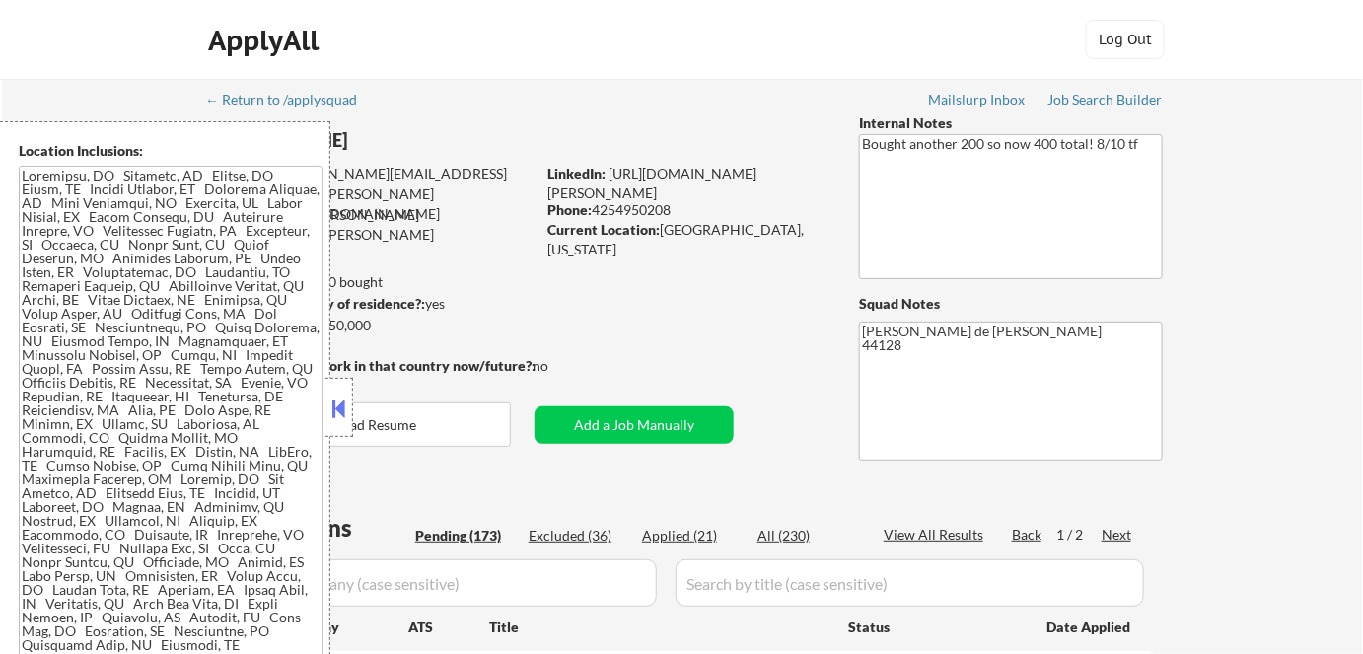
select select ""pending""
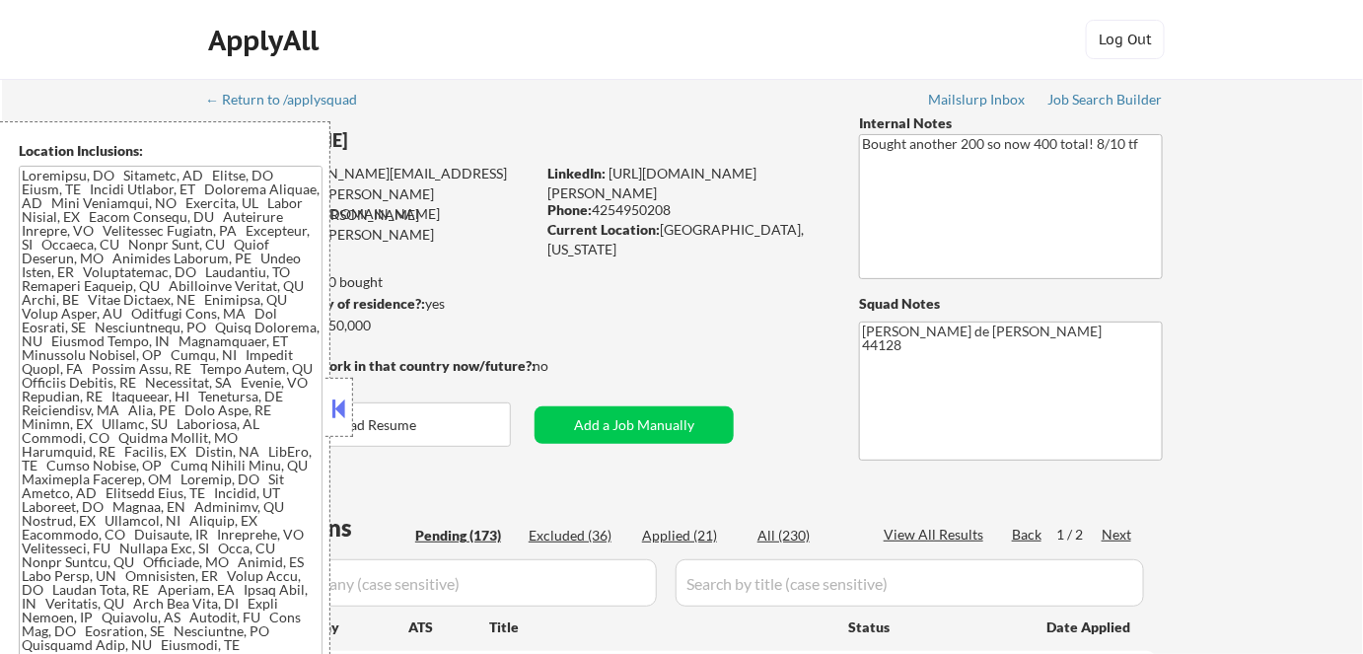
select select ""pending""
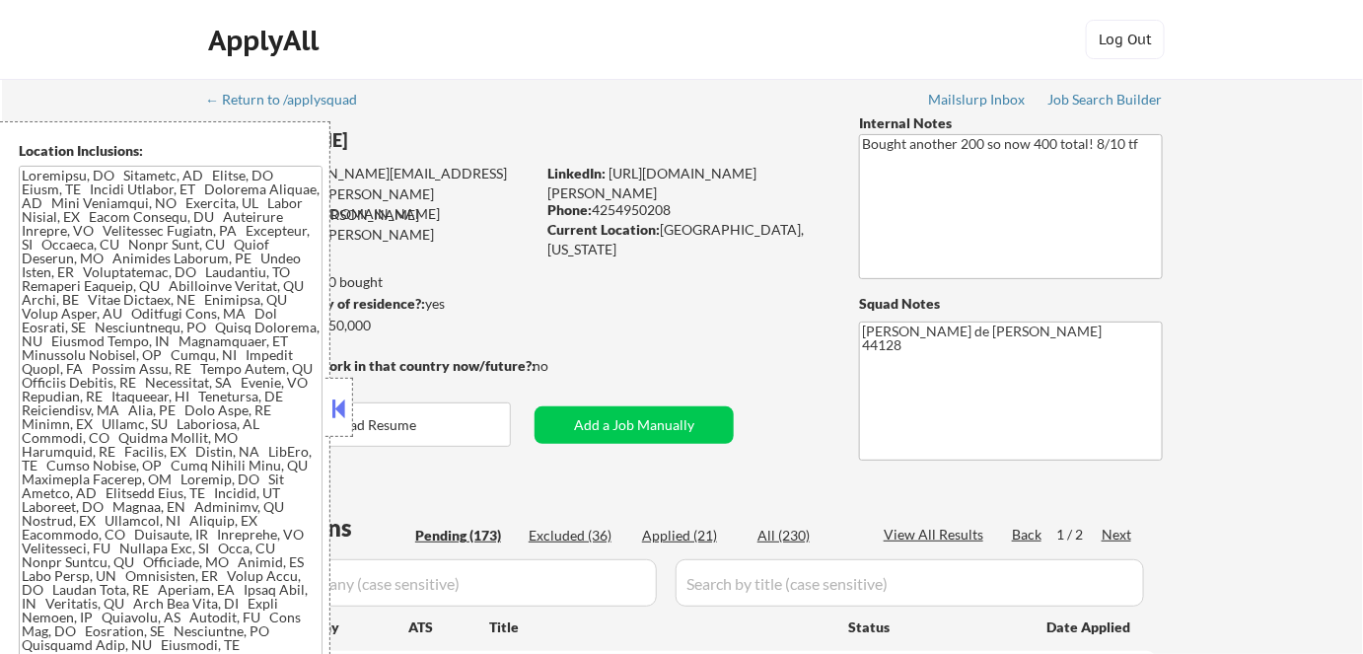
select select ""pending""
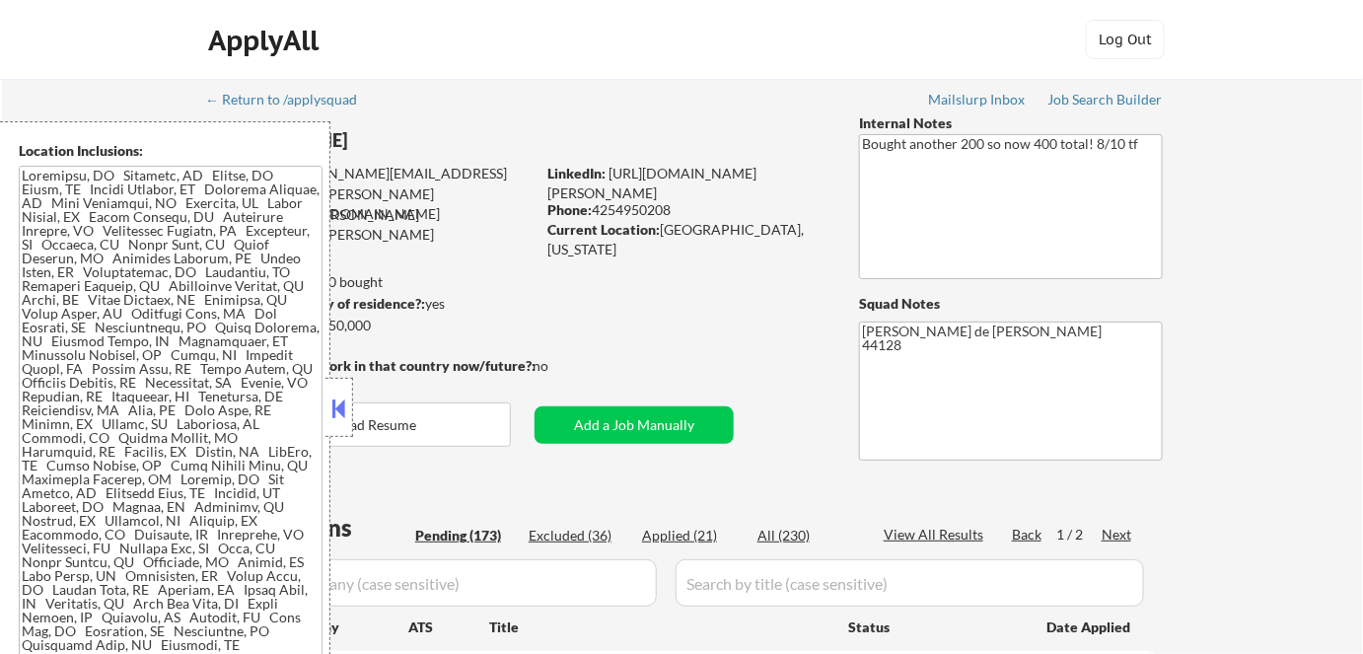
select select ""pending""
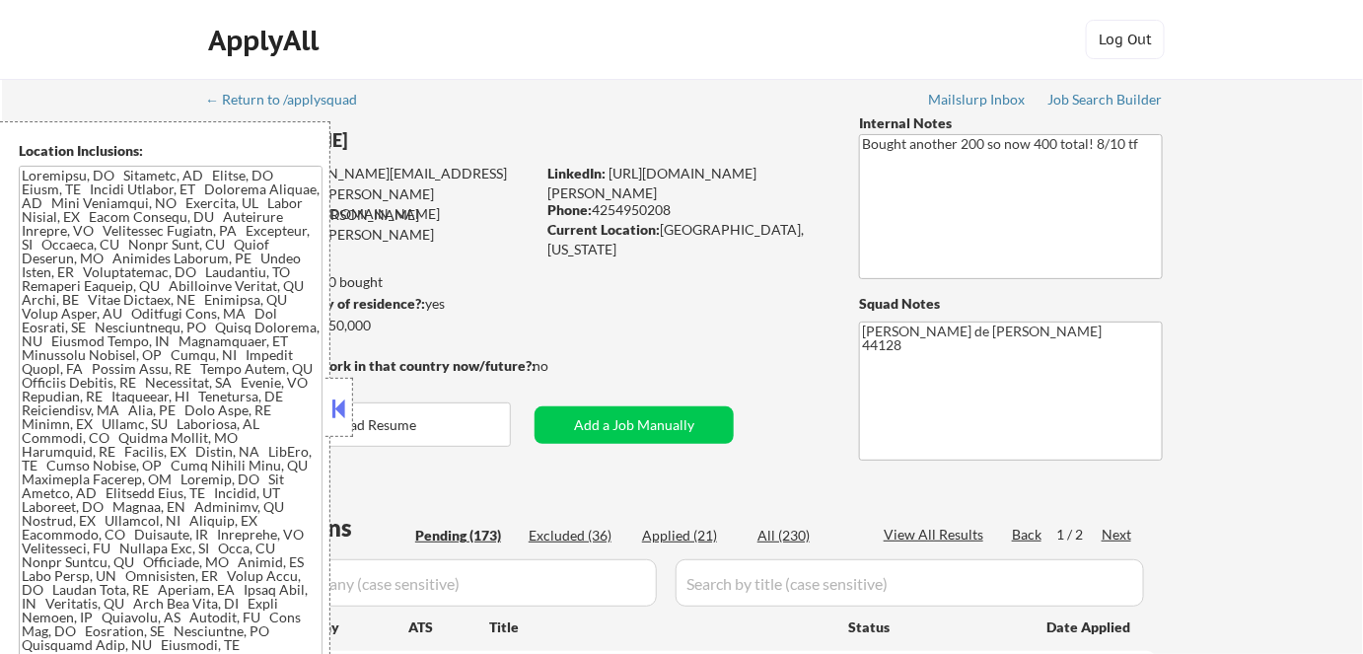
select select ""pending""
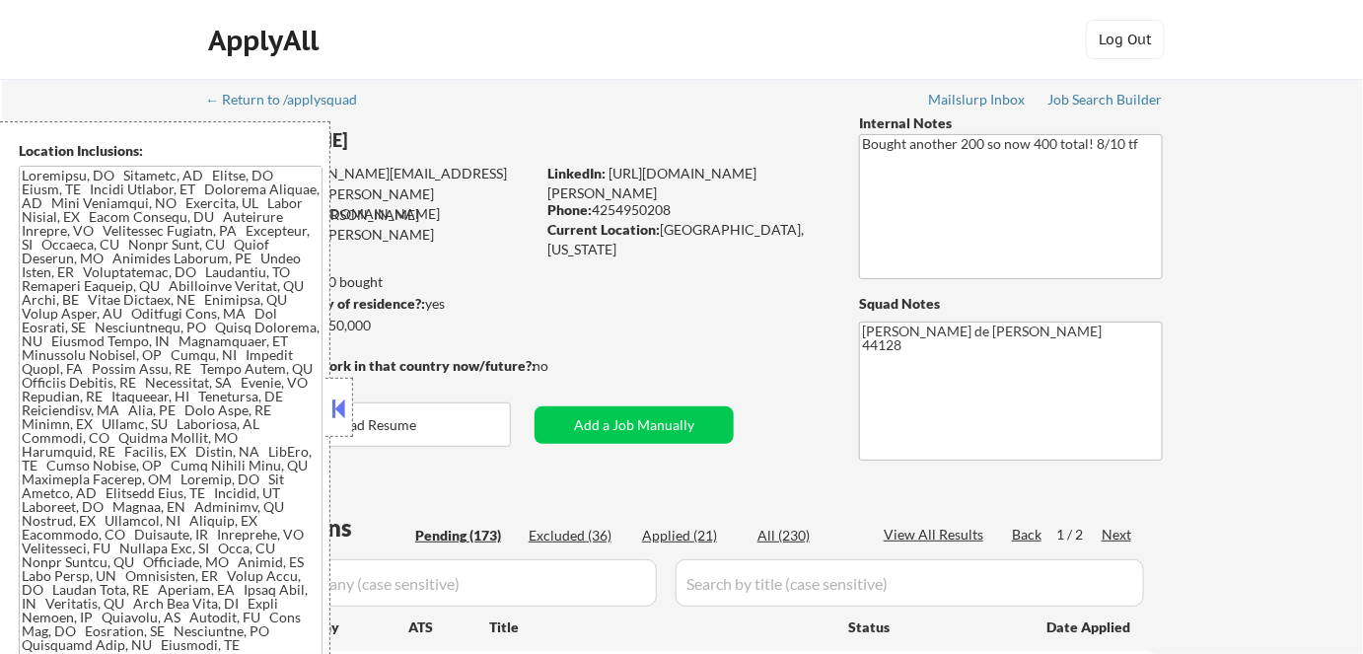
select select ""pending""
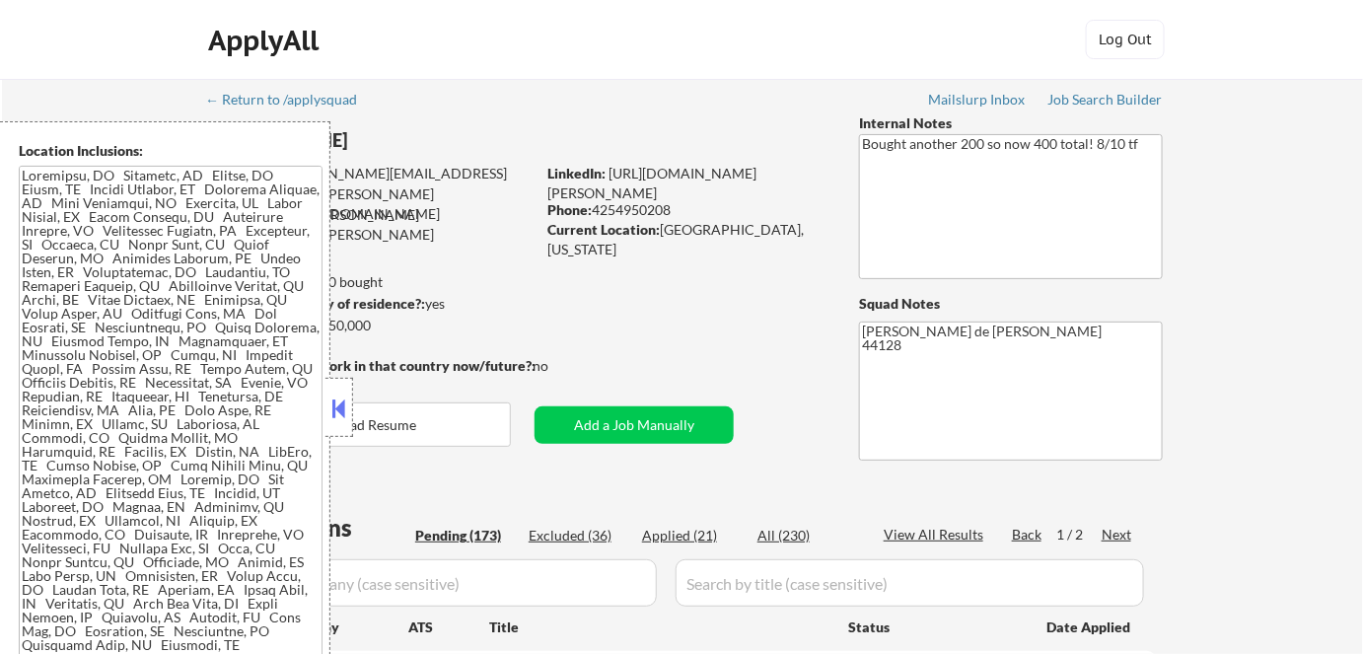
select select ""pending""
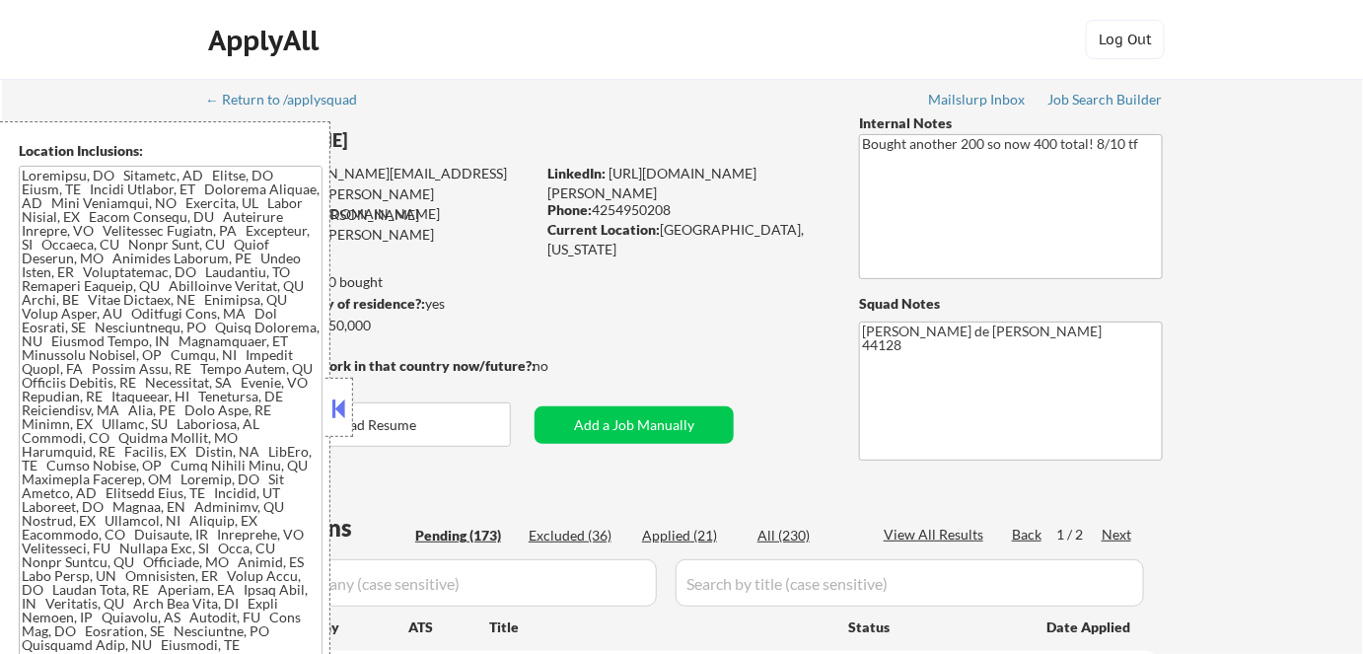
select select ""pending""
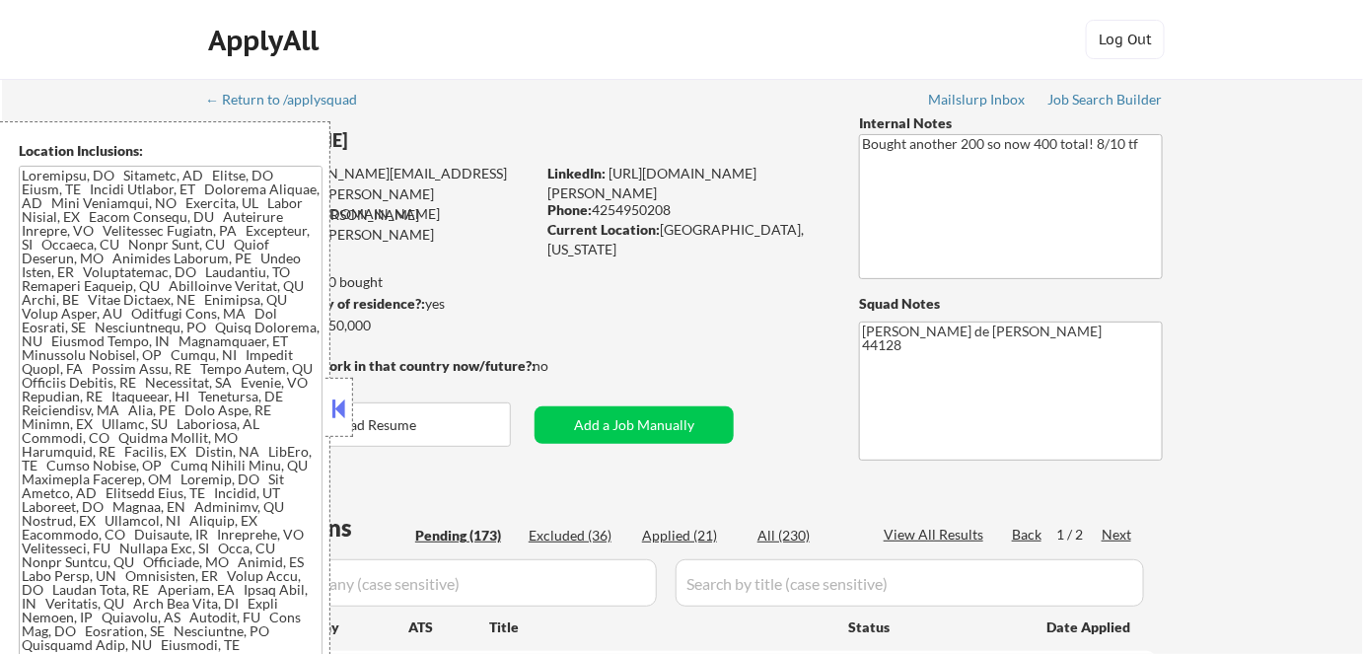
select select ""pending""
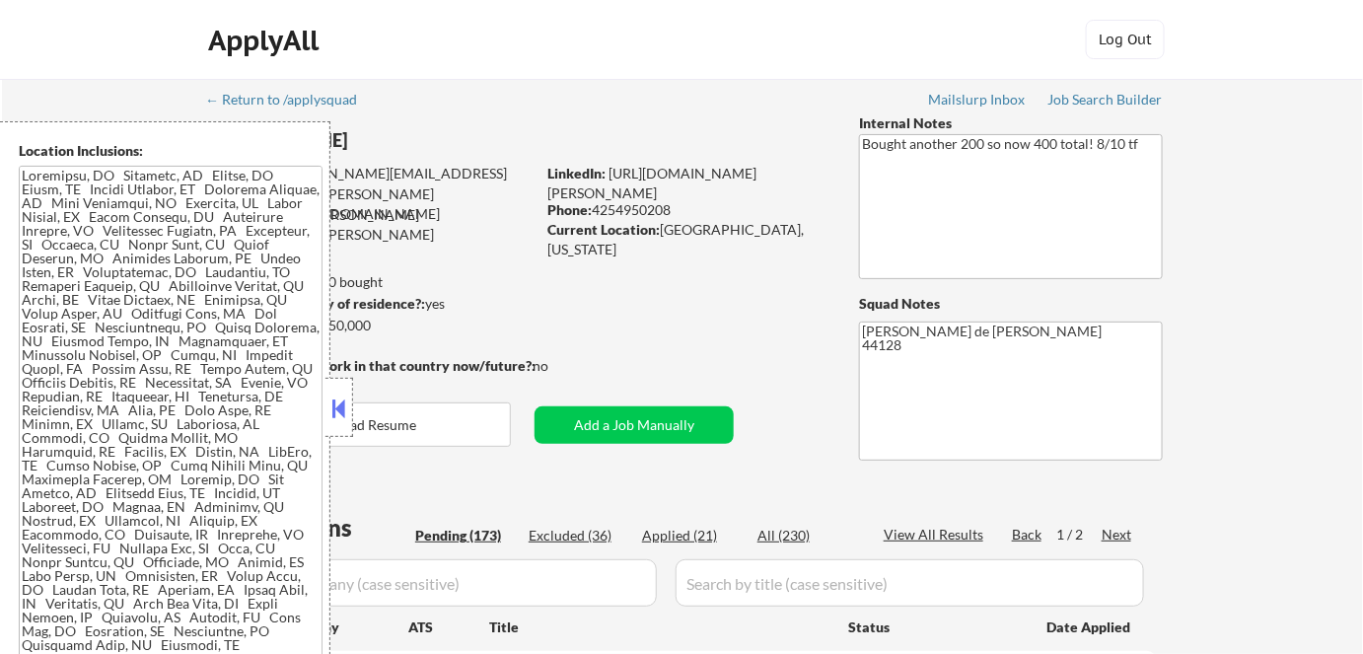
select select ""pending""
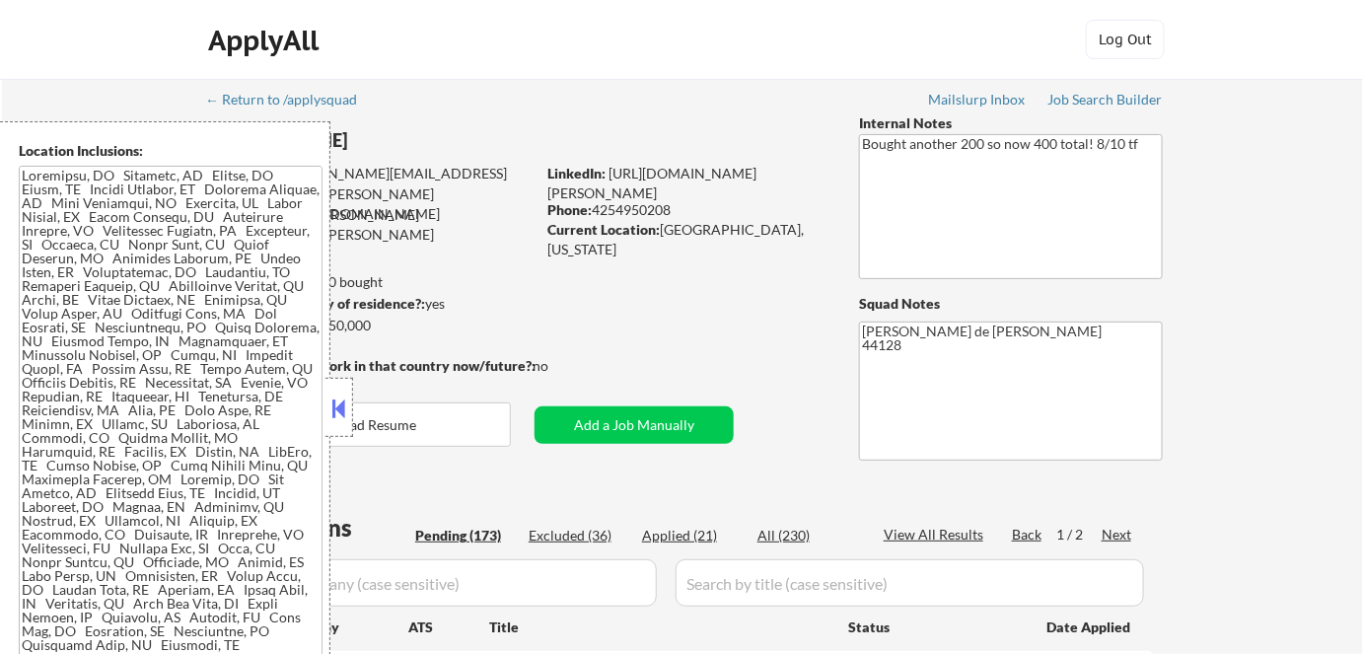
select select ""pending""
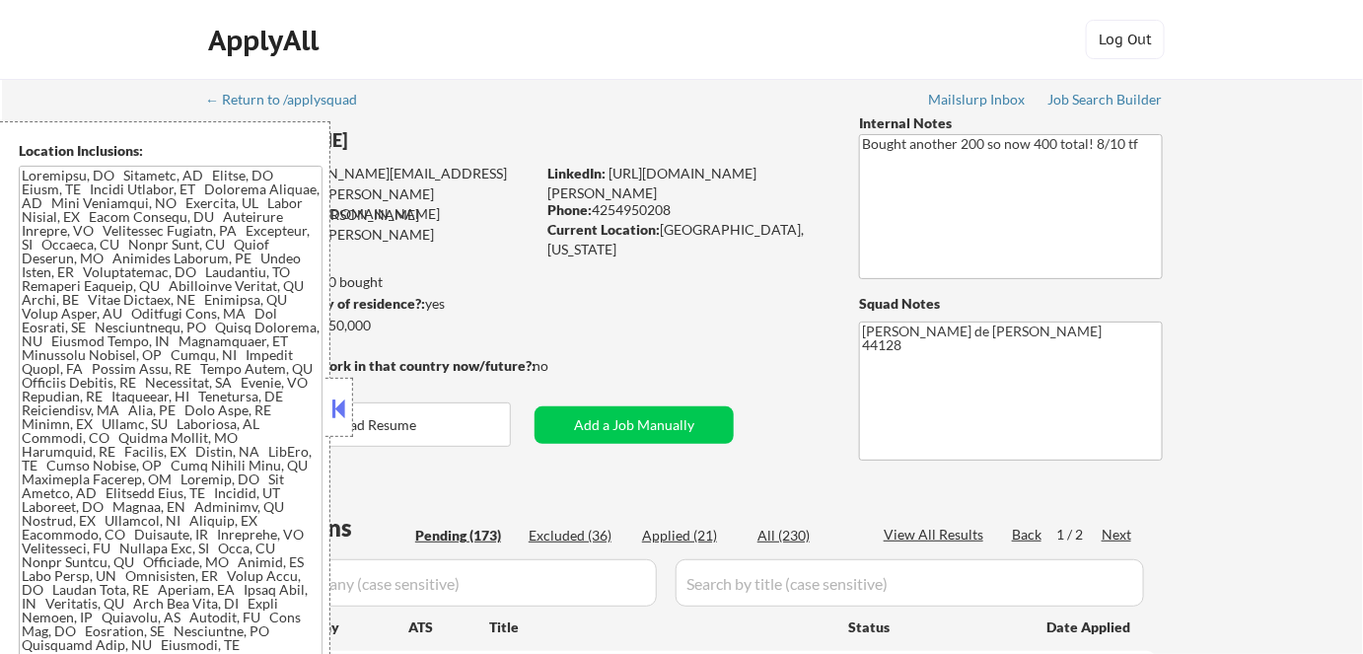
select select ""pending""
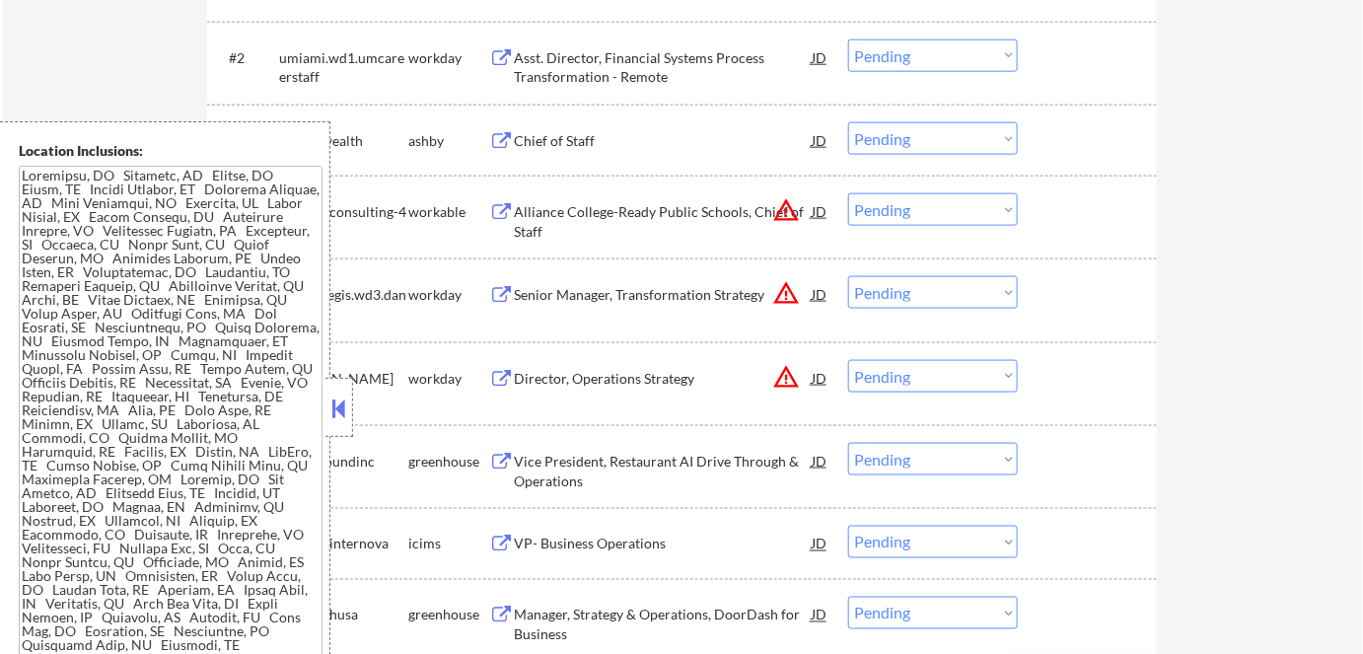
scroll to position [717, 0]
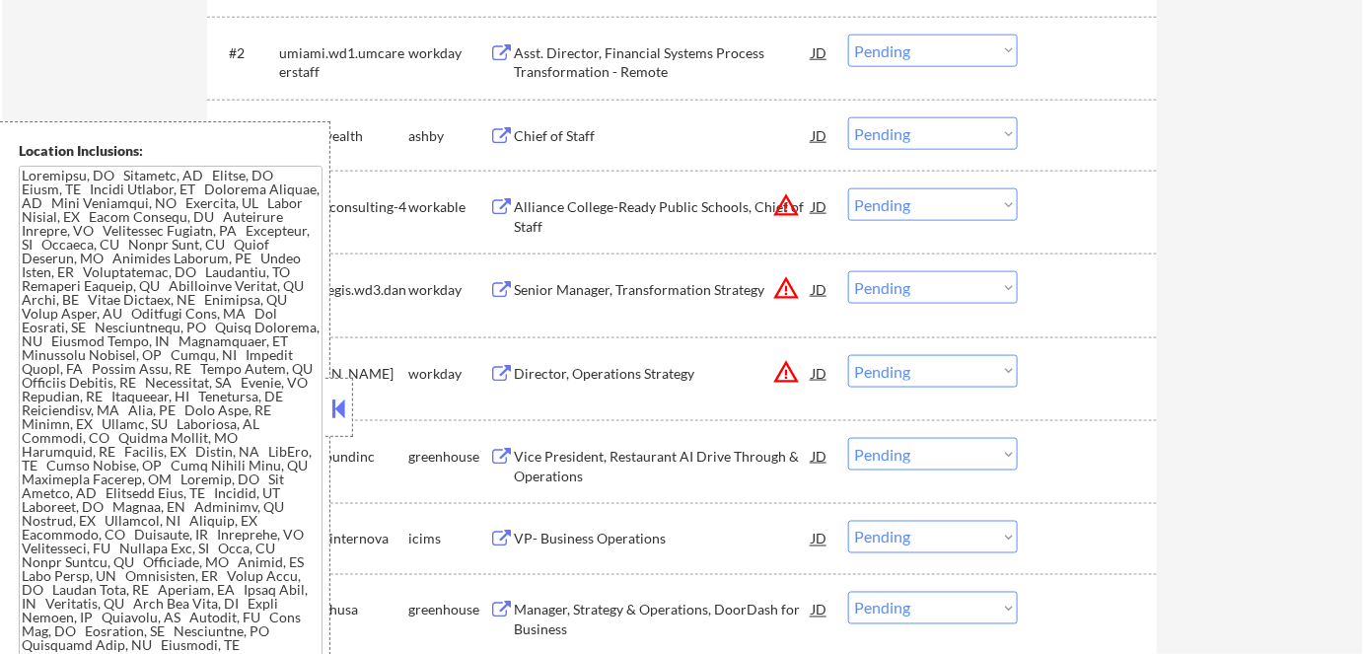
click at [342, 405] on button at bounding box center [339, 409] width 22 height 30
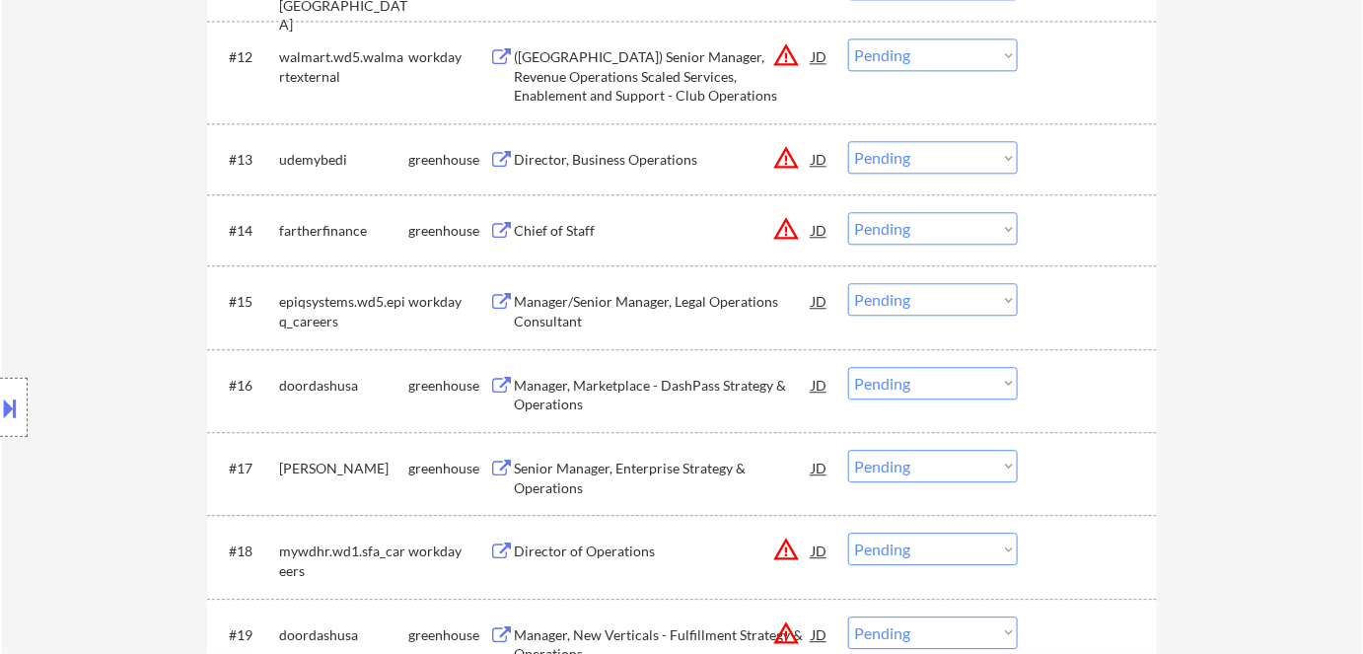
scroll to position [1524, 0]
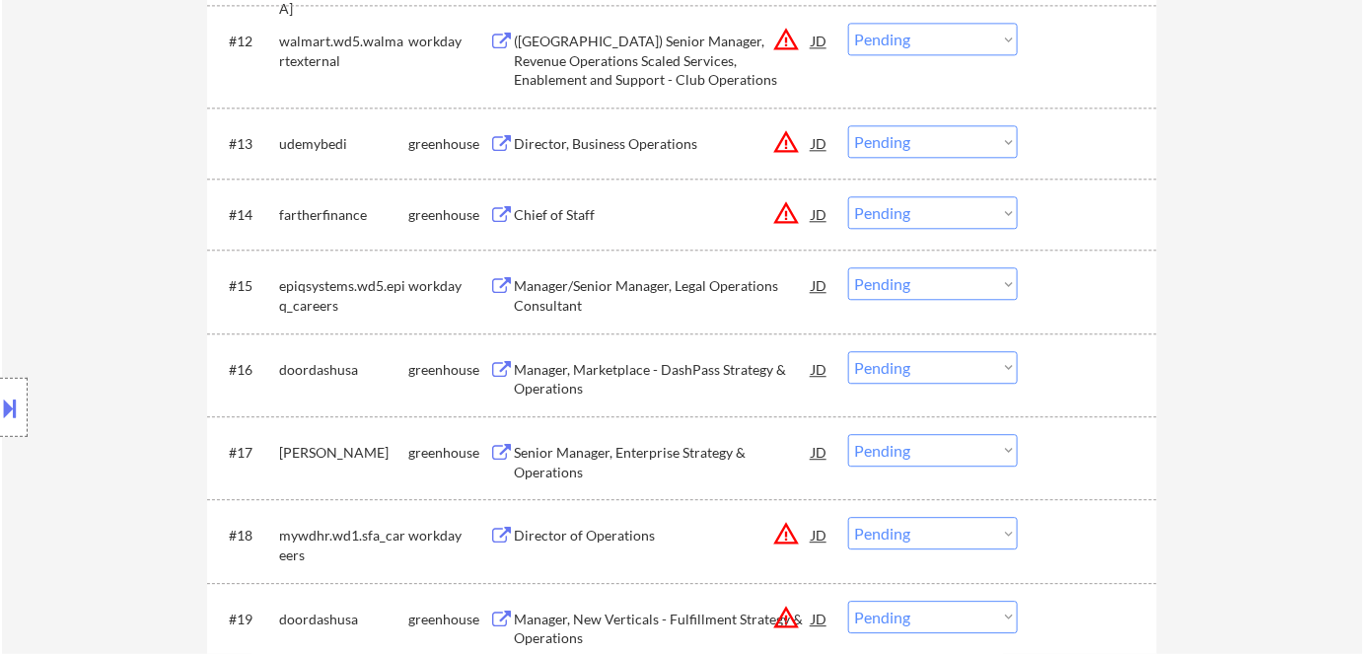
click at [557, 468] on div "Senior Manager, Enterprise Strategy & Operations" at bounding box center [663, 462] width 298 height 38
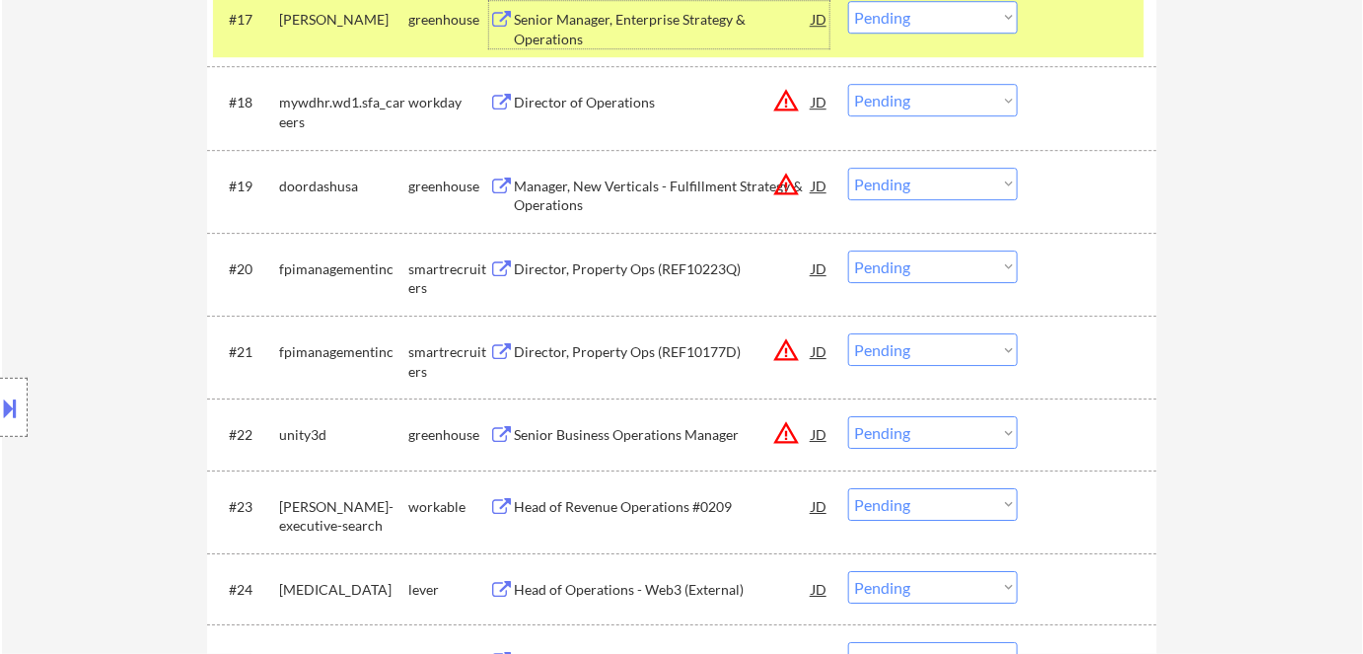
scroll to position [1973, 0]
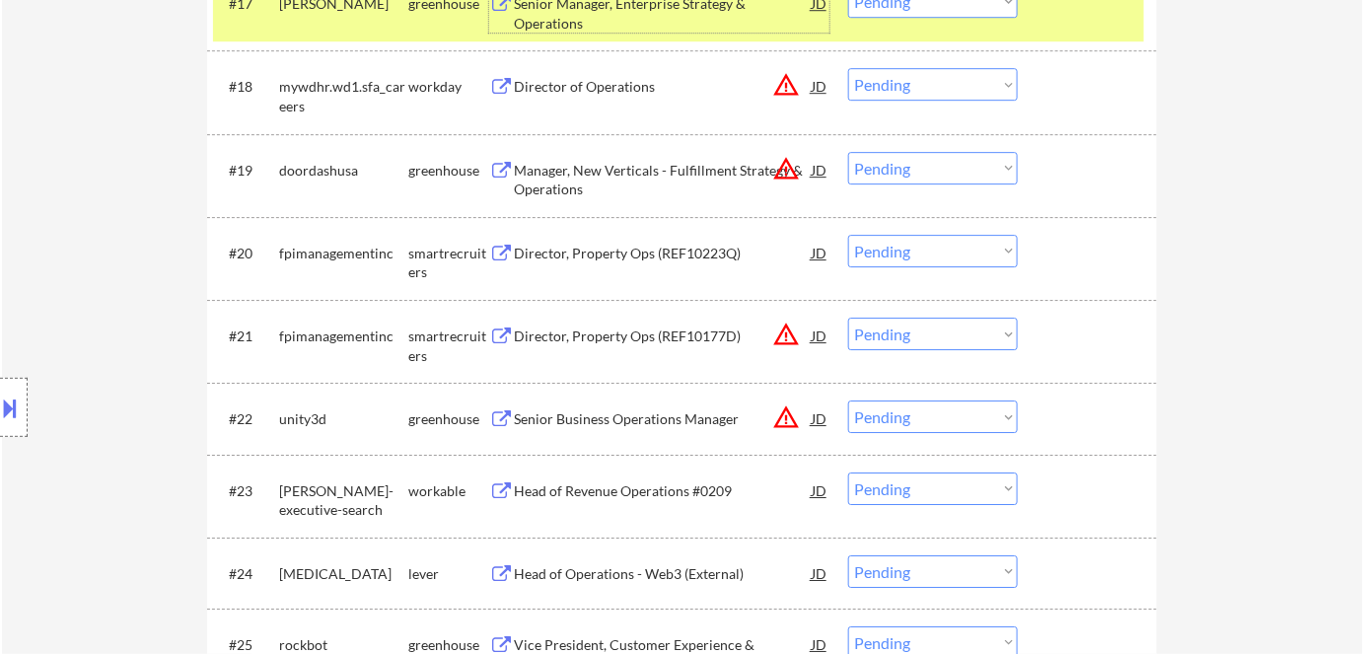
click at [689, 332] on div "Director, Property Ops (REF10177D)" at bounding box center [663, 336] width 298 height 20
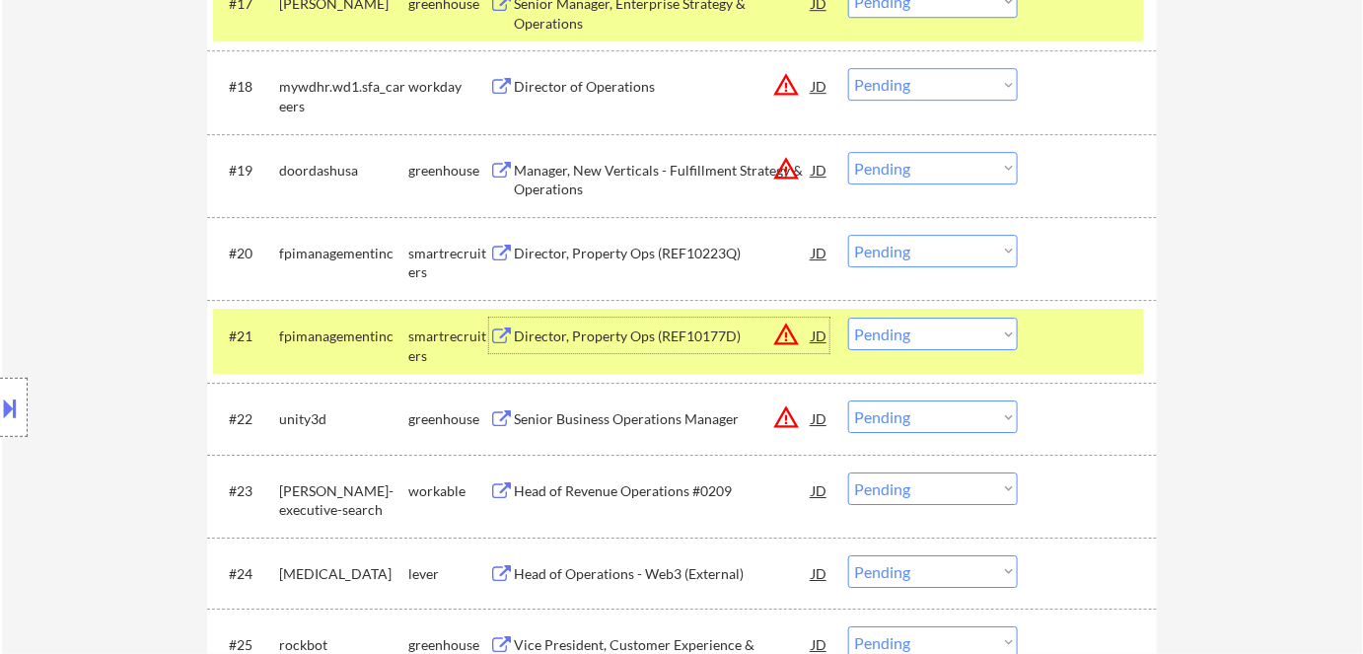
click at [991, 342] on select "Choose an option... Pending Applied Excluded (Questions) Excluded (Expired) Exc…" at bounding box center [933, 334] width 170 height 33
click at [848, 318] on select "Choose an option... Pending Applied Excluded (Questions) Excluded (Expired) Exc…" at bounding box center [933, 334] width 170 height 33
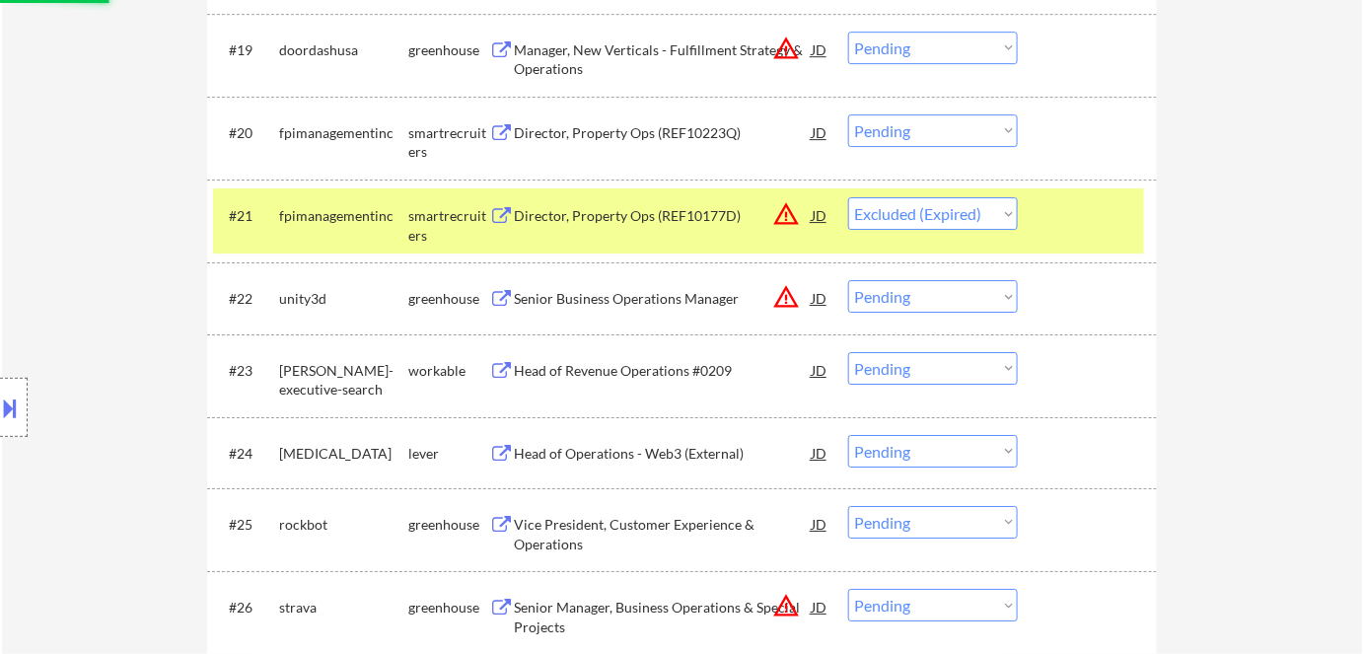
scroll to position [2151, 0]
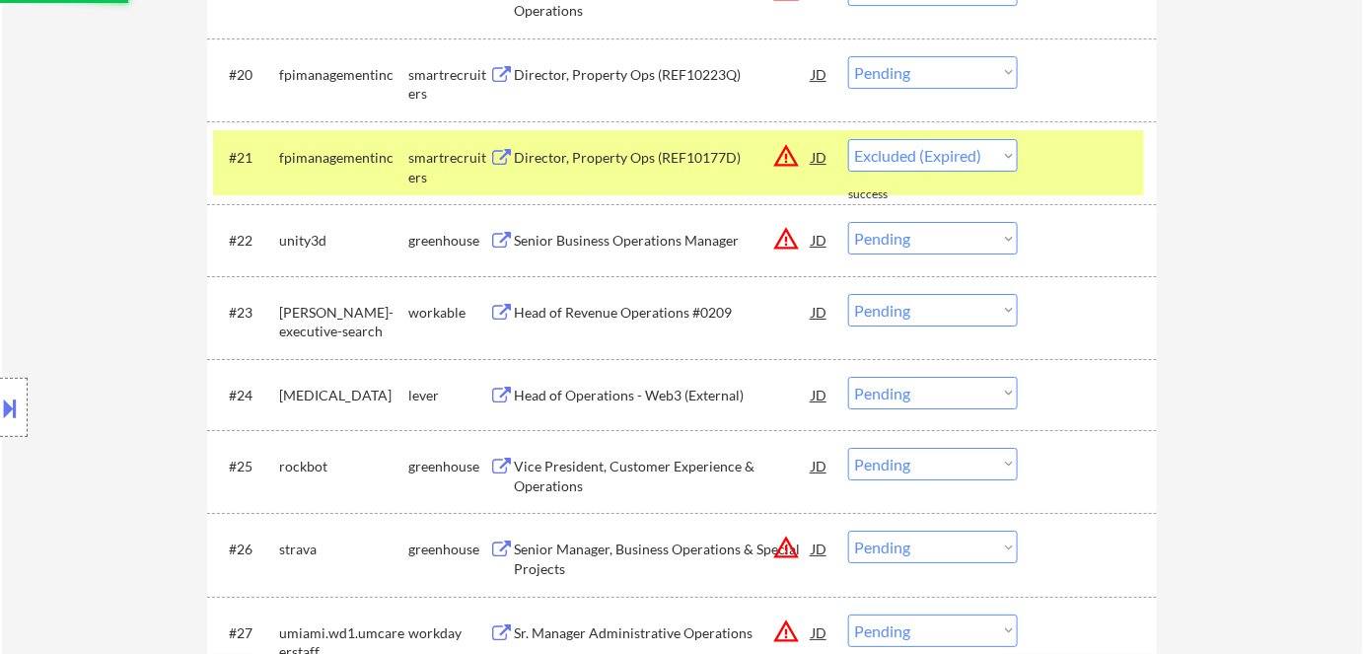
select select ""pending""
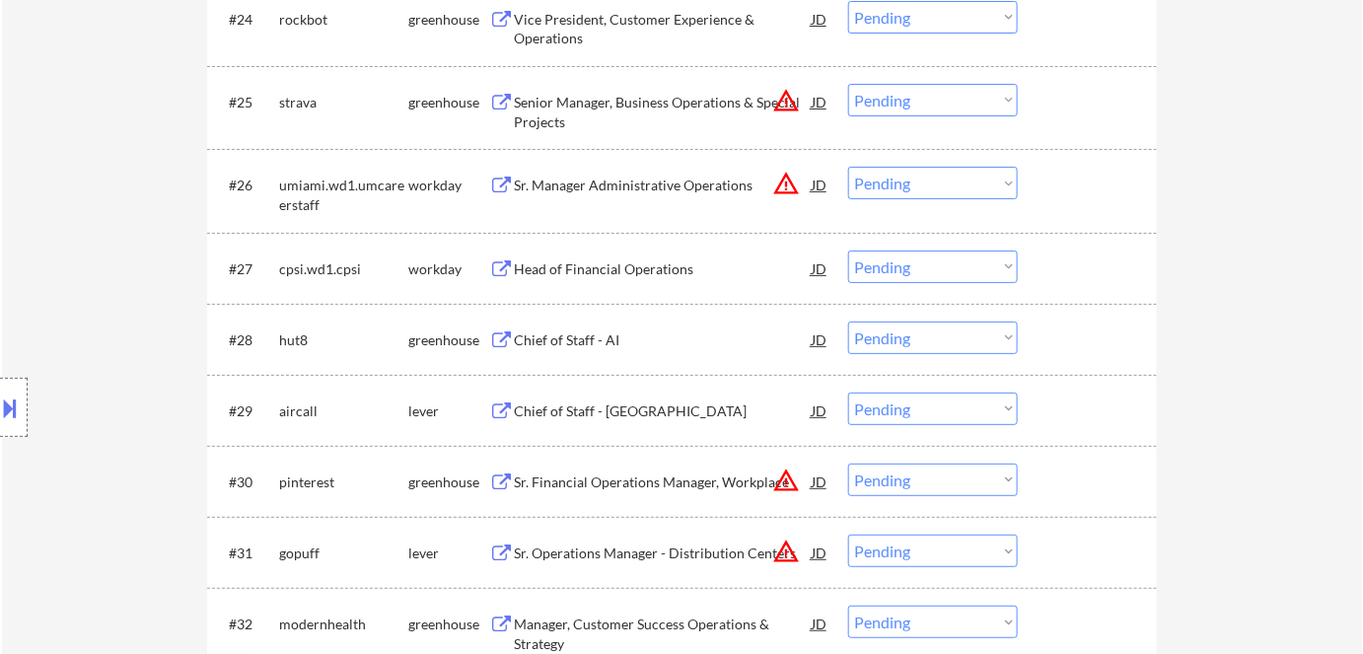
scroll to position [2600, 0]
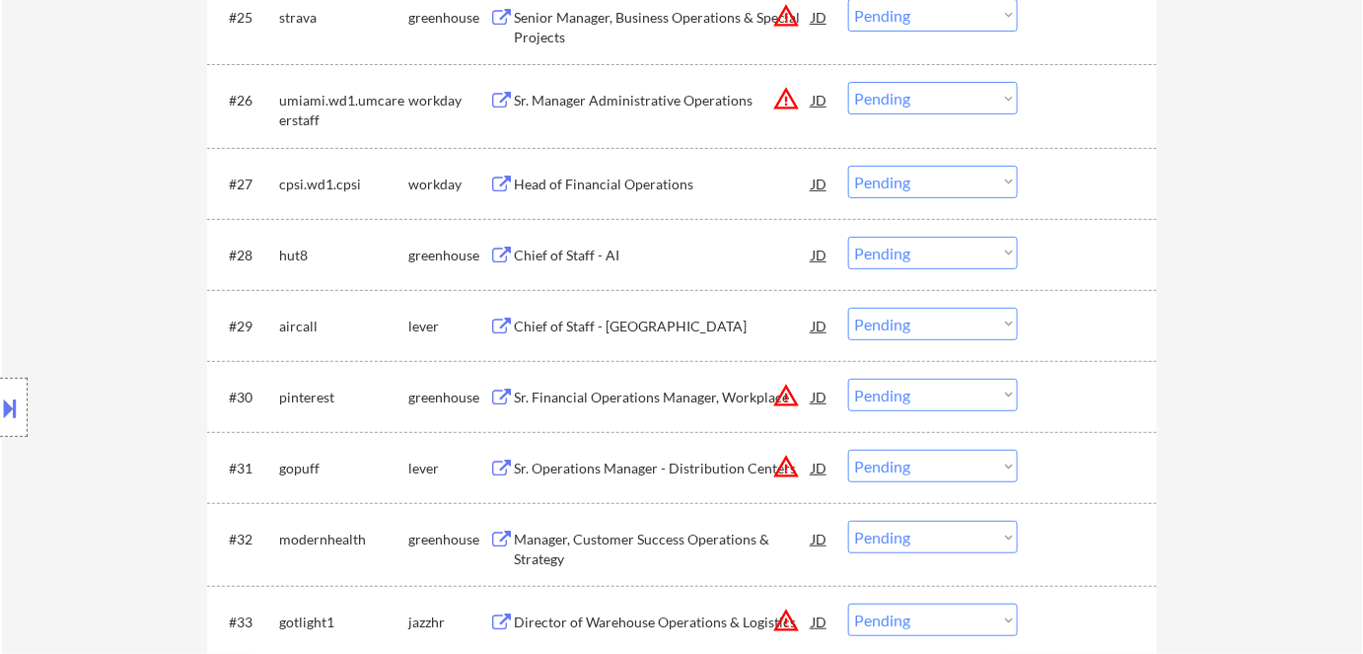
click at [579, 252] on div "Chief of Staff - AI" at bounding box center [663, 256] width 298 height 20
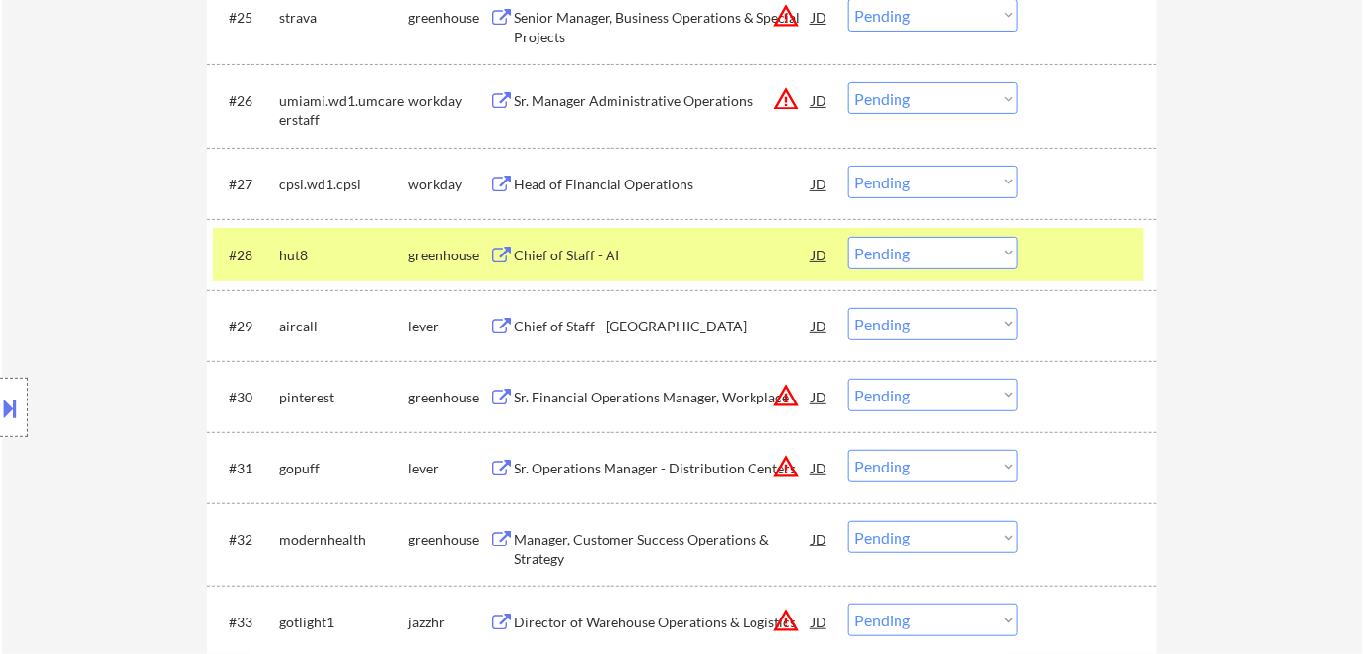
click at [7, 413] on button at bounding box center [11, 408] width 22 height 33
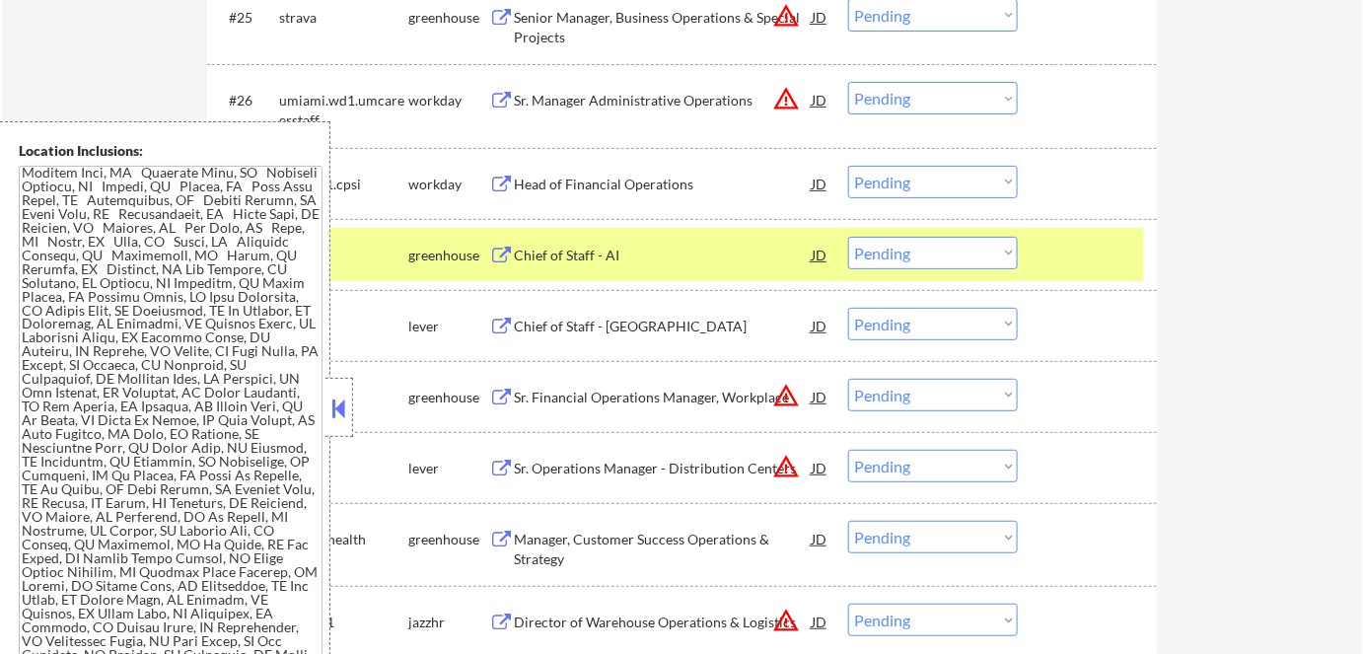
scroll to position [1480, 0]
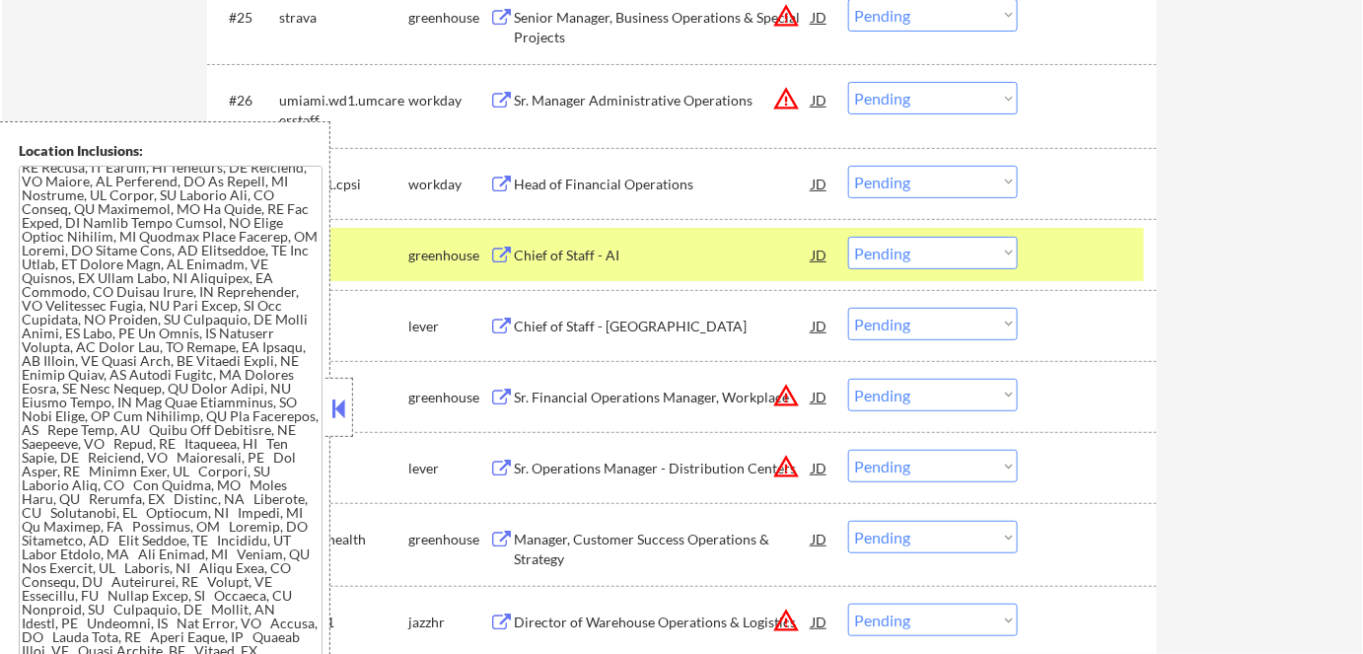
click at [323, 409] on div "Location Inclusions:" at bounding box center [165, 407] width 330 height 573
click at [333, 395] on button at bounding box center [339, 409] width 22 height 30
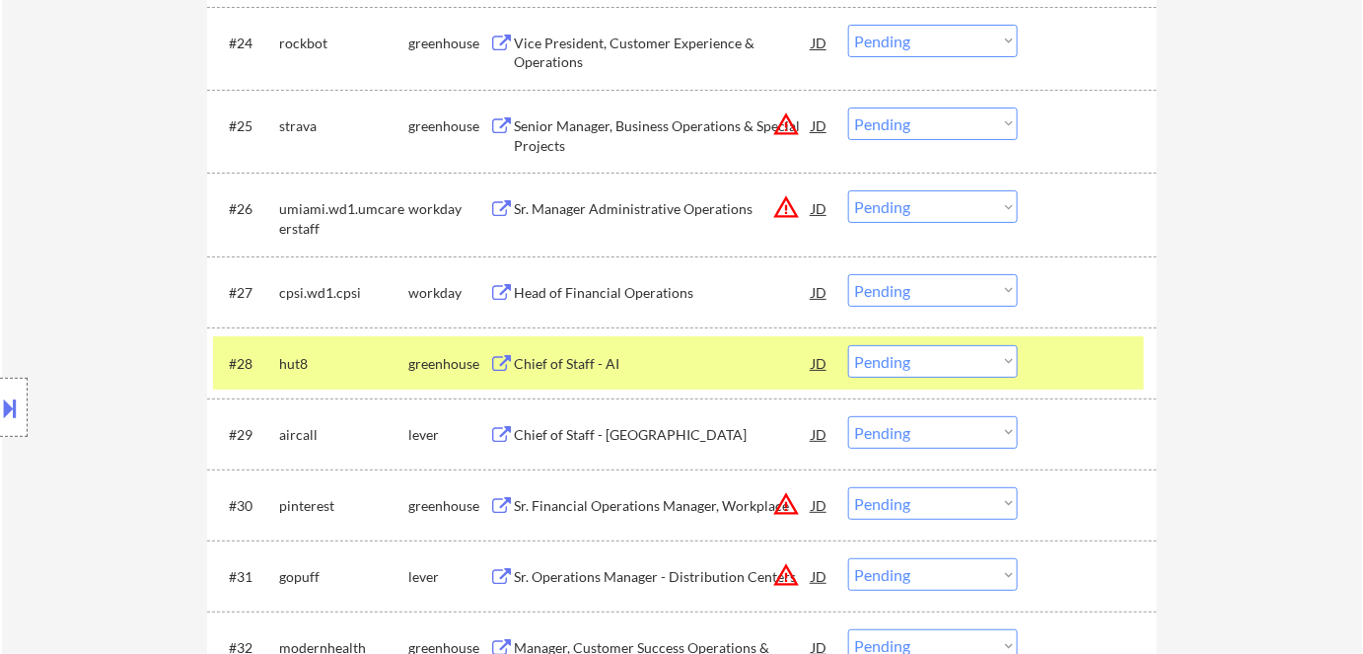
scroll to position [2510, 0]
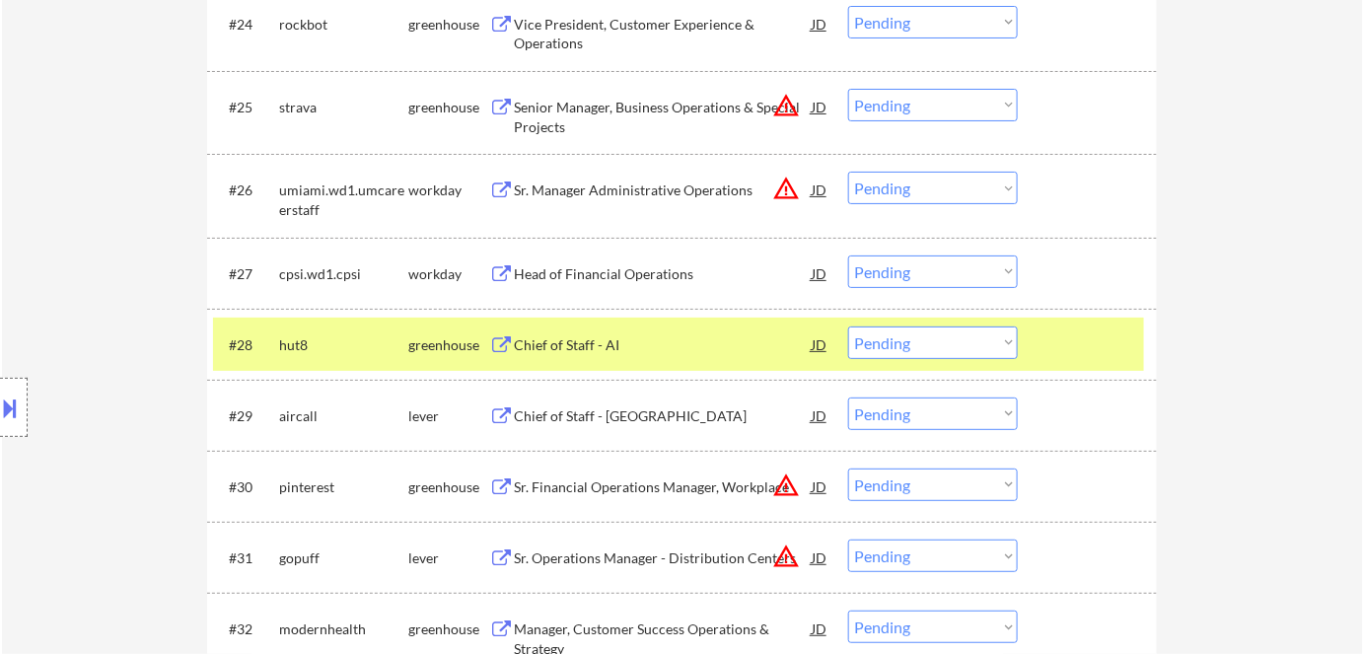
click at [931, 350] on select "Choose an option... Pending Applied Excluded (Questions) Excluded (Expired) Exc…" at bounding box center [933, 342] width 170 height 33
click at [848, 326] on select "Choose an option... Pending Applied Excluded (Questions) Excluded (Expired) Exc…" at bounding box center [933, 342] width 170 height 33
select select ""pending""
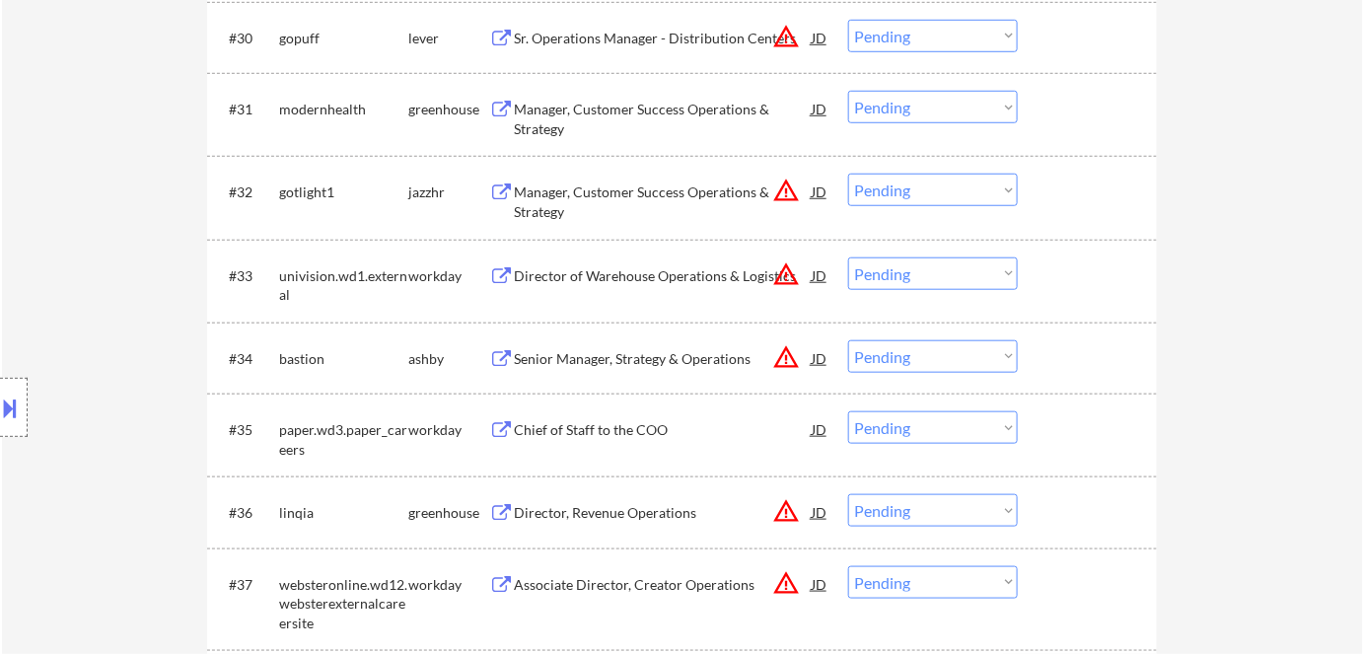
scroll to position [3048, 0]
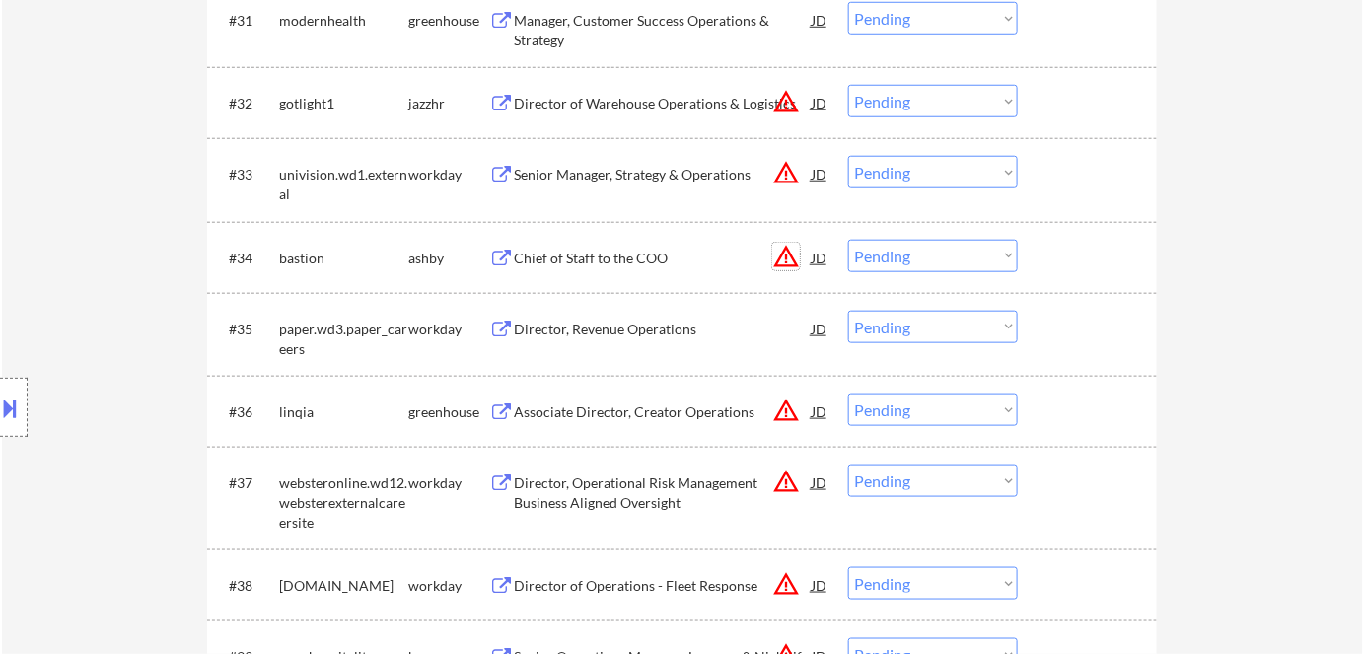
click at [778, 263] on button "warning_amber" at bounding box center [786, 257] width 28 height 28
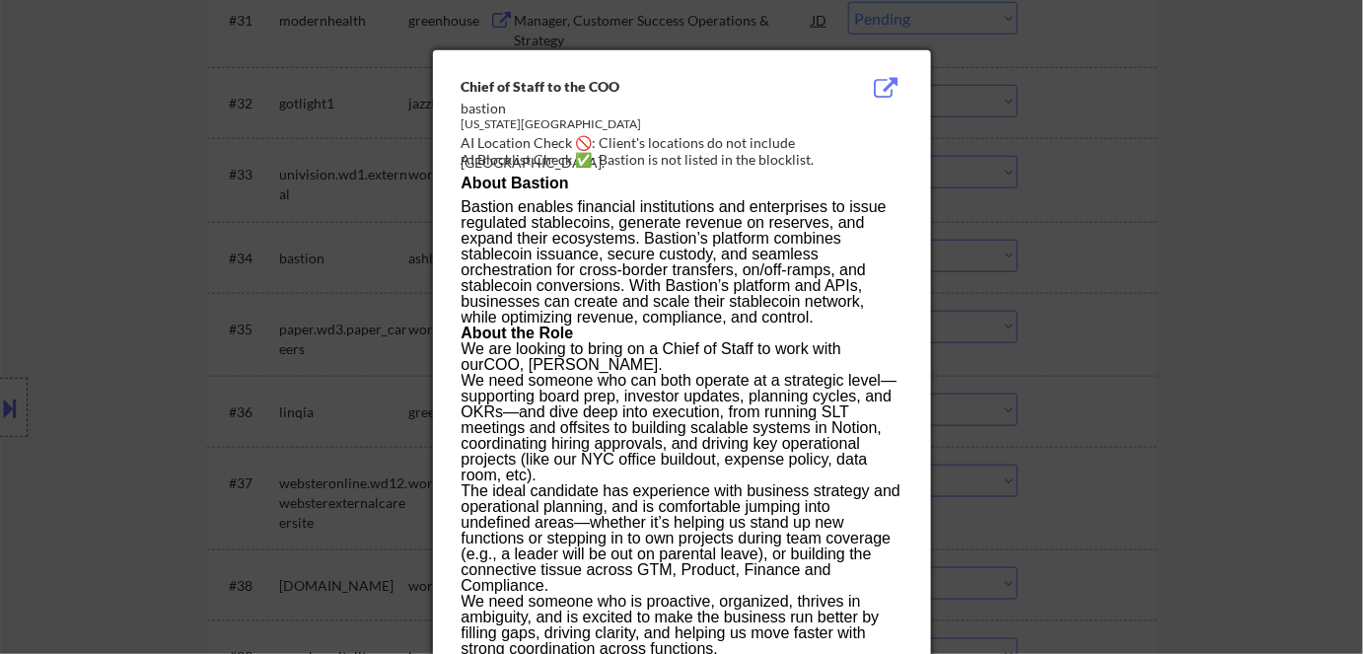
click at [1087, 282] on div at bounding box center [681, 327] width 1363 height 654
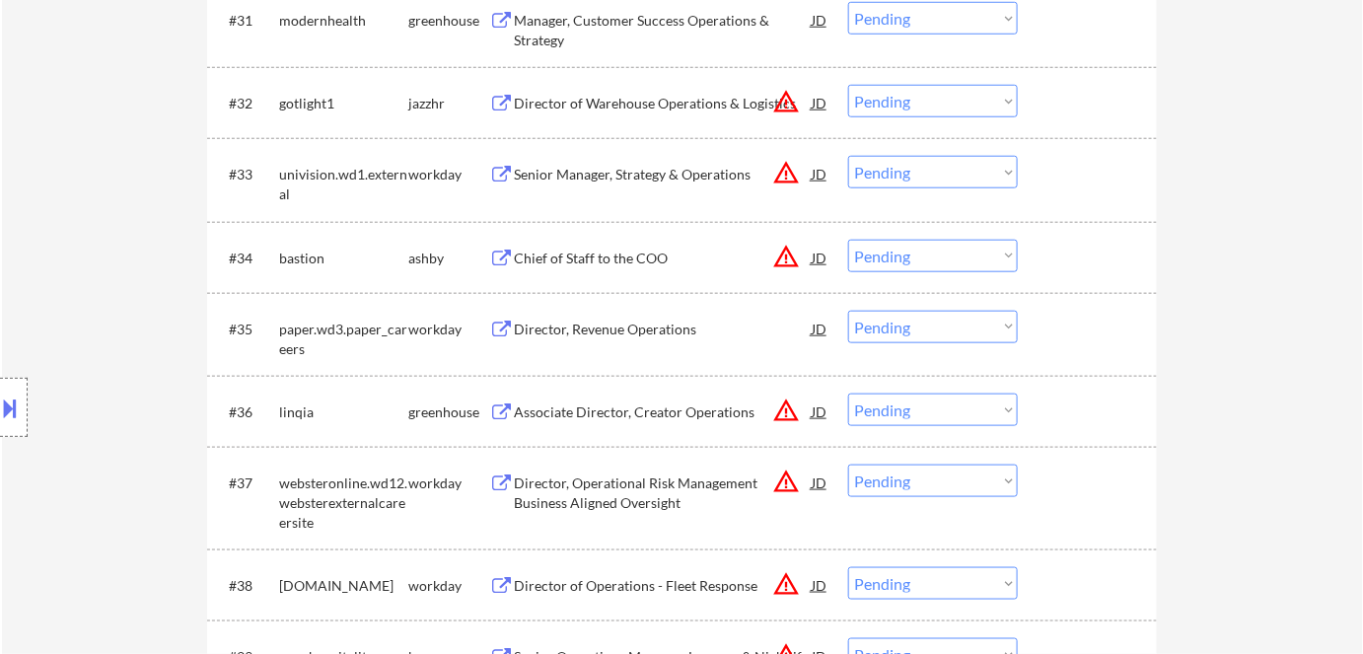
click at [549, 260] on div "Chief of Staff to the COO" at bounding box center [663, 259] width 298 height 20
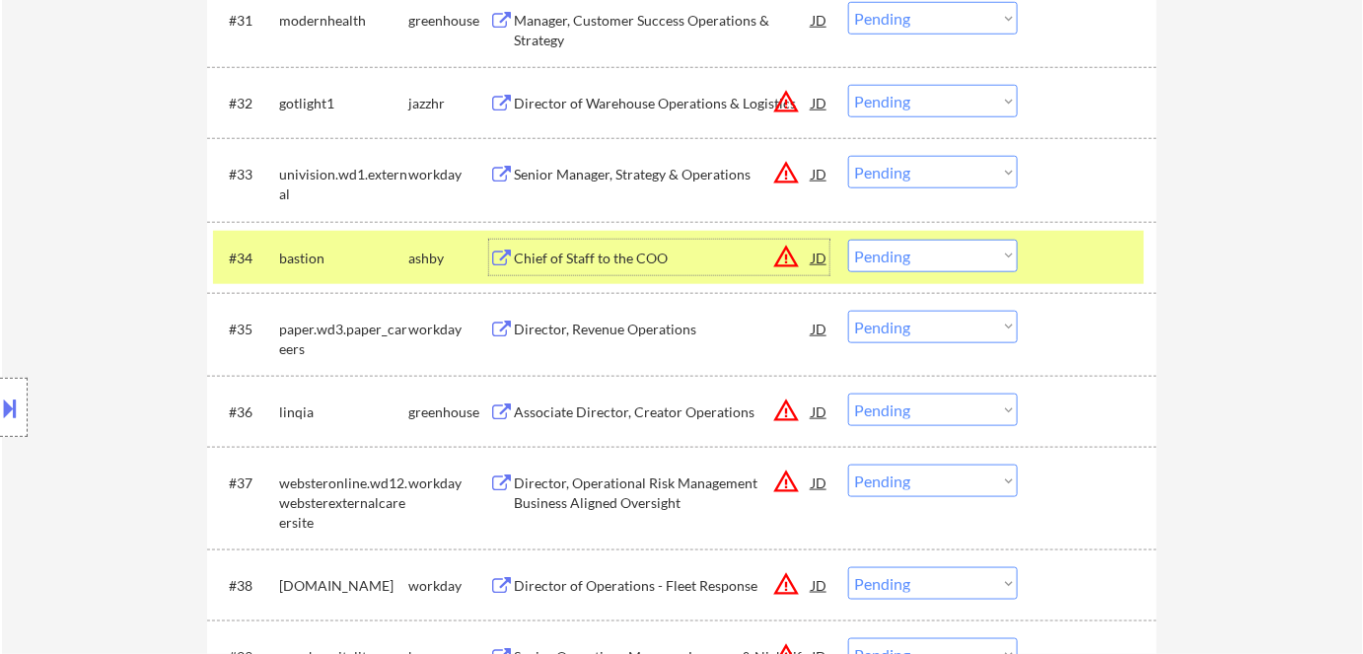
click at [912, 226] on div "#34 bastion [PERSON_NAME] Chief of Staff to the COO JD warning_amber Choose an …" at bounding box center [682, 257] width 950 height 71
click at [935, 268] on select "Choose an option... Pending Applied Excluded (Questions) Excluded (Expired) Exc…" at bounding box center [933, 256] width 170 height 33
click at [848, 240] on select "Choose an option... Pending Applied Excluded (Questions) Excluded (Expired) Exc…" at bounding box center [933, 256] width 170 height 33
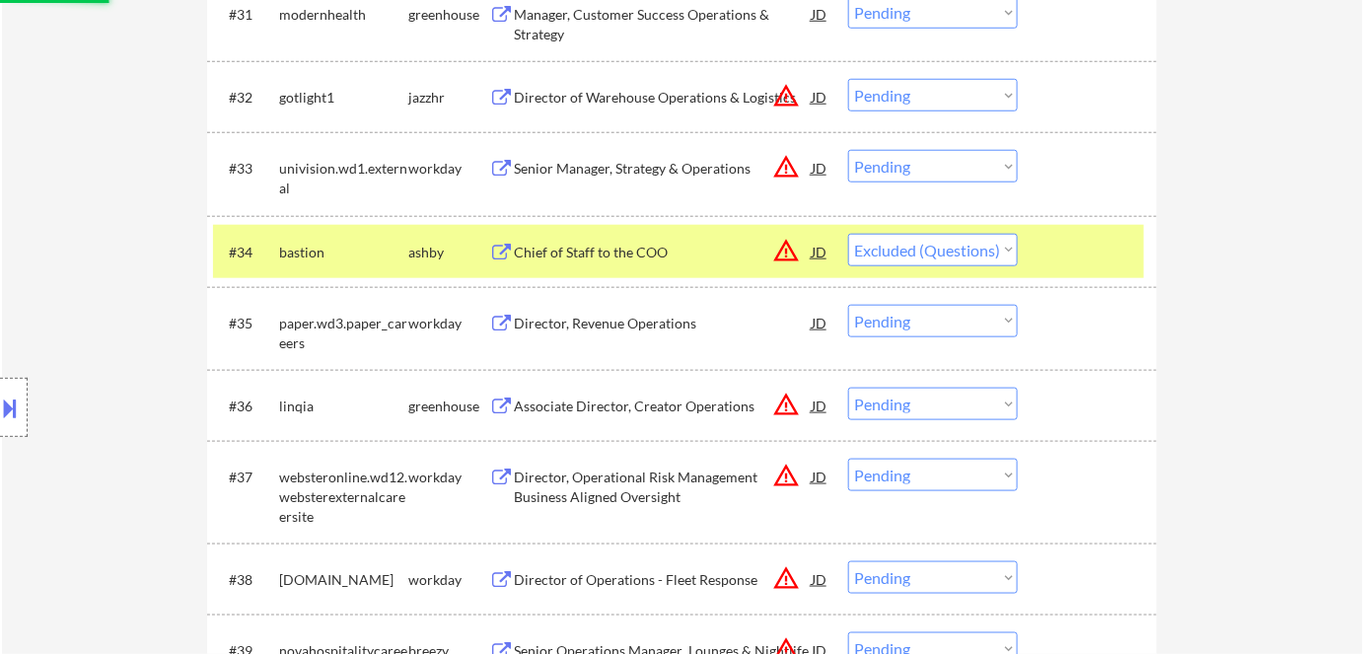
scroll to position [3137, 0]
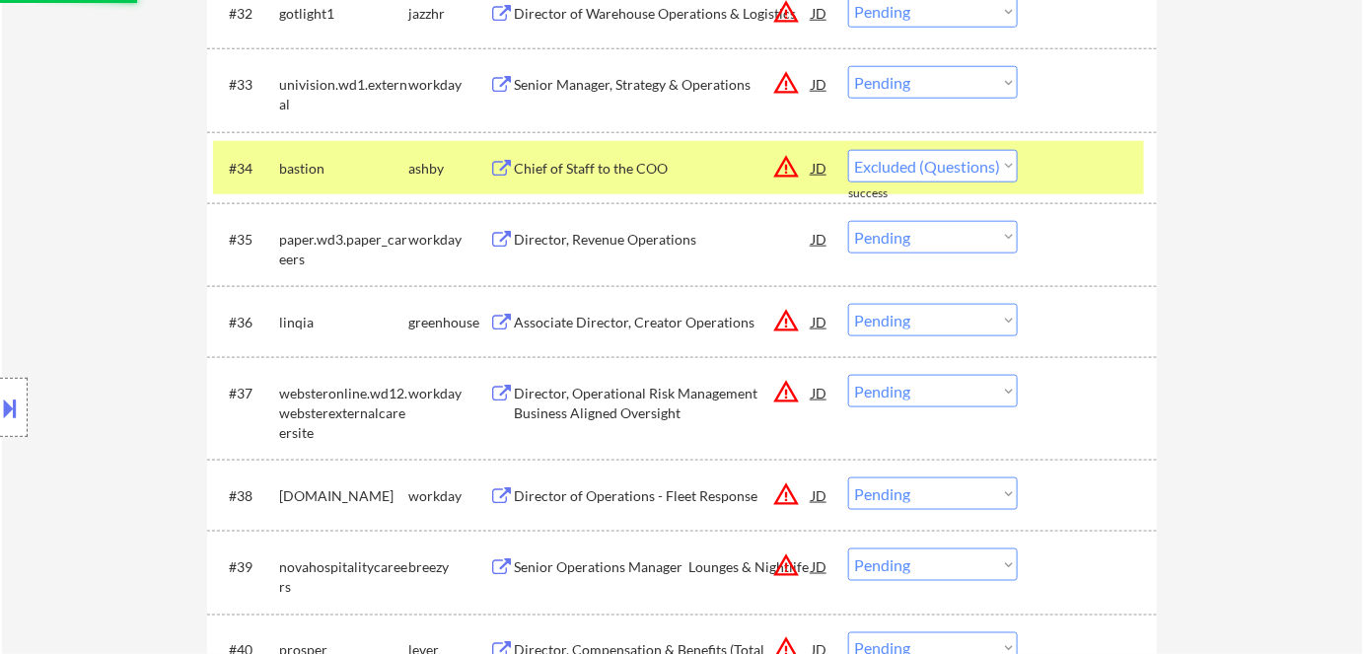
select select ""pending""
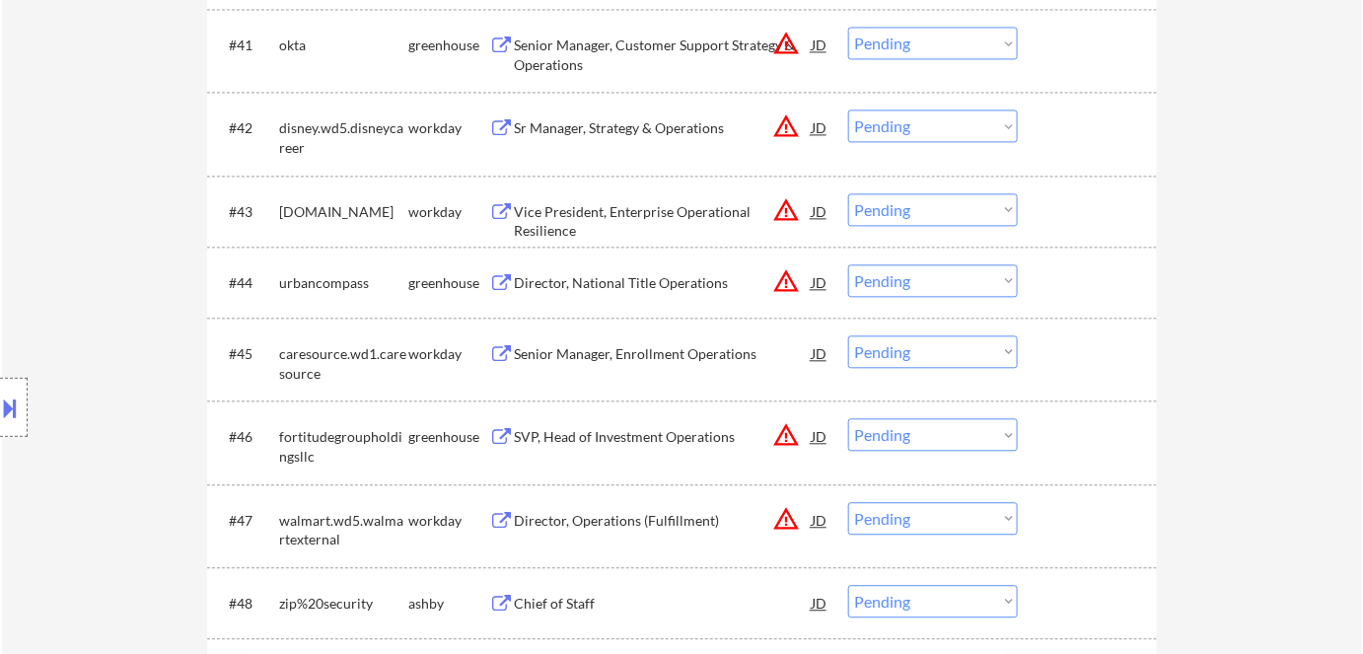
scroll to position [3855, 0]
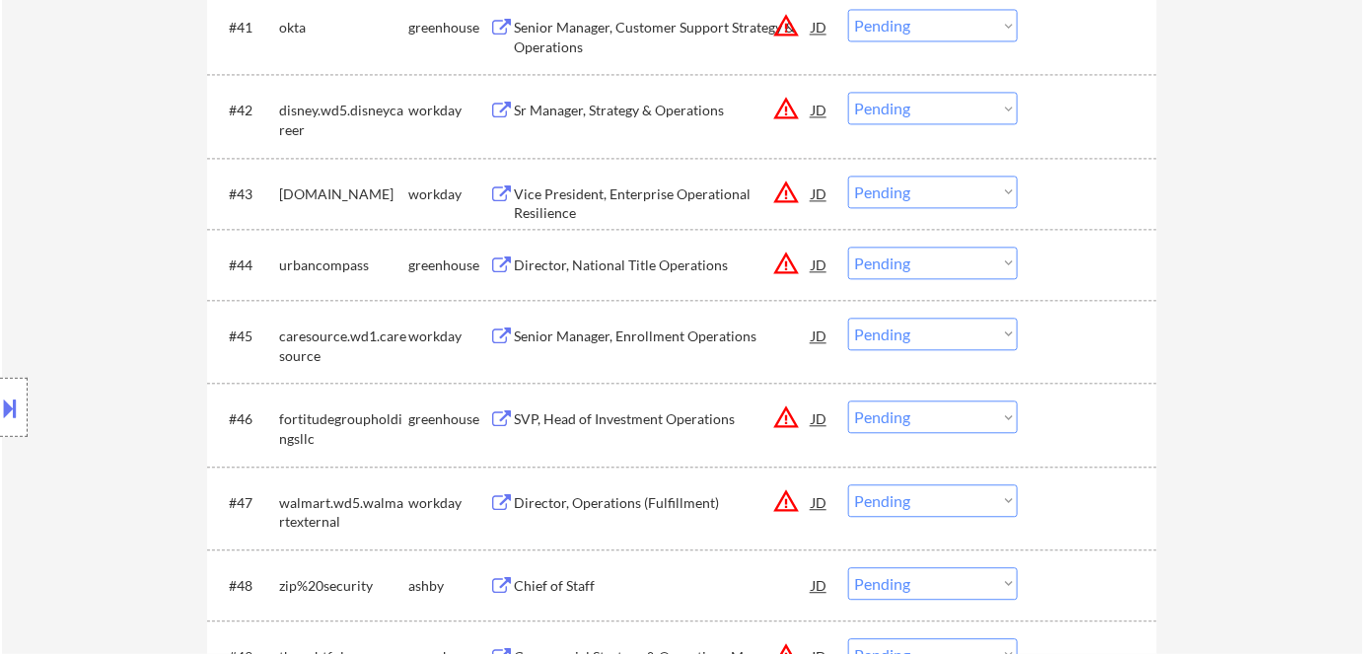
click at [790, 265] on button "warning_amber" at bounding box center [786, 264] width 28 height 28
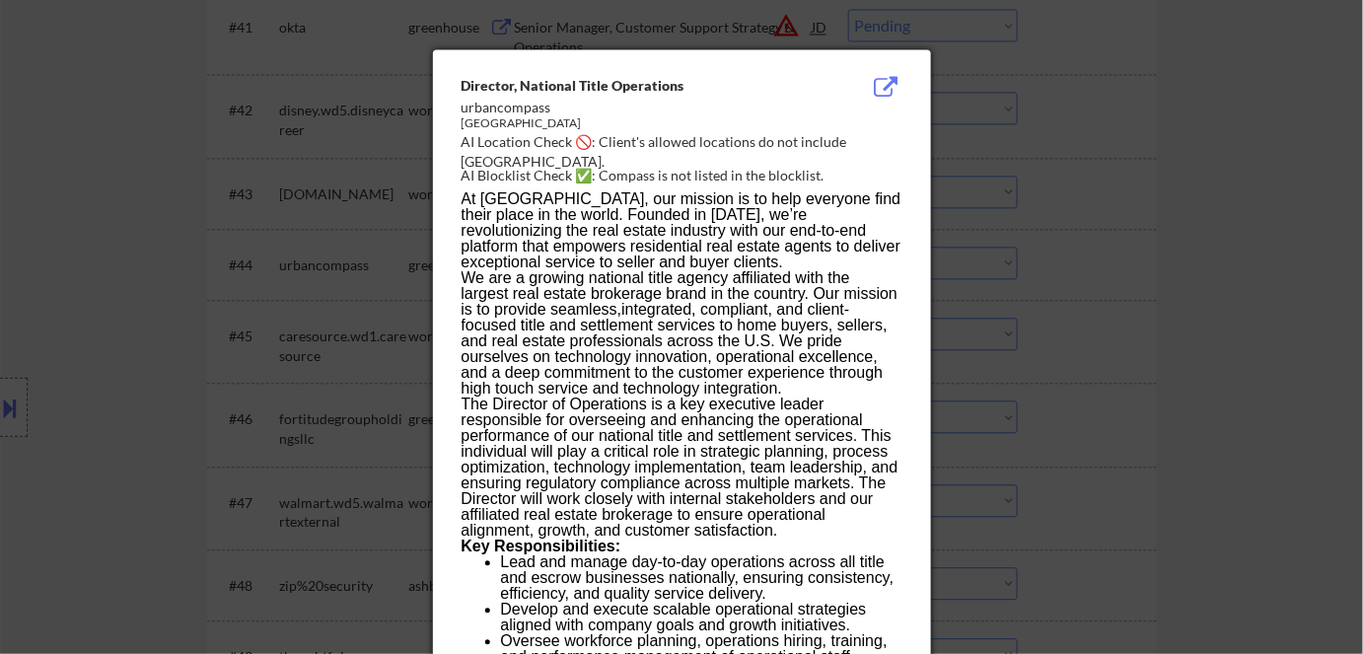
click at [1153, 237] on div at bounding box center [681, 327] width 1363 height 654
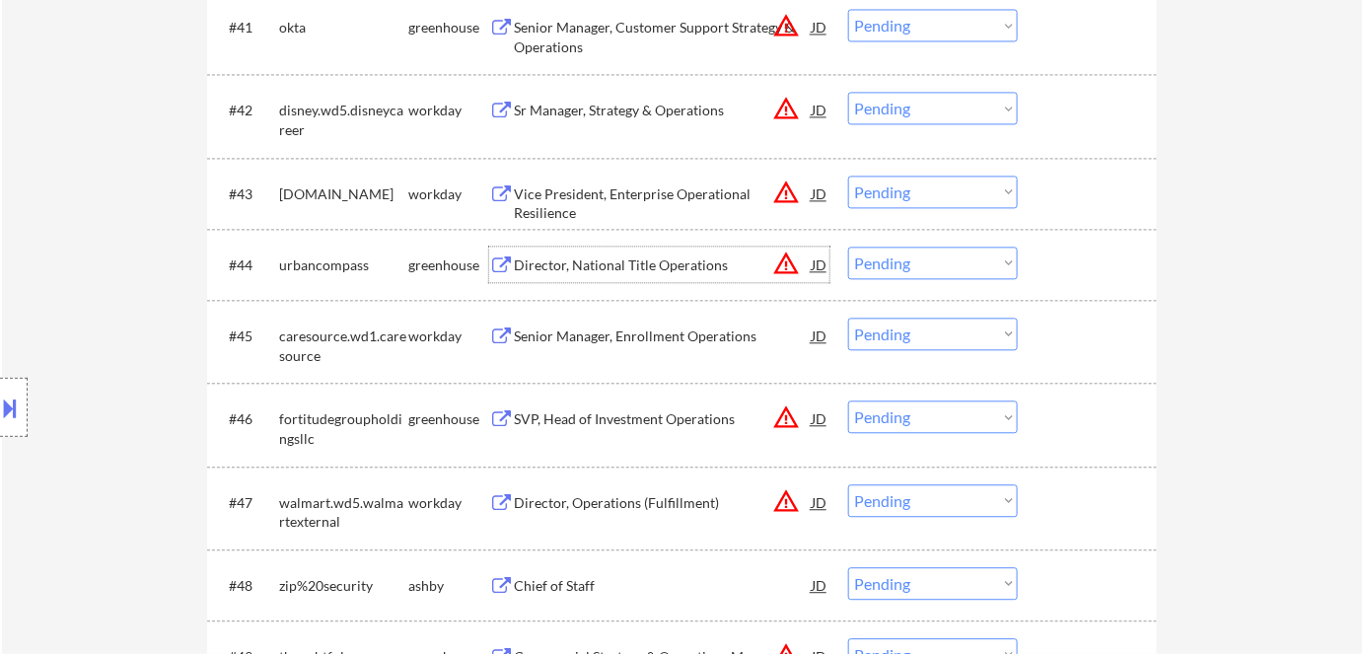
click at [693, 266] on div "Director, National Title Operations" at bounding box center [663, 265] width 298 height 20
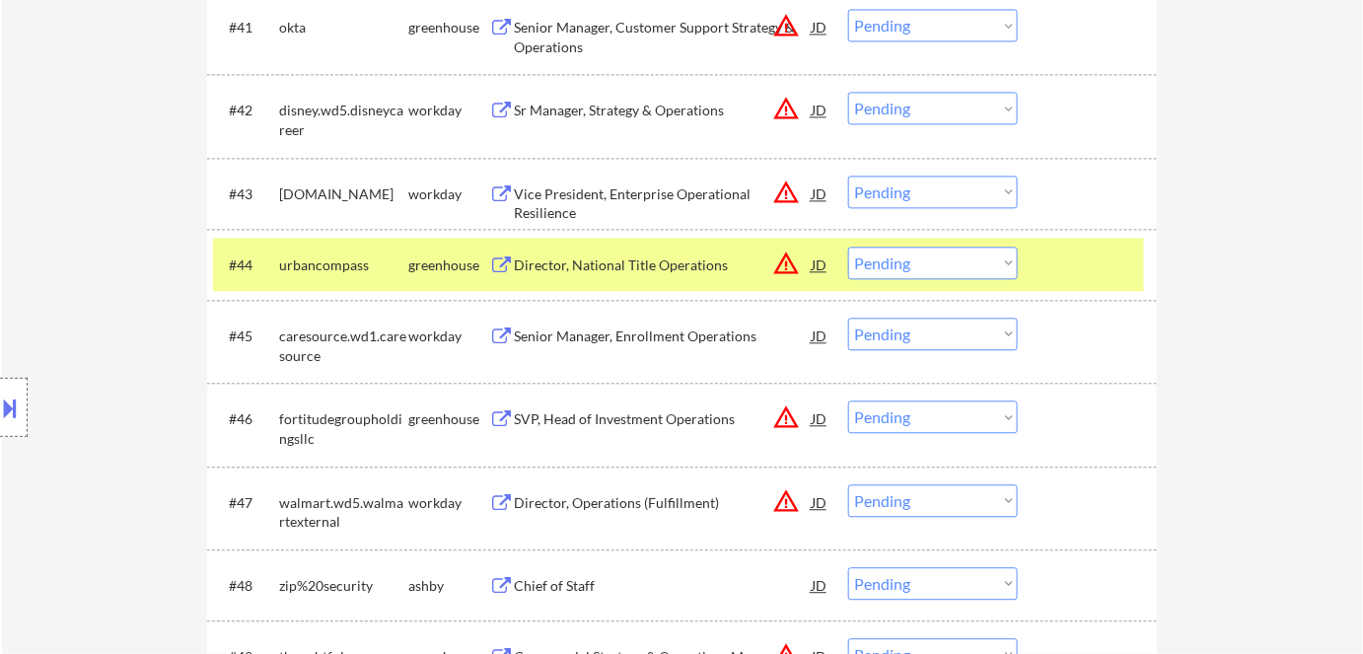
click at [14, 402] on button at bounding box center [11, 408] width 22 height 33
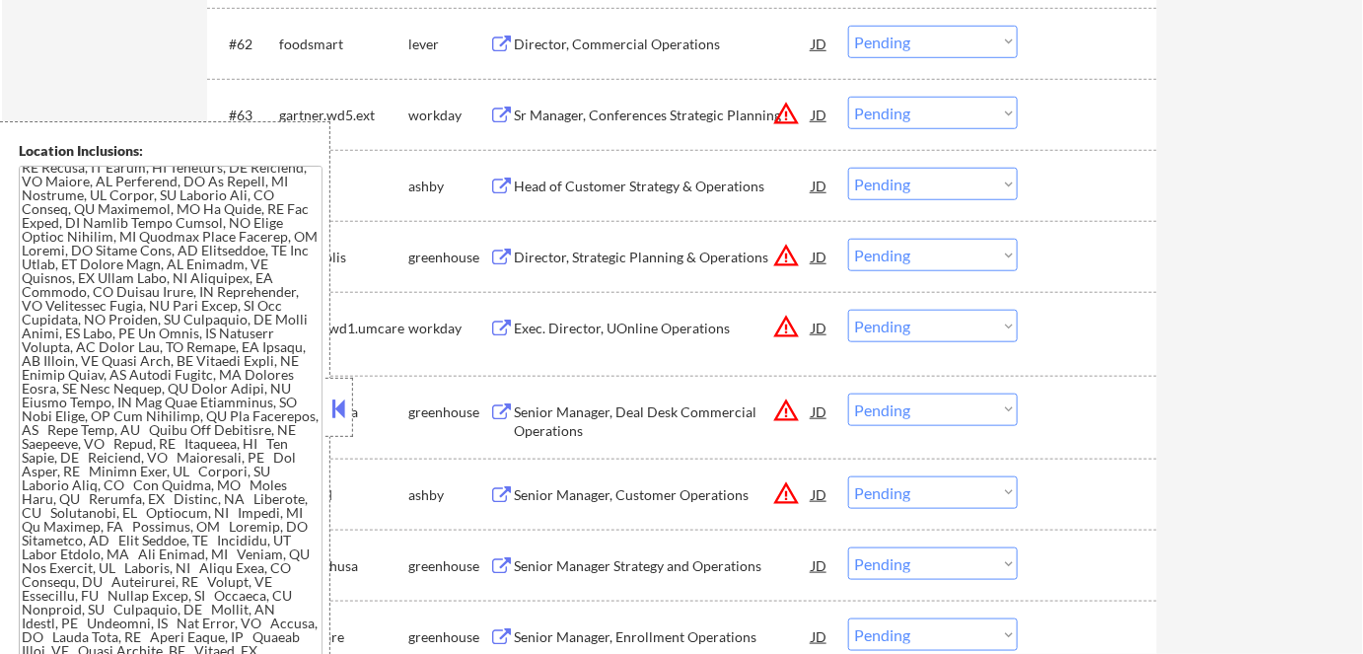
scroll to position [584, 0]
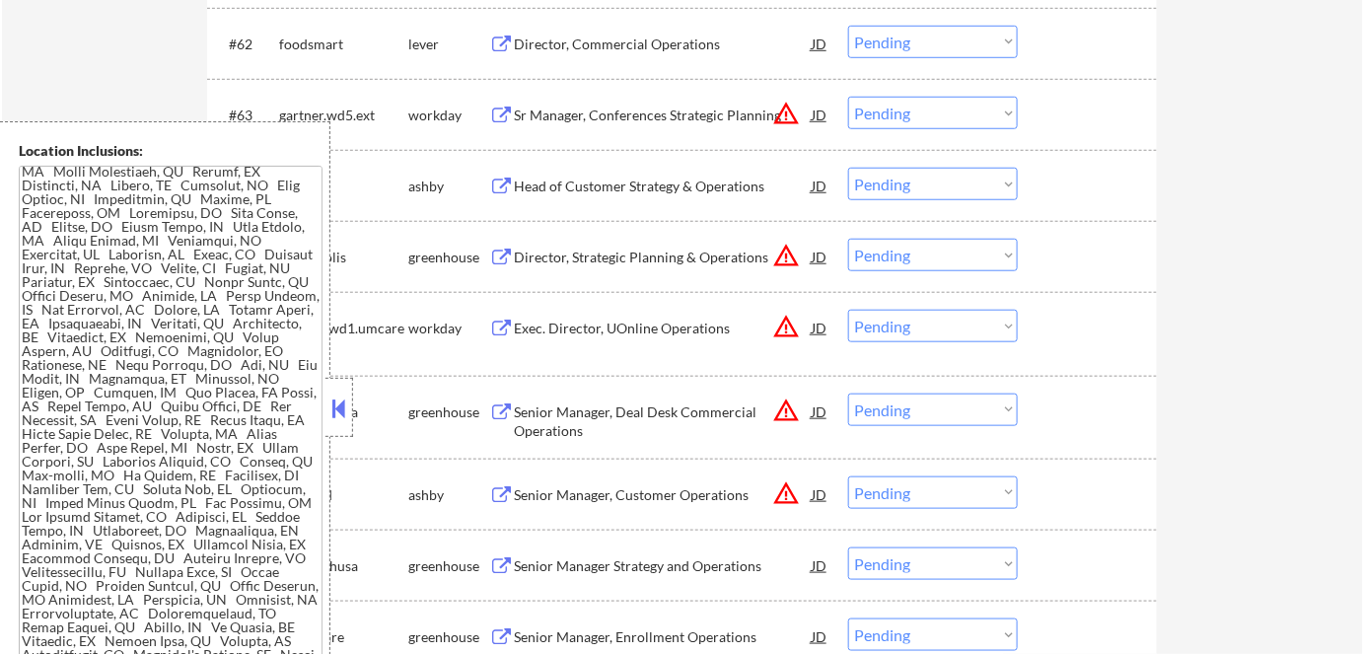
click at [347, 412] on button at bounding box center [339, 409] width 22 height 30
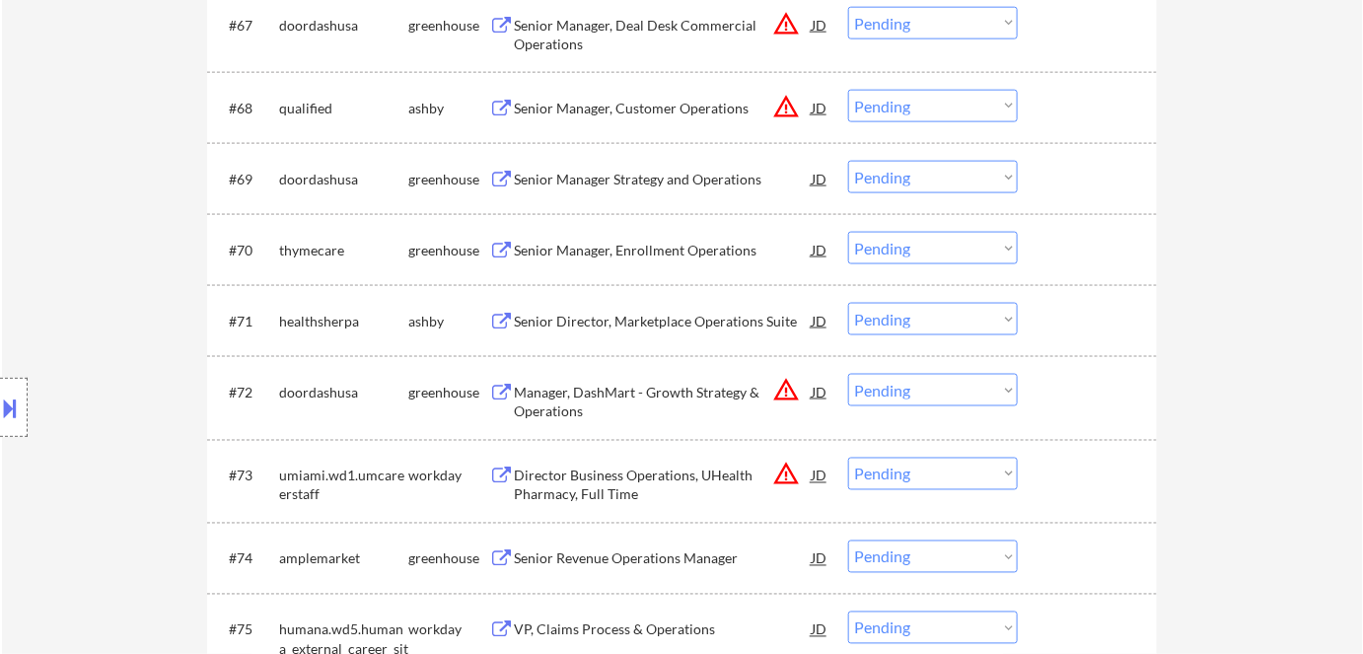
scroll to position [5909, 0]
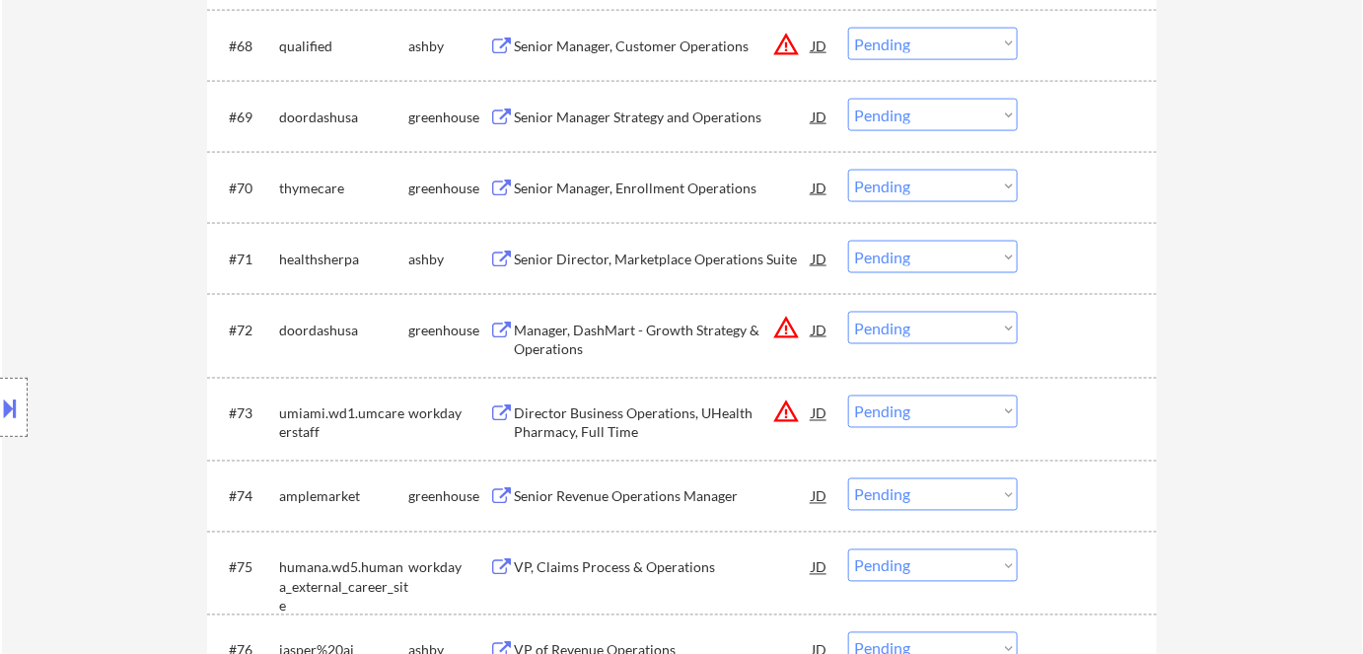
click at [685, 196] on div "Senior Manager, Enrollment Operations" at bounding box center [663, 189] width 298 height 20
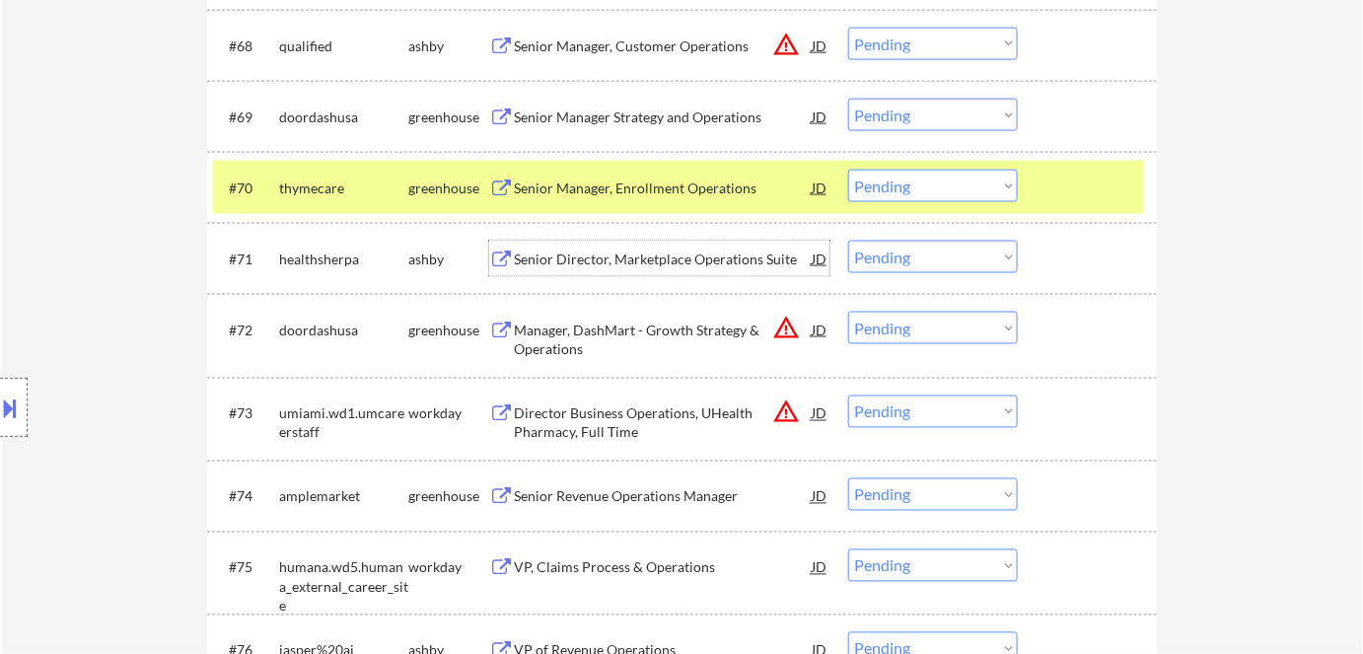
click at [650, 248] on div "Senior Director, Marketplace Operations Suite" at bounding box center [663, 259] width 298 height 36
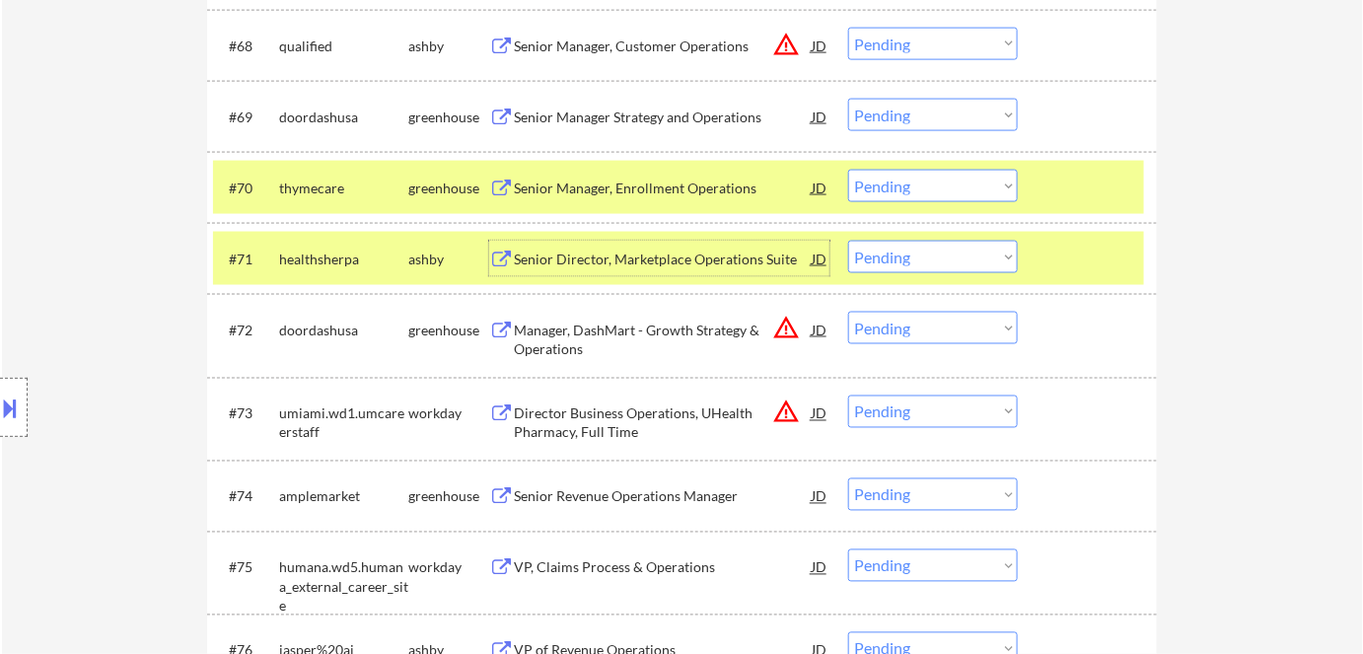
click at [953, 265] on select "Choose an option... Pending Applied Excluded (Questions) Excluded (Expired) Exc…" at bounding box center [933, 257] width 170 height 33
click at [848, 241] on select "Choose an option... Pending Applied Excluded (Questions) Excluded (Expired) Exc…" at bounding box center [933, 257] width 170 height 33
select select ""pending""
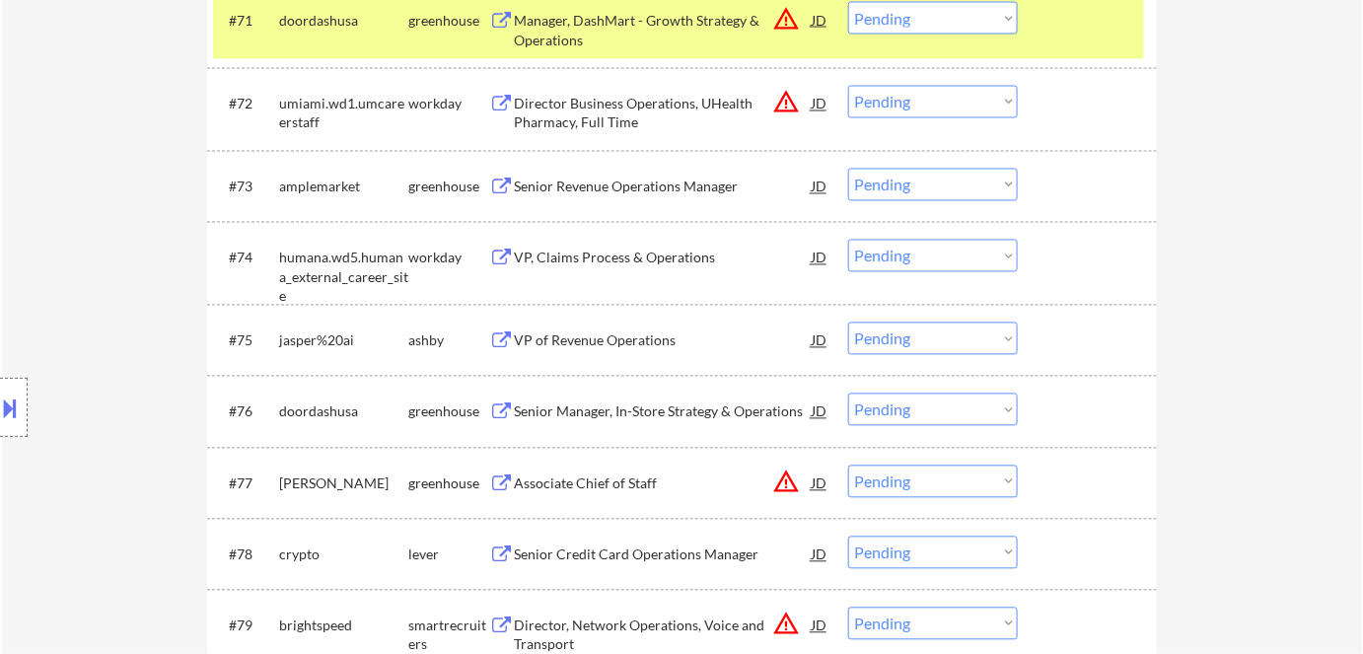
scroll to position [6178, 0]
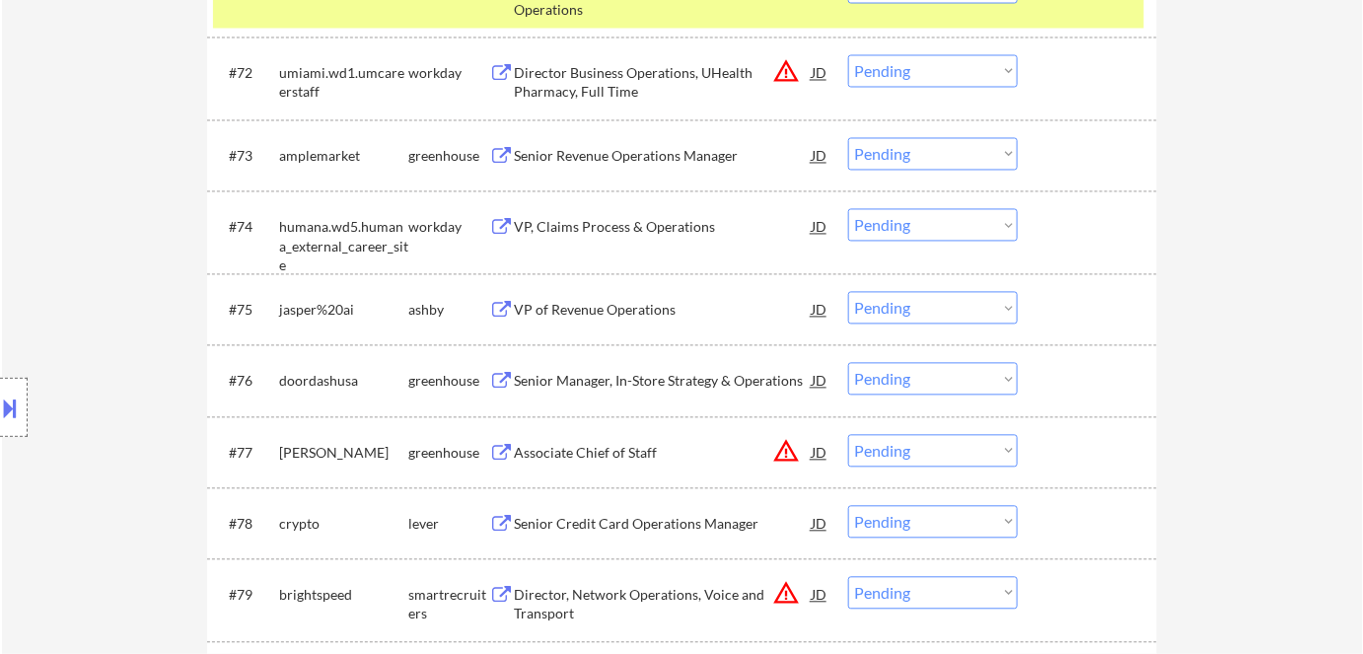
click at [622, 458] on div "Associate Chief of Staff" at bounding box center [663, 454] width 298 height 20
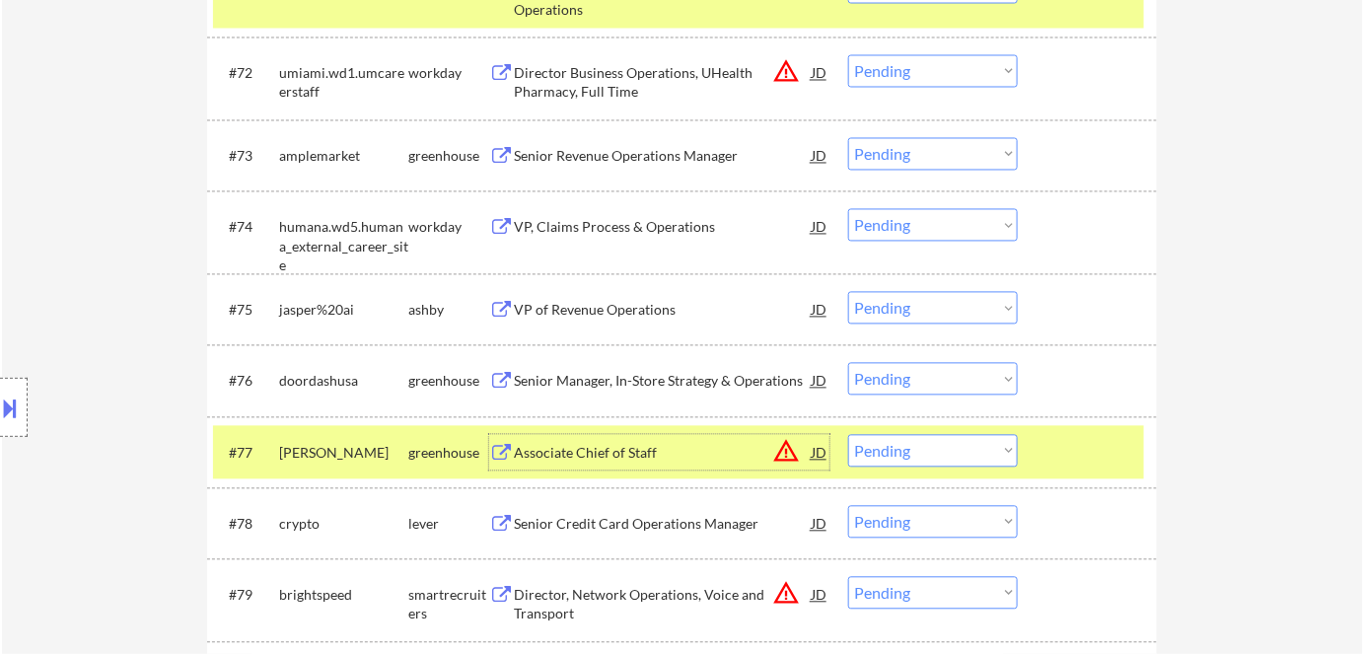
click at [874, 445] on select "Choose an option... Pending Applied Excluded (Questions) Excluded (Expired) Exc…" at bounding box center [933, 451] width 170 height 33
click at [848, 435] on select "Choose an option... Pending Applied Excluded (Questions) Excluded (Expired) Exc…" at bounding box center [933, 451] width 170 height 33
select select ""pending""
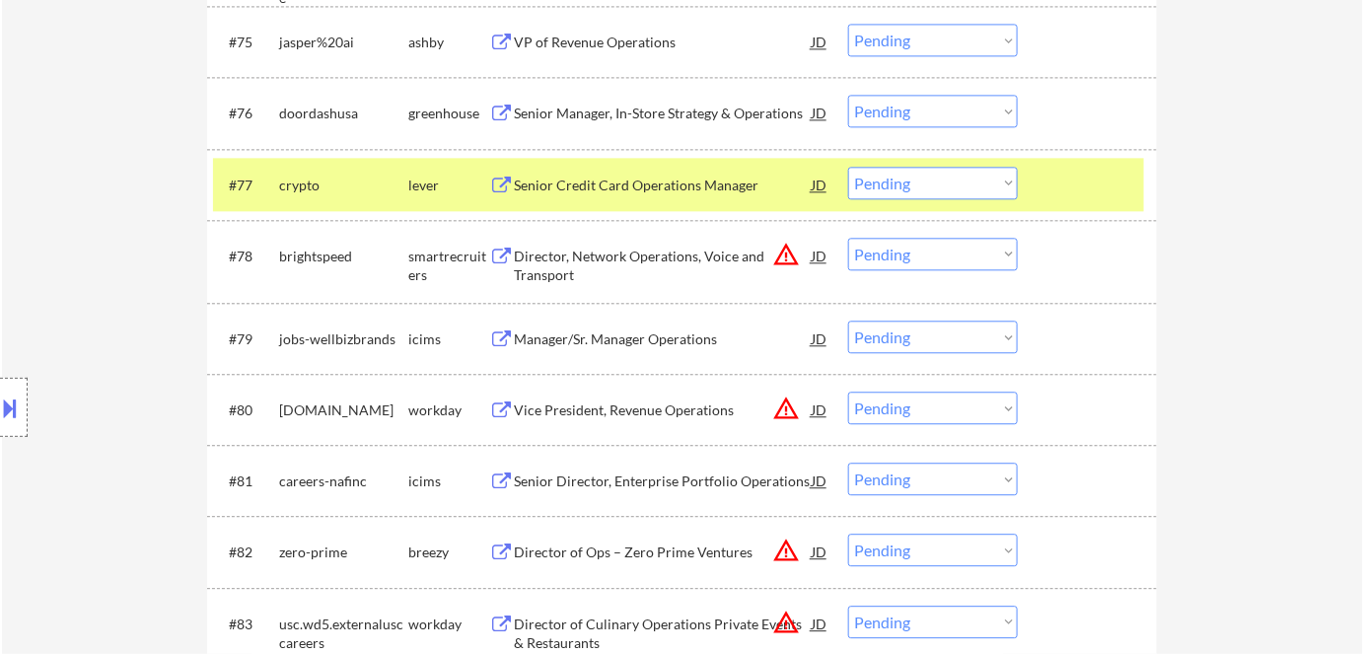
scroll to position [6536, 0]
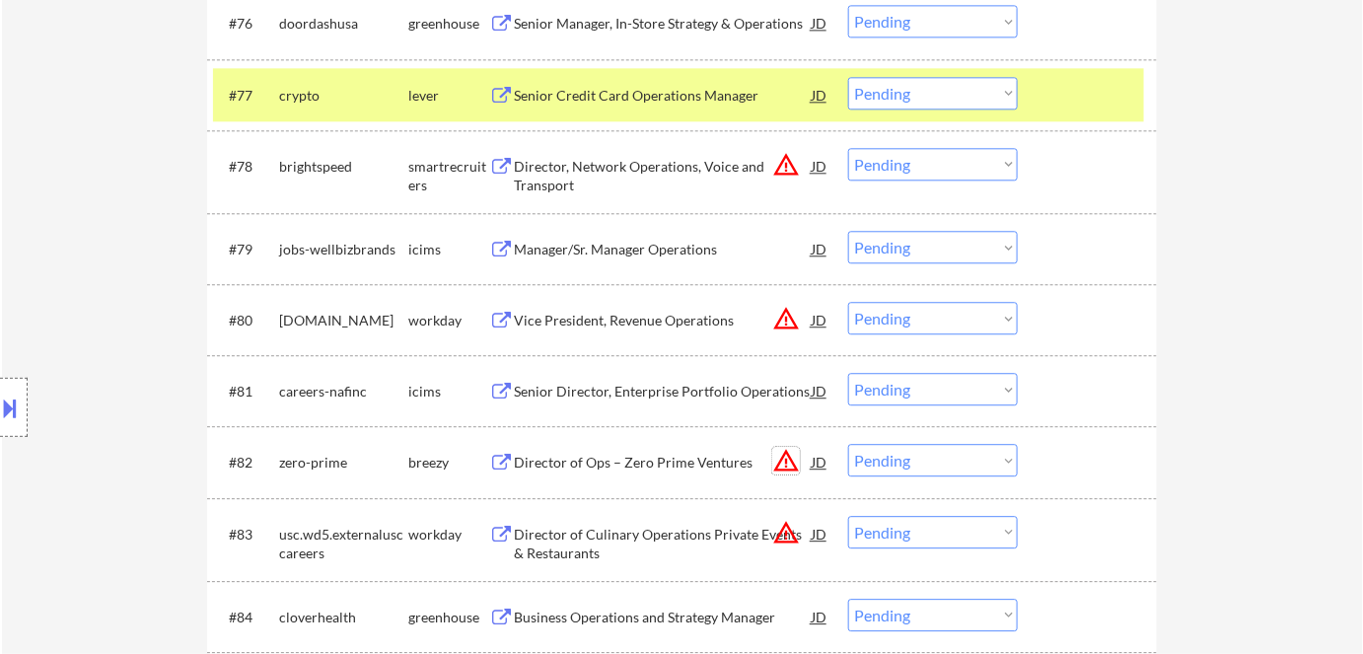
click at [776, 463] on button "warning_amber" at bounding box center [786, 461] width 28 height 28
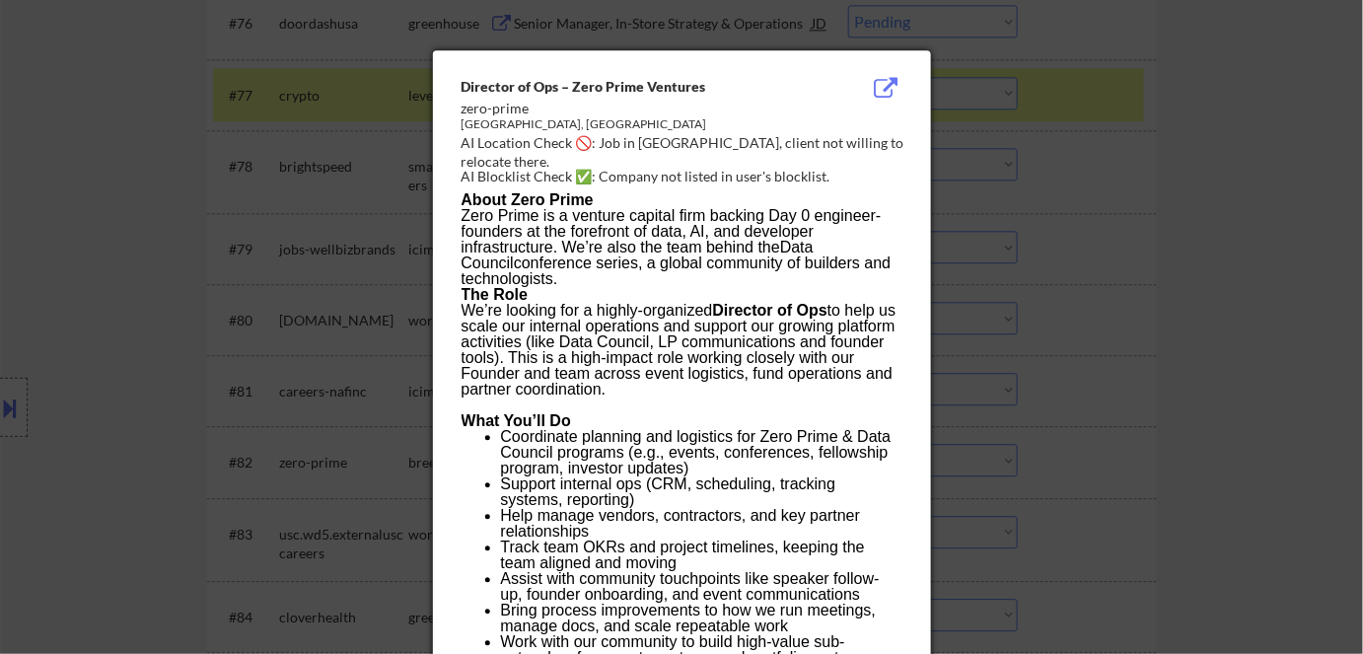
drag, startPoint x: 1161, startPoint y: 434, endPoint x: 1087, endPoint y: 432, distance: 74.0
click at [1161, 434] on div at bounding box center [681, 327] width 1363 height 654
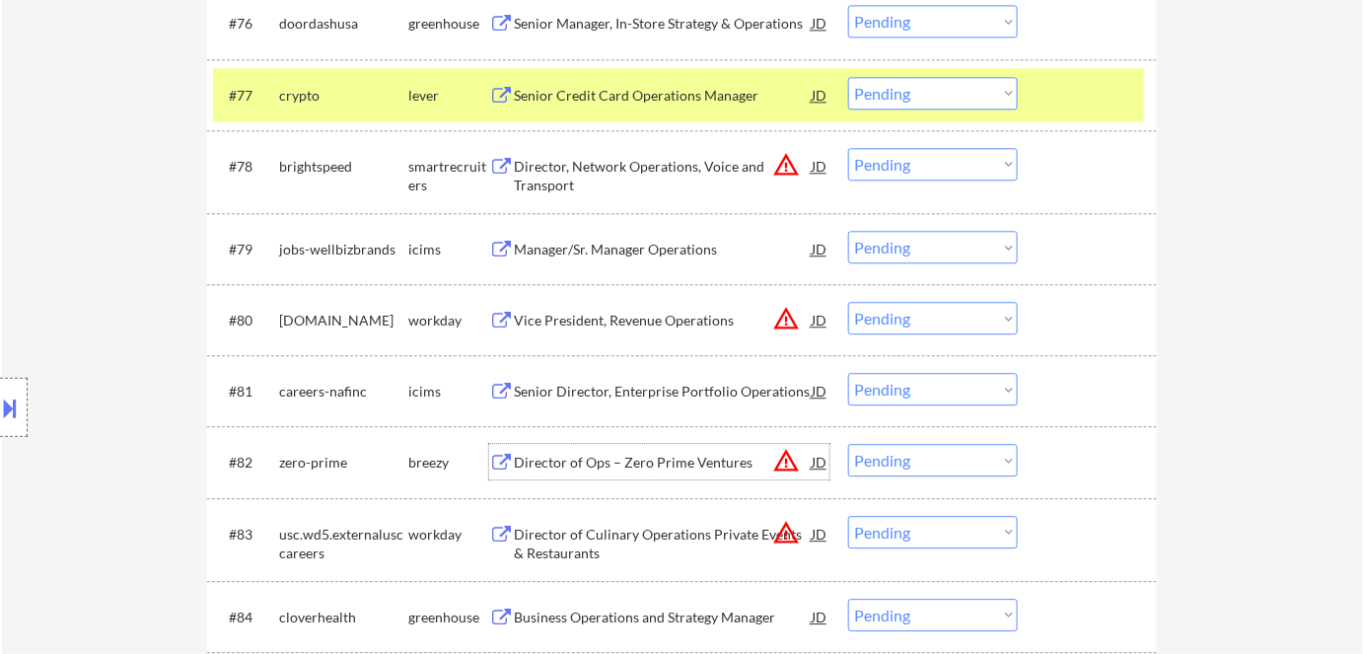
click at [707, 455] on div "Director of Ops – Zero Prime Ventures" at bounding box center [663, 463] width 298 height 20
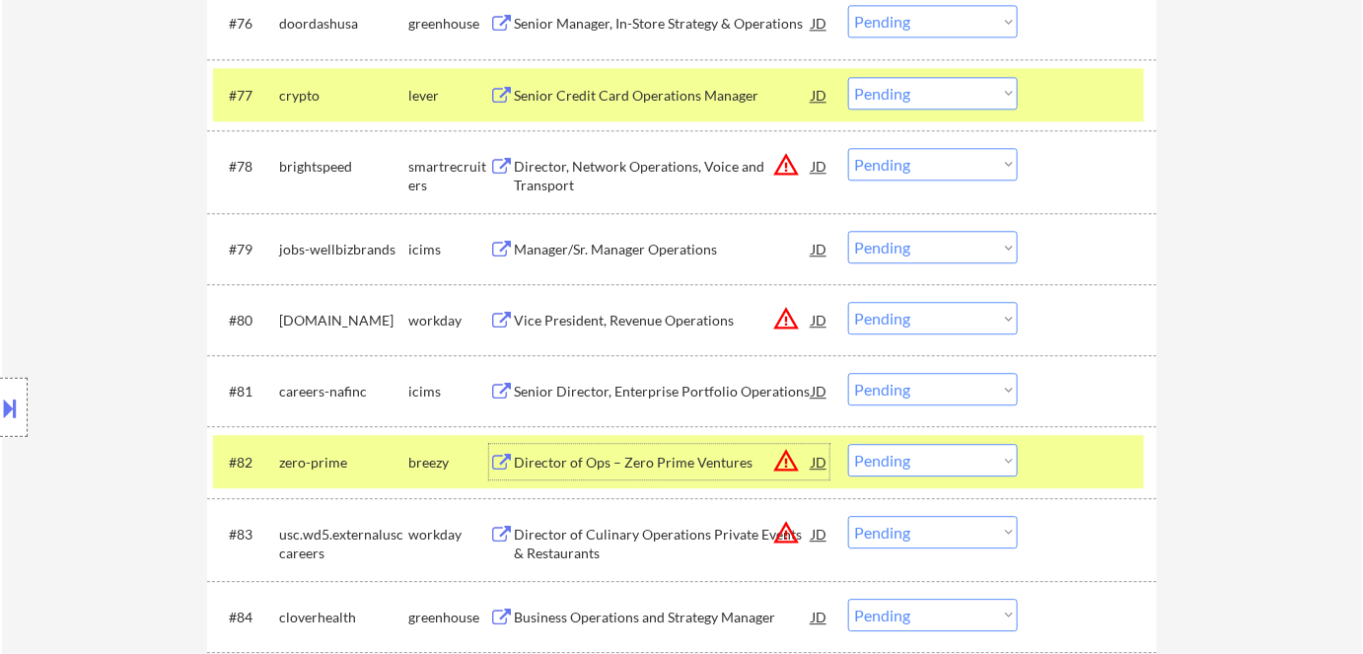
click at [900, 466] on select "Choose an option... Pending Applied Excluded (Questions) Excluded (Expired) Exc…" at bounding box center [933, 460] width 170 height 33
click at [848, 444] on select "Choose an option... Pending Applied Excluded (Questions) Excluded (Expired) Exc…" at bounding box center [933, 460] width 170 height 33
select select ""pending""
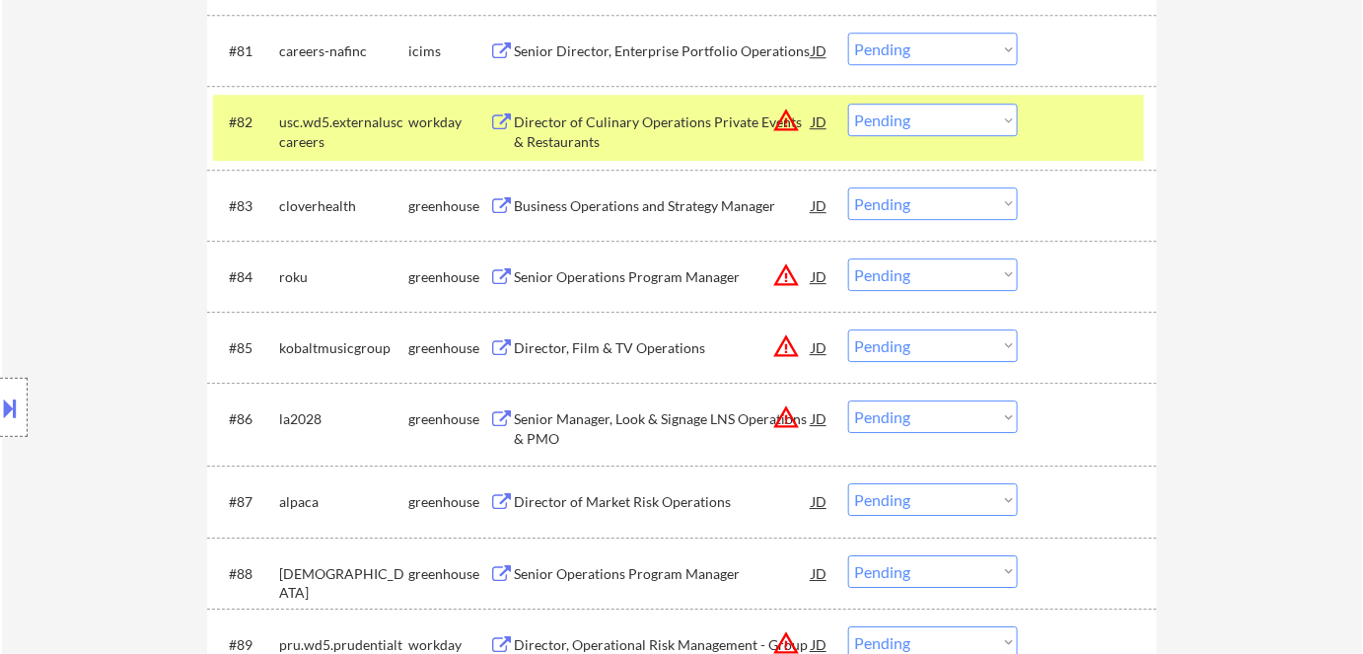
scroll to position [6895, 0]
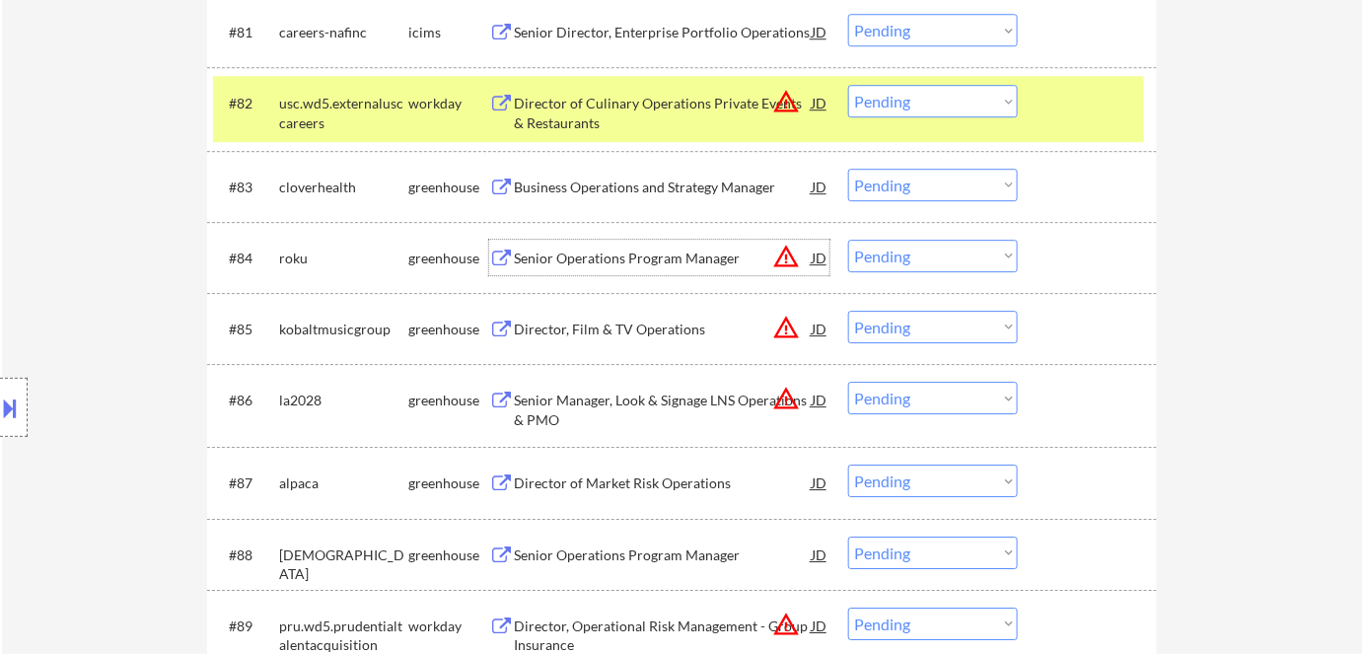
click at [655, 253] on div "Senior Operations Program Manager" at bounding box center [663, 259] width 298 height 20
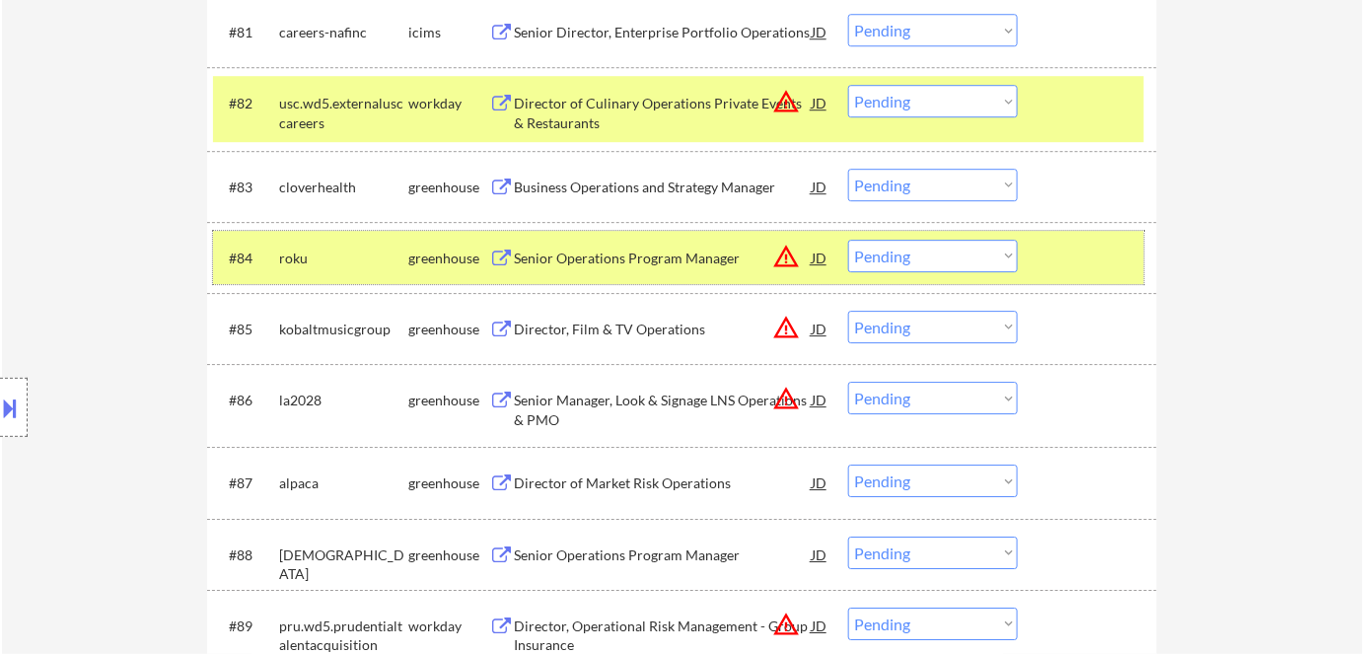
drag, startPoint x: 955, startPoint y: 273, endPoint x: 965, endPoint y: 261, distance: 15.4
click at [957, 271] on div "#84 roku greenhouse Senior Operations Program Manager JD warning_amber Choose a…" at bounding box center [678, 257] width 931 height 53
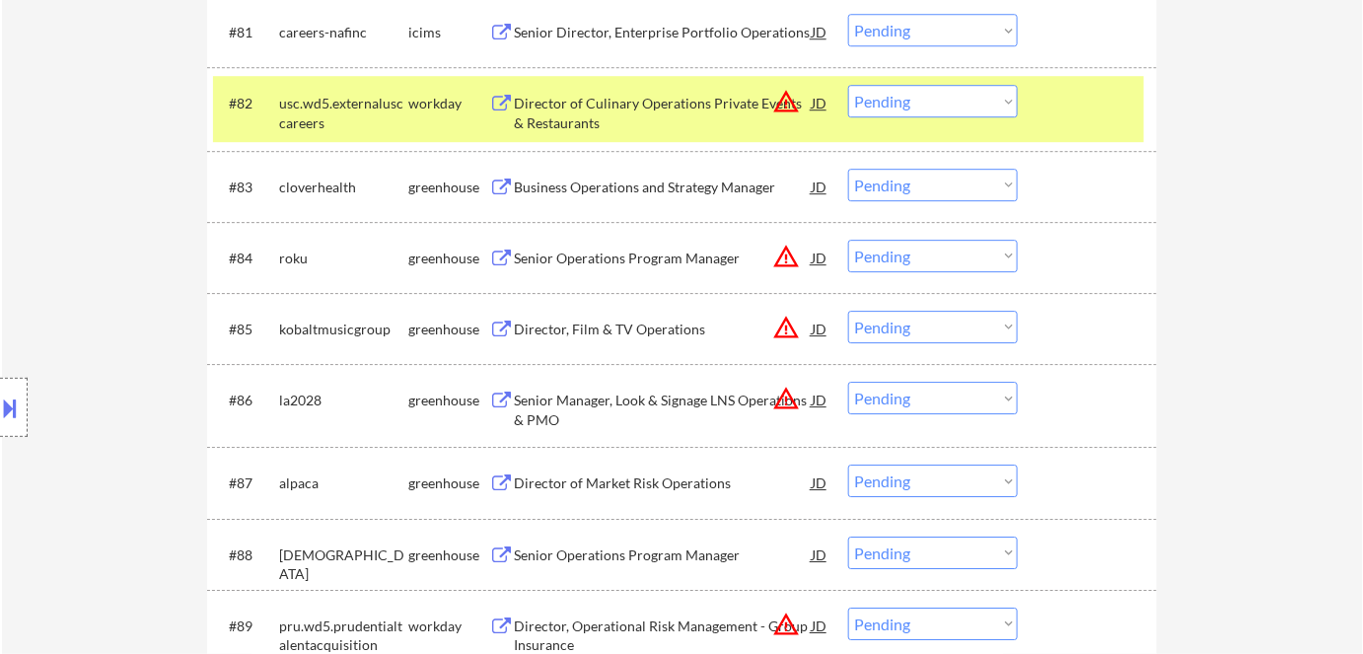
click at [965, 261] on select "Choose an option... Pending Applied Excluded (Questions) Excluded (Expired) Exc…" at bounding box center [933, 256] width 170 height 33
click at [848, 240] on select "Choose an option... Pending Applied Excluded (Questions) Excluded (Expired) Exc…" at bounding box center [933, 256] width 170 height 33
select select ""pending""
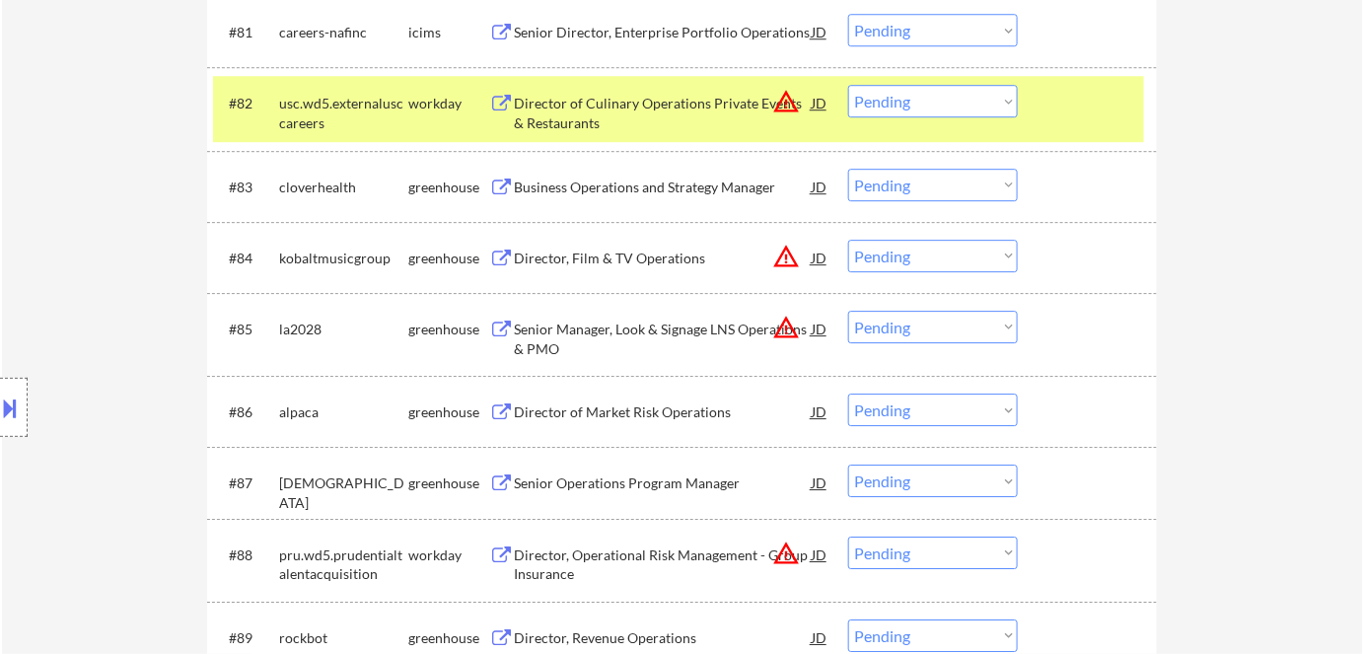
click at [581, 411] on div "Director of Market Risk Operations" at bounding box center [663, 412] width 298 height 20
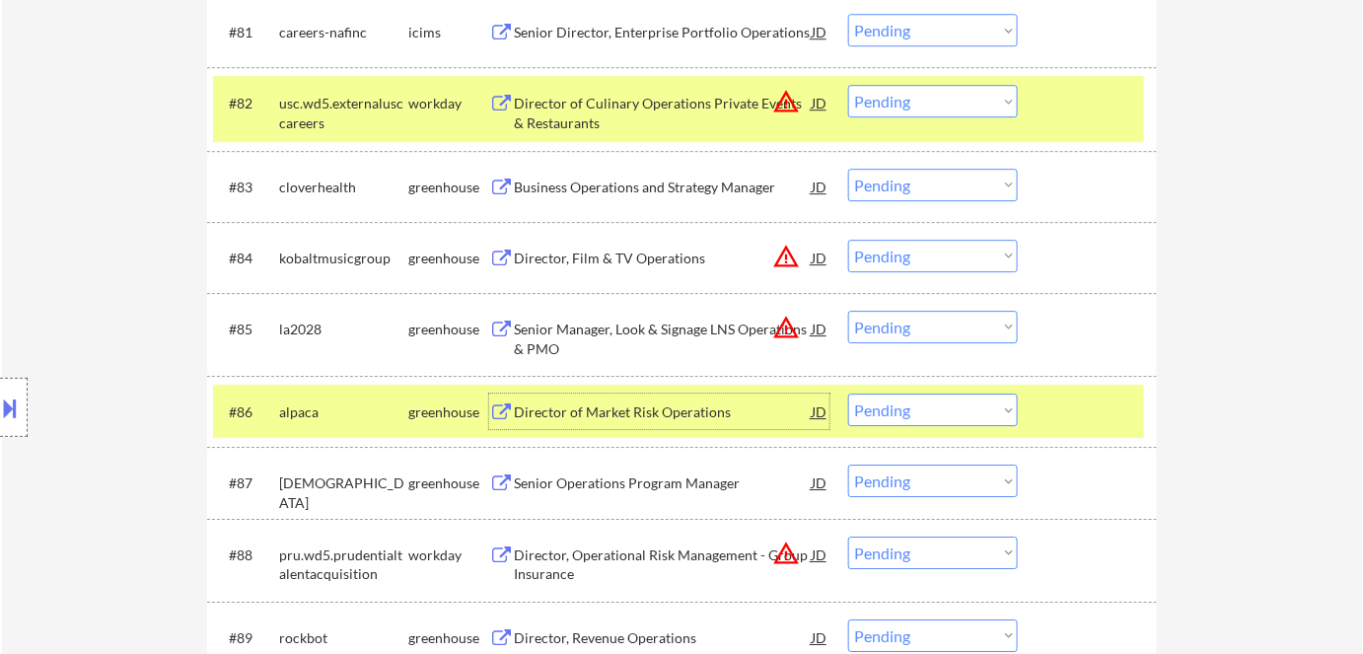
drag, startPoint x: 920, startPoint y: 408, endPoint x: 918, endPoint y: 421, distance: 13.0
click at [920, 408] on select "Choose an option... Pending Applied Excluded (Questions) Excluded (Expired) Exc…" at bounding box center [933, 410] width 170 height 33
click at [848, 394] on select "Choose an option... Pending Applied Excluded (Questions) Excluded (Expired) Exc…" at bounding box center [933, 410] width 170 height 33
select select ""pending""
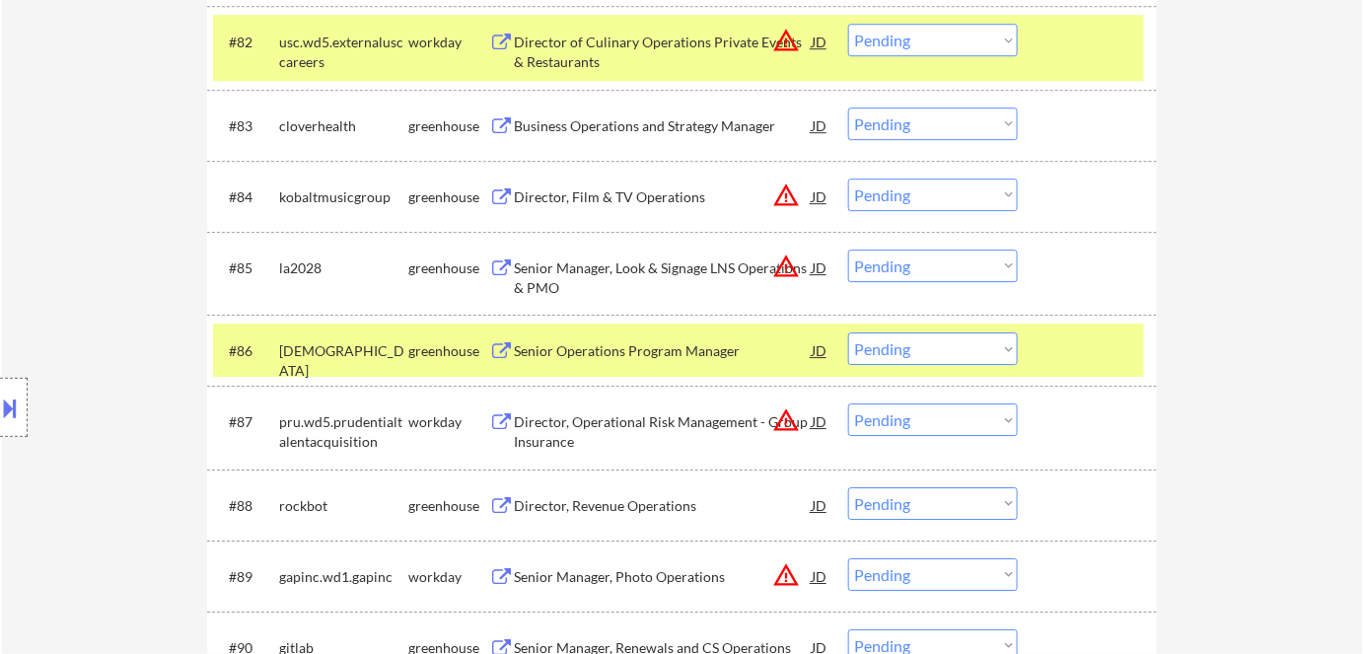
scroll to position [7075, 0]
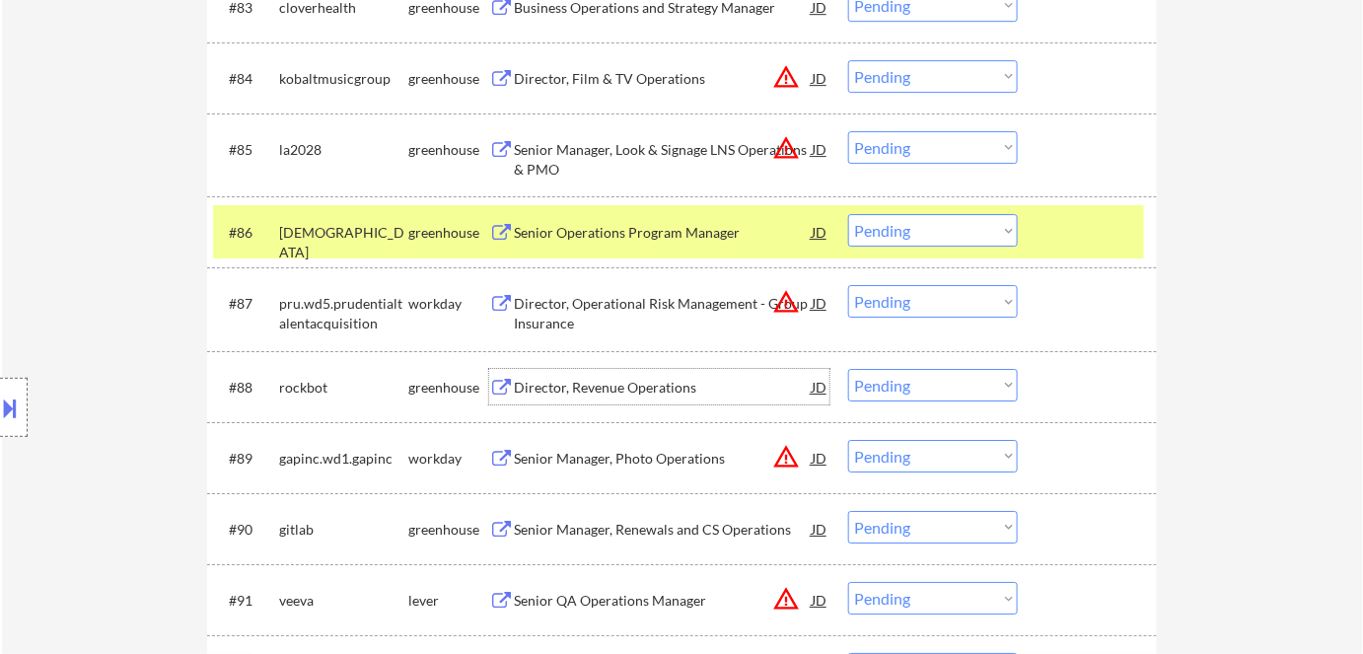
click at [637, 402] on div "Director, Revenue Operations" at bounding box center [663, 387] width 298 height 36
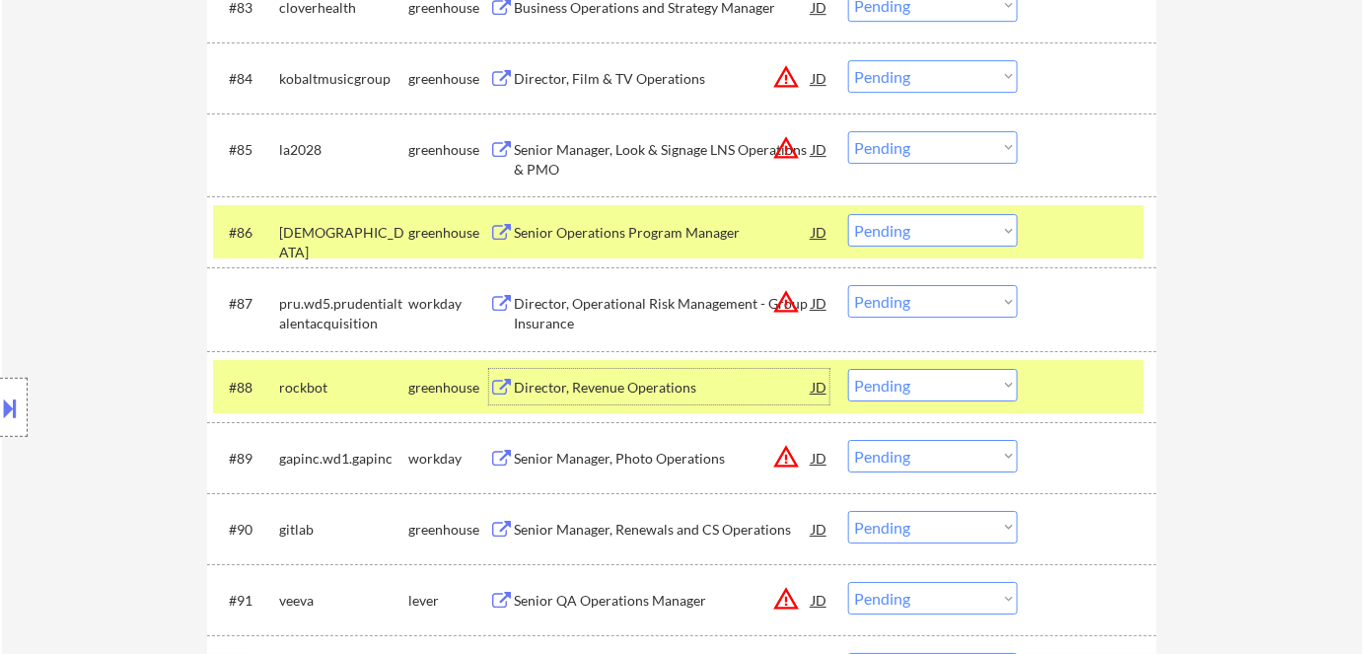
click at [907, 379] on select "Choose an option... Pending Applied Excluded (Questions) Excluded (Expired) Exc…" at bounding box center [933, 385] width 170 height 33
click at [848, 369] on select "Choose an option... Pending Applied Excluded (Questions) Excluded (Expired) Exc…" at bounding box center [933, 385] width 170 height 33
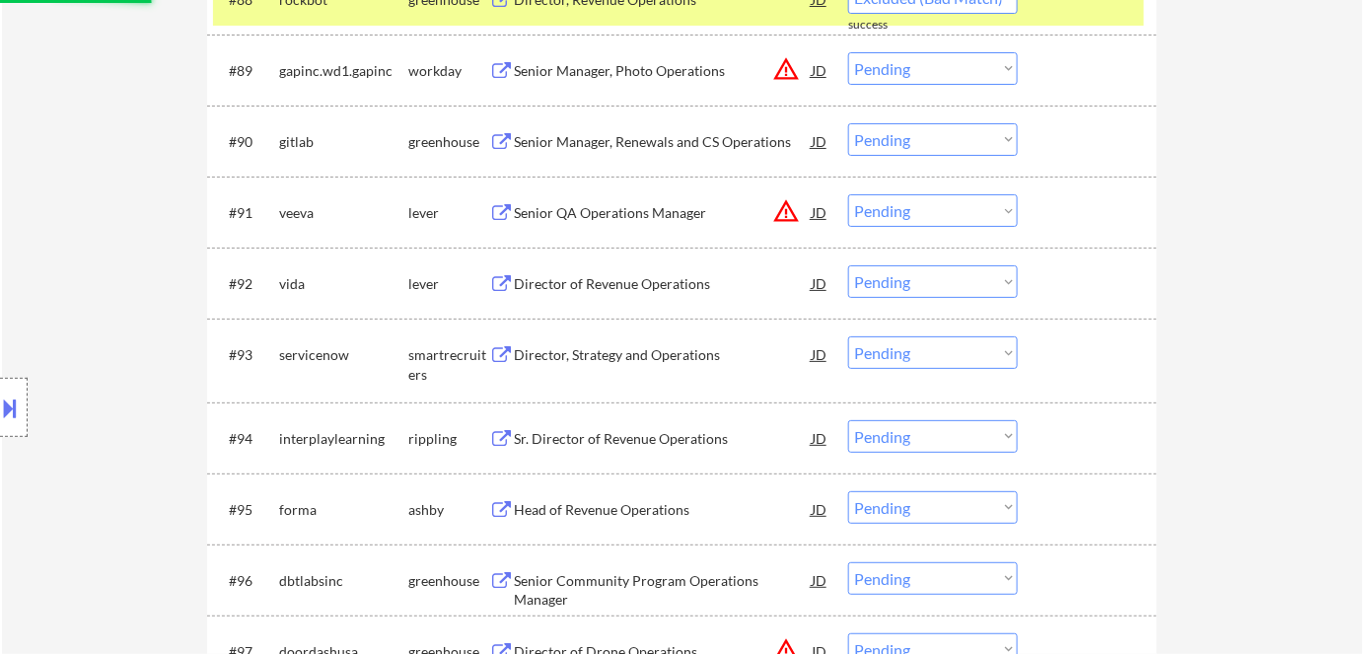
select select ""pending""
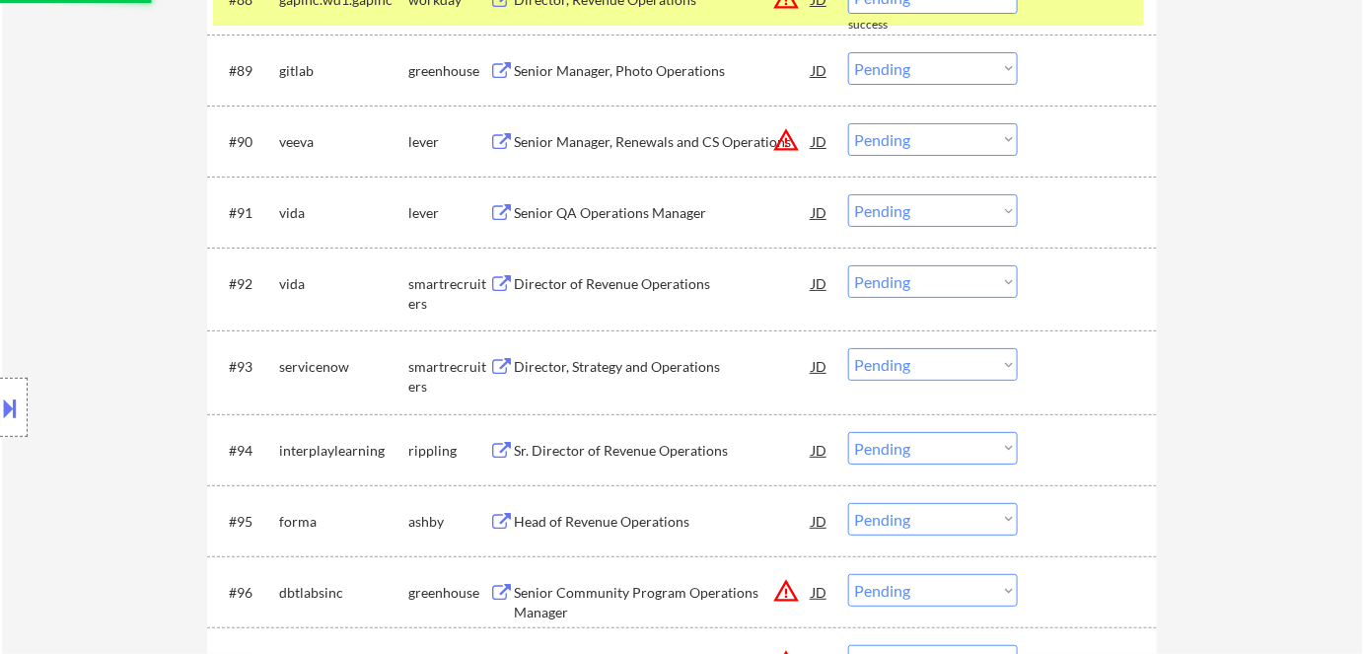
scroll to position [7522, 0]
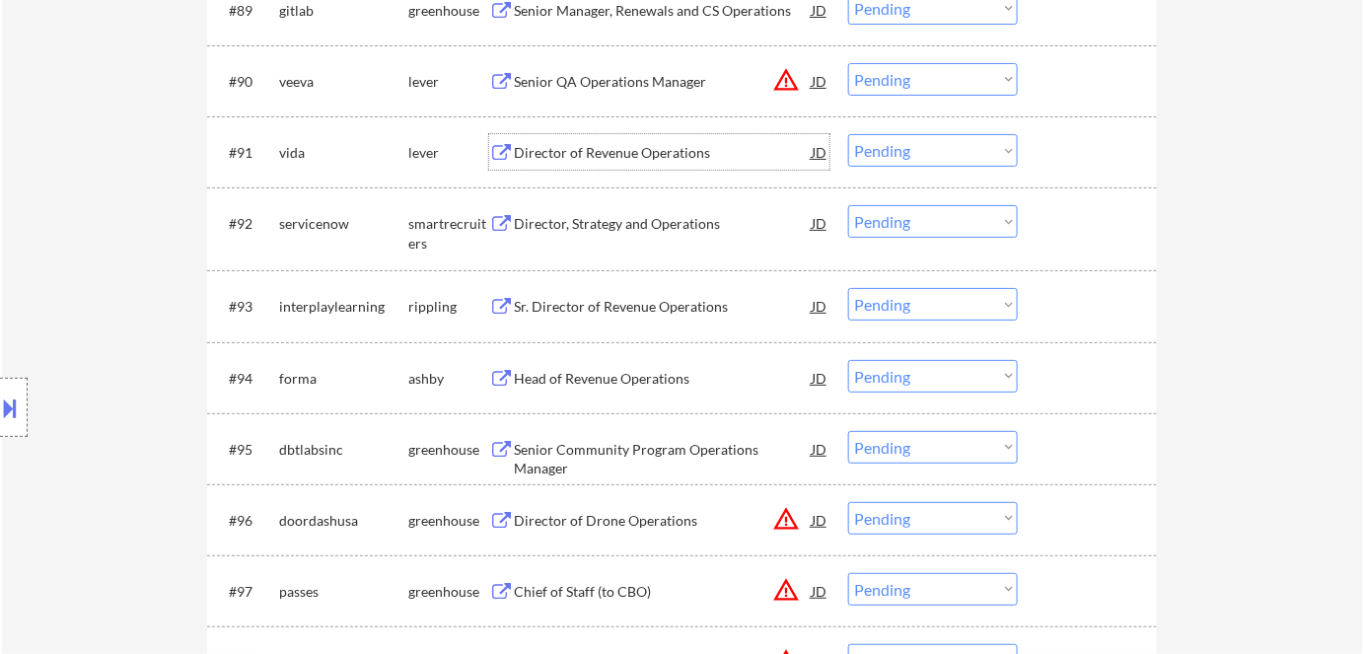
click at [658, 157] on div "Director of Revenue Operations" at bounding box center [663, 153] width 298 height 20
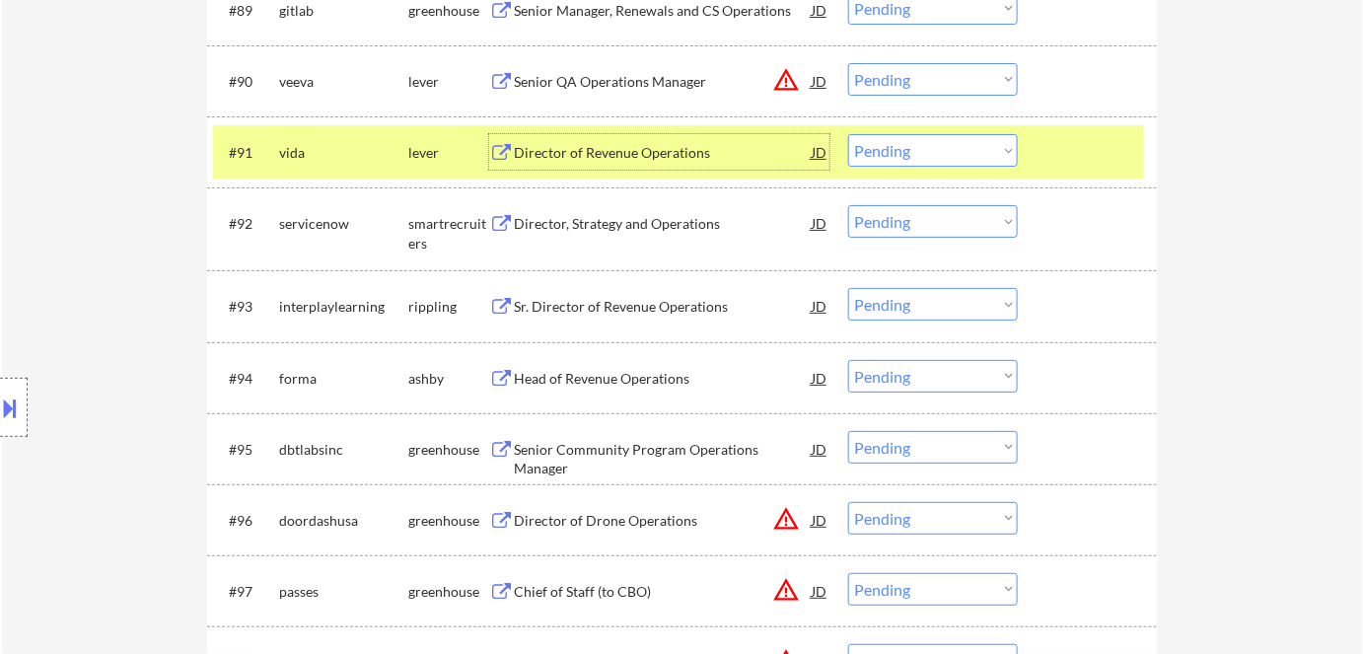
click at [922, 161] on select "Choose an option... Pending Applied Excluded (Questions) Excluded (Expired) Exc…" at bounding box center [933, 150] width 170 height 33
click at [848, 134] on select "Choose an option... Pending Applied Excluded (Questions) Excluded (Expired) Exc…" at bounding box center [933, 150] width 170 height 33
click at [627, 215] on div "Director, Strategy and Operations" at bounding box center [663, 224] width 298 height 20
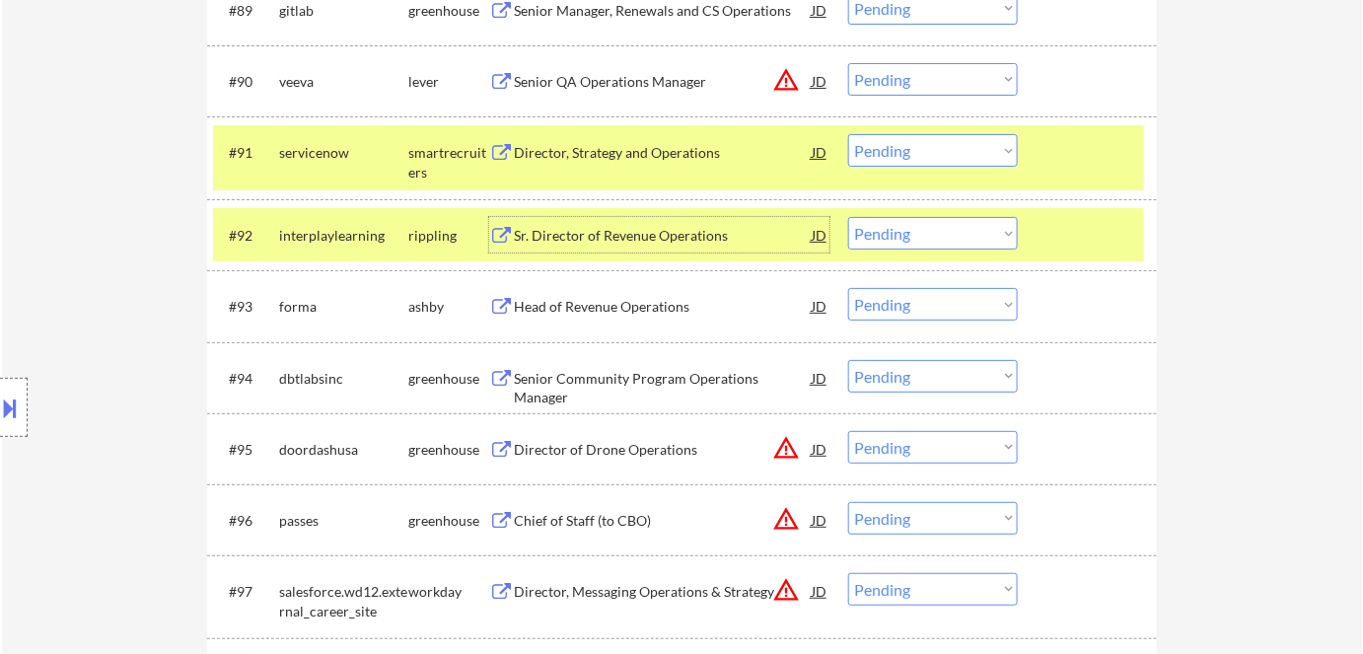
click at [0, 413] on button at bounding box center [11, 408] width 22 height 33
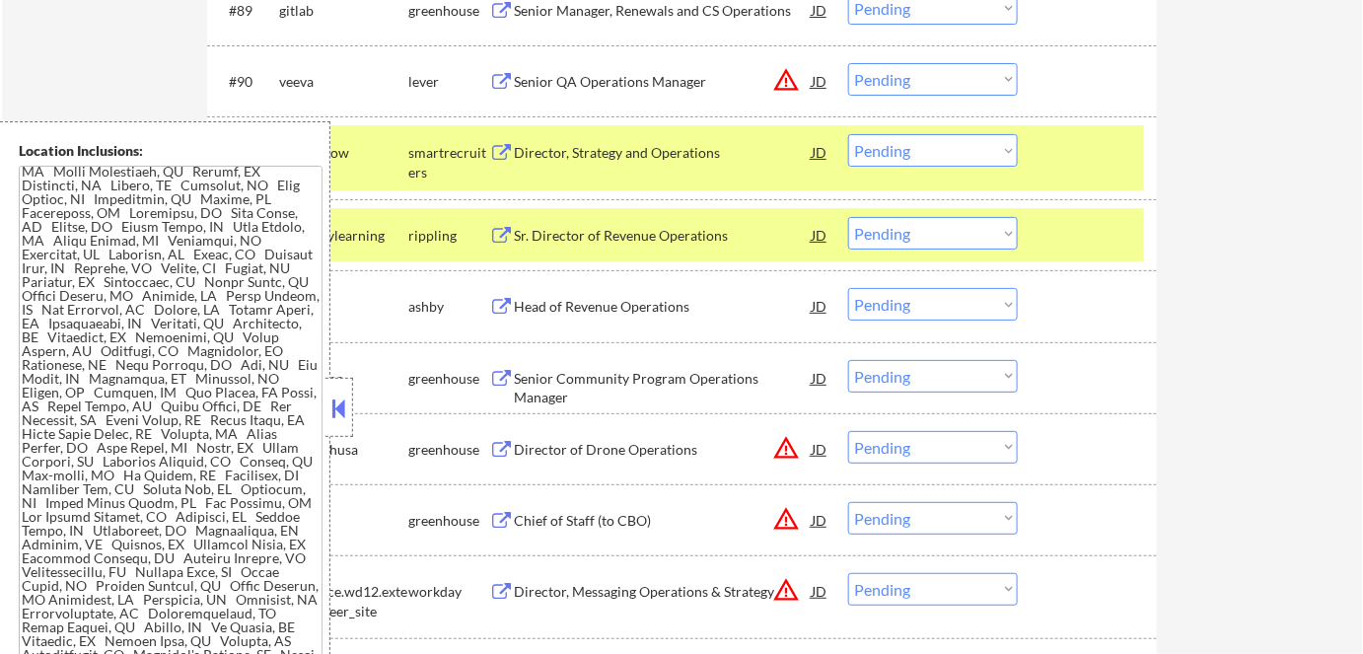
click at [336, 405] on button at bounding box center [339, 409] width 22 height 30
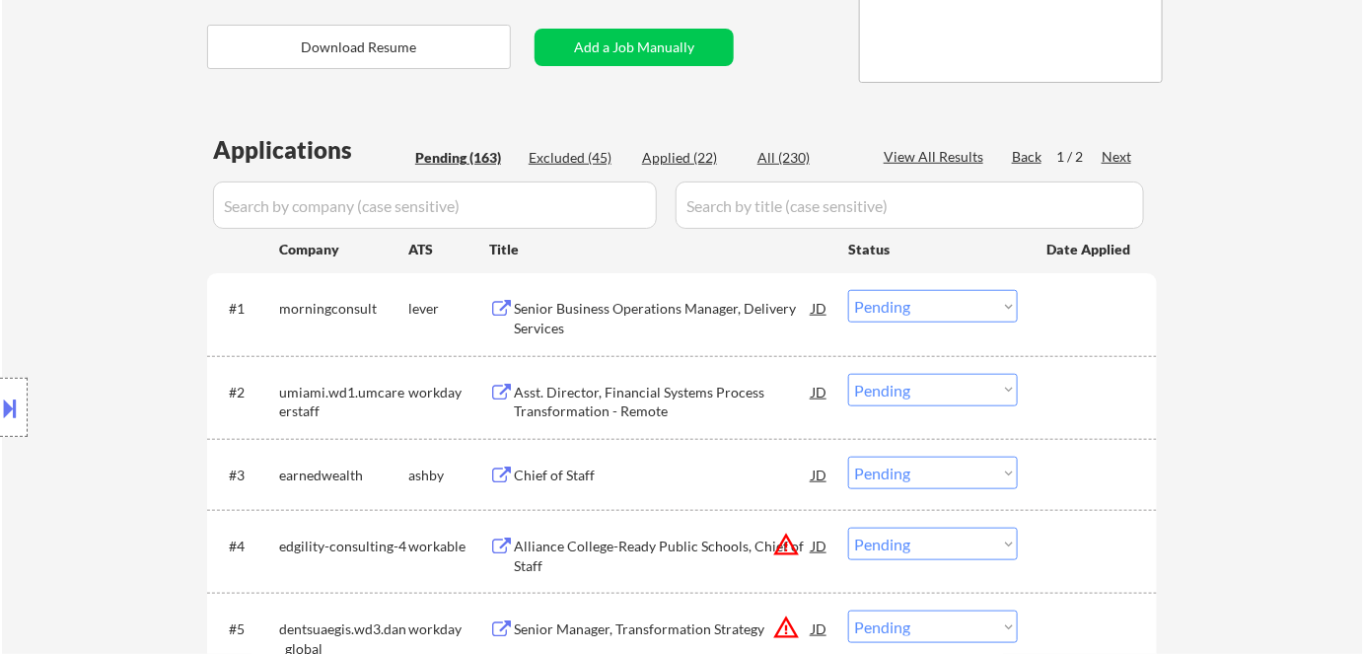
scroll to position [7347, 0]
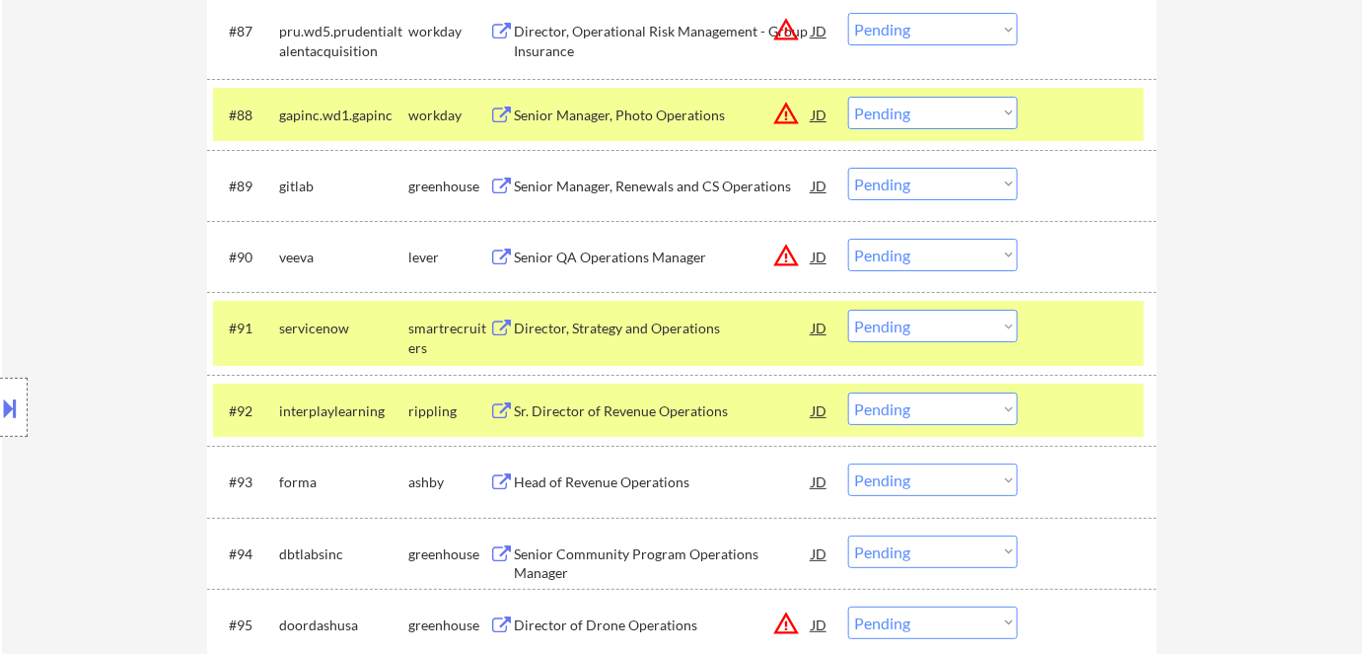
click at [915, 336] on select "Choose an option... Pending Applied Excluded (Questions) Excluded (Expired) Exc…" at bounding box center [933, 326] width 170 height 33
click at [848, 310] on select "Choose an option... Pending Applied Excluded (Questions) Excluded (Expired) Exc…" at bounding box center [933, 326] width 170 height 33
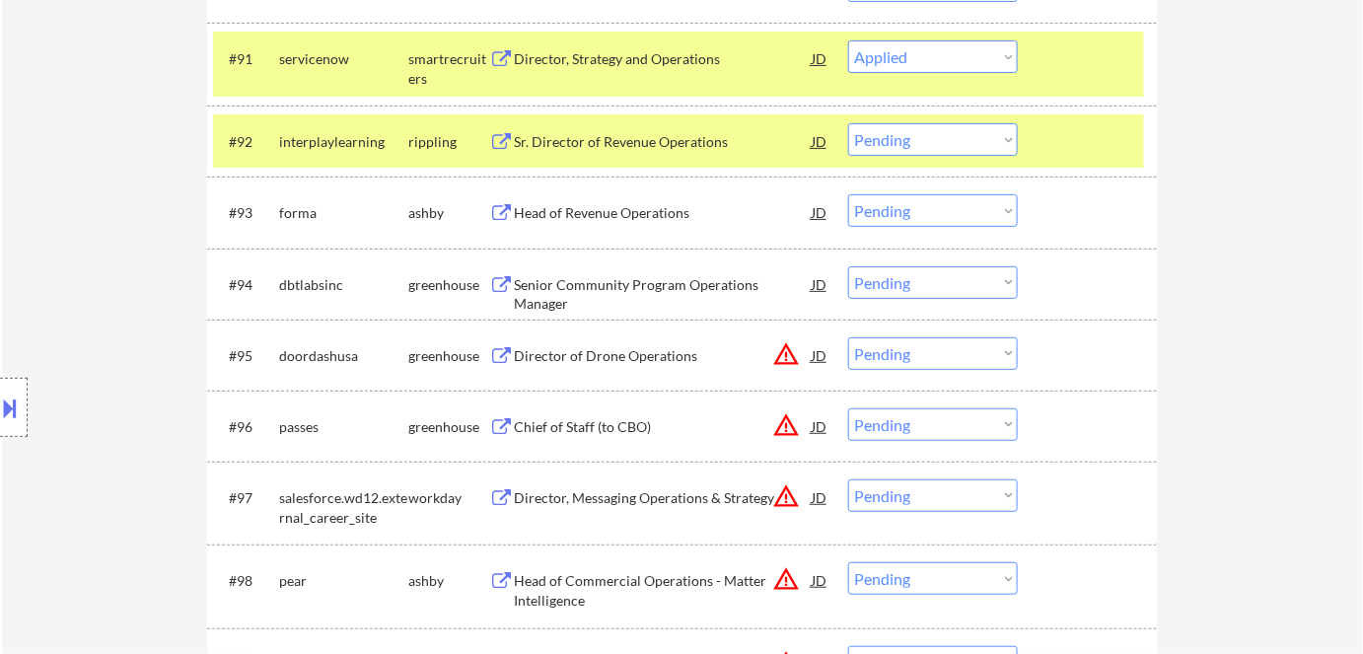
scroll to position [7526, 0]
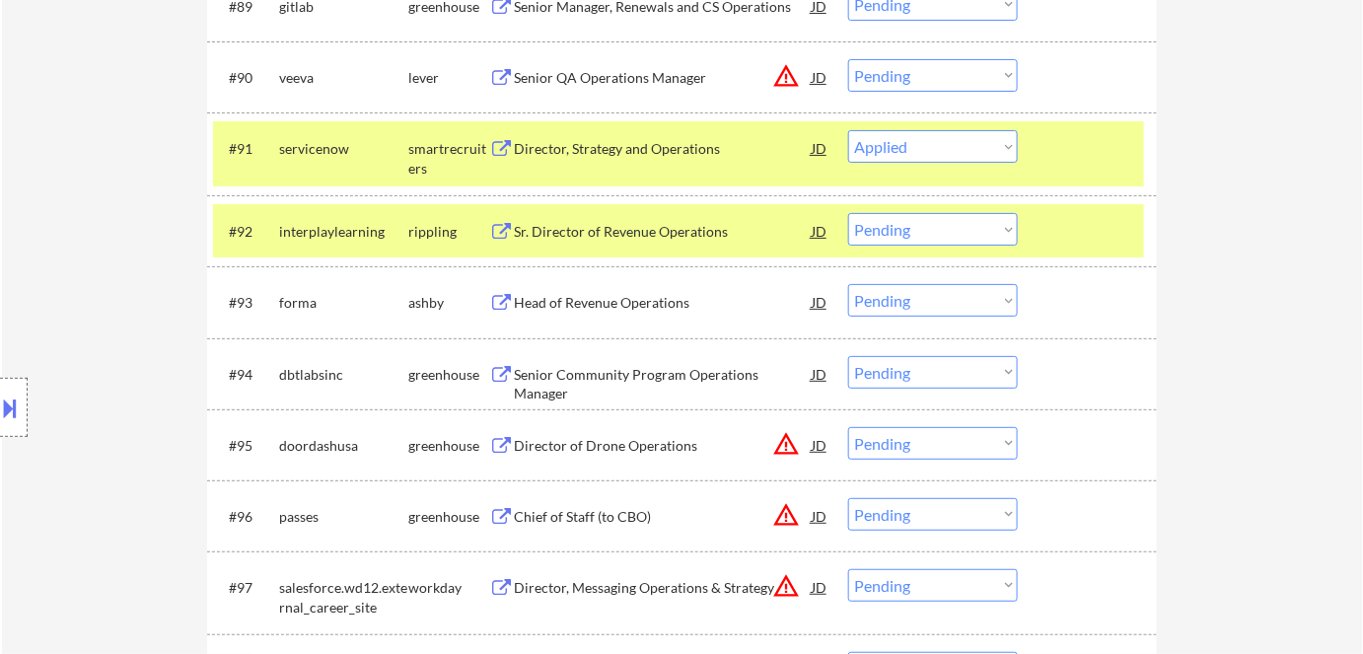
select select ""pending""
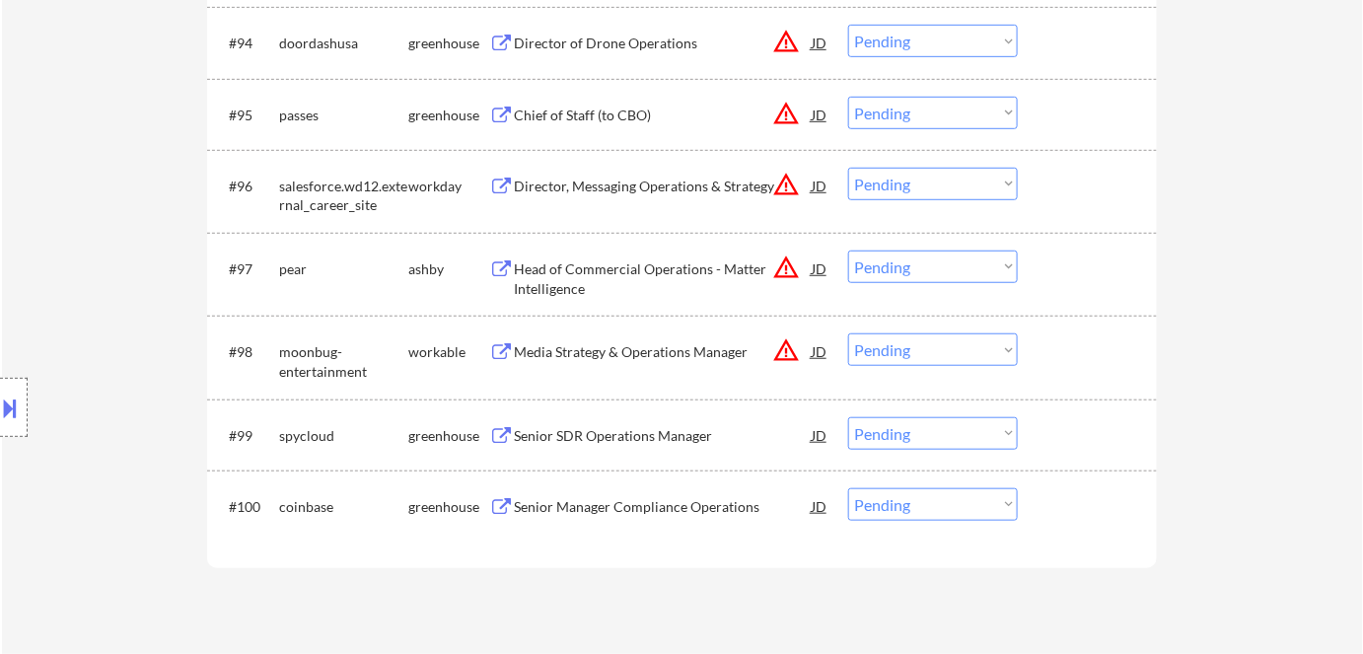
scroll to position [7884, 0]
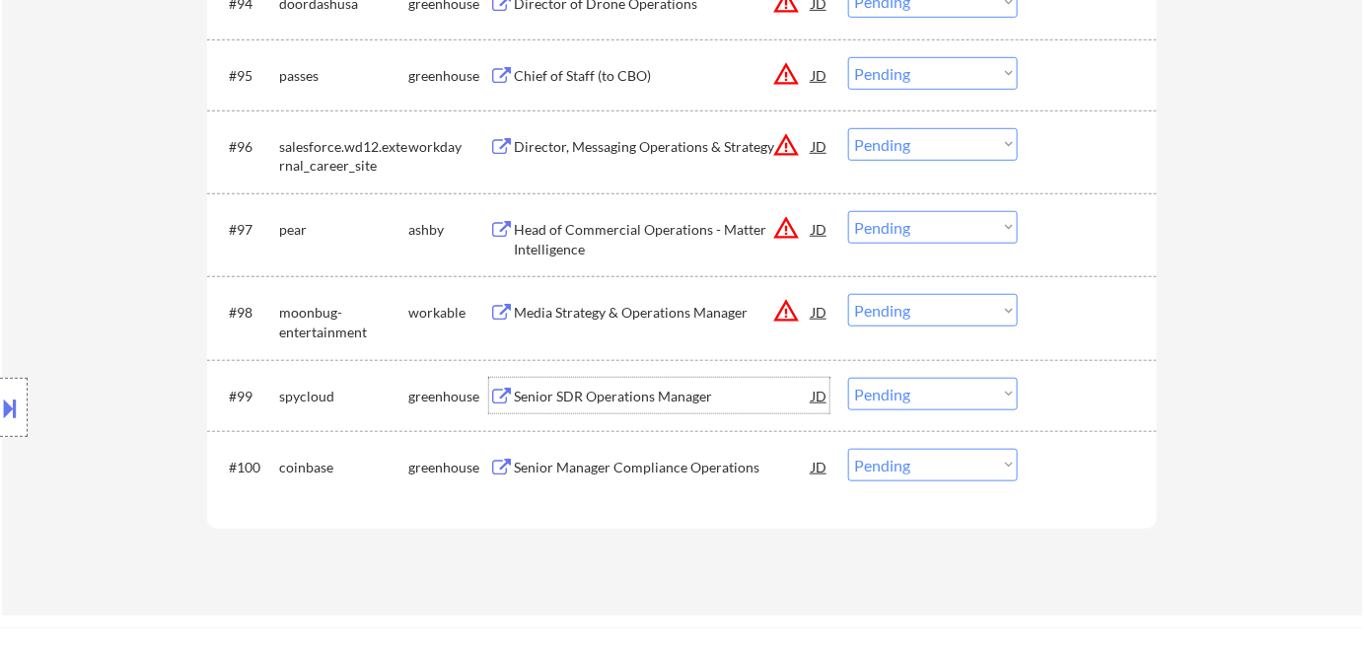
click at [614, 395] on div "Senior SDR Operations Manager" at bounding box center [663, 397] width 298 height 20
